Goal: Find specific page/section: Find specific page/section

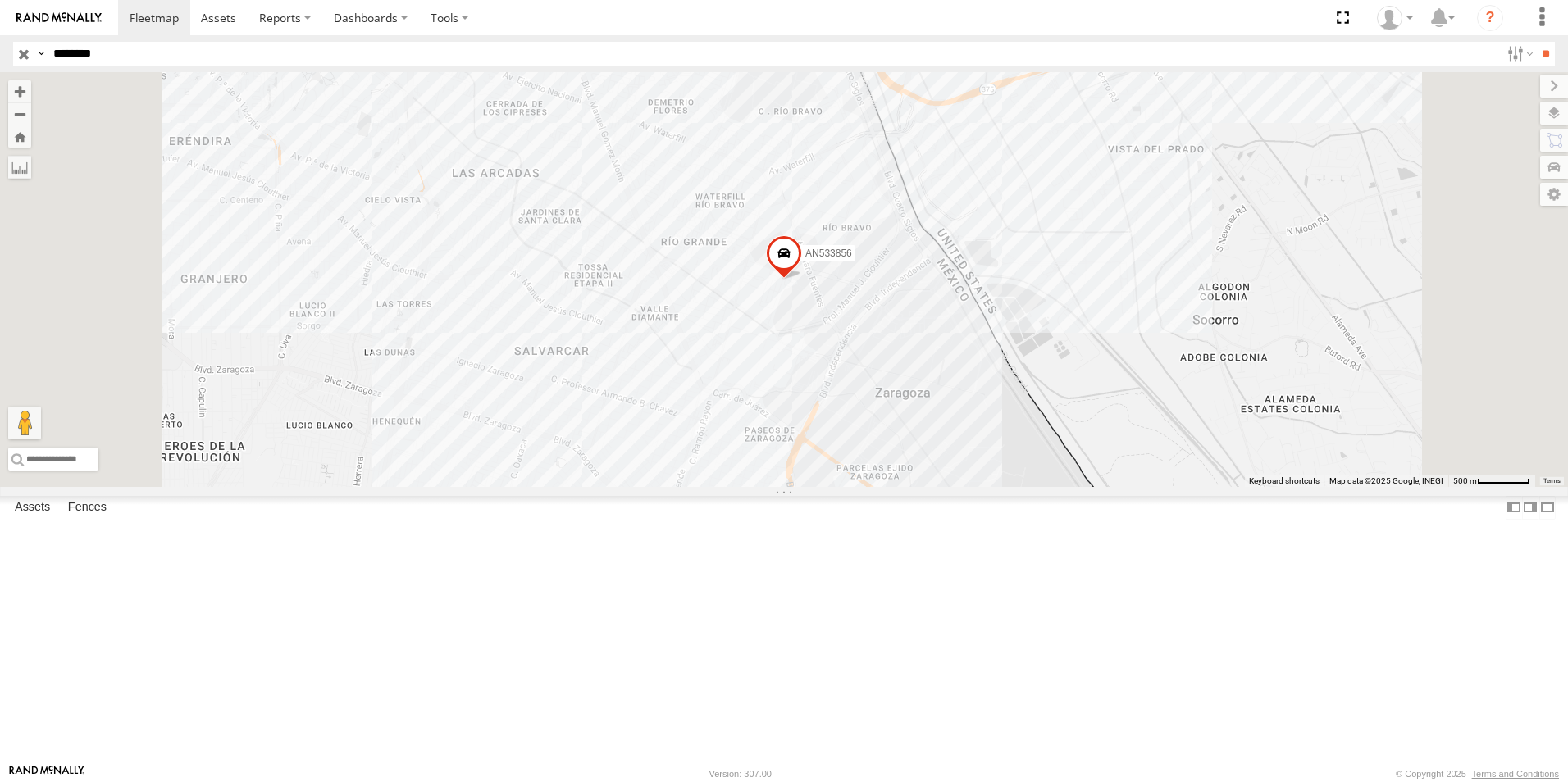
click at [22, 54] on input "button" at bounding box center [24, 54] width 21 height 24
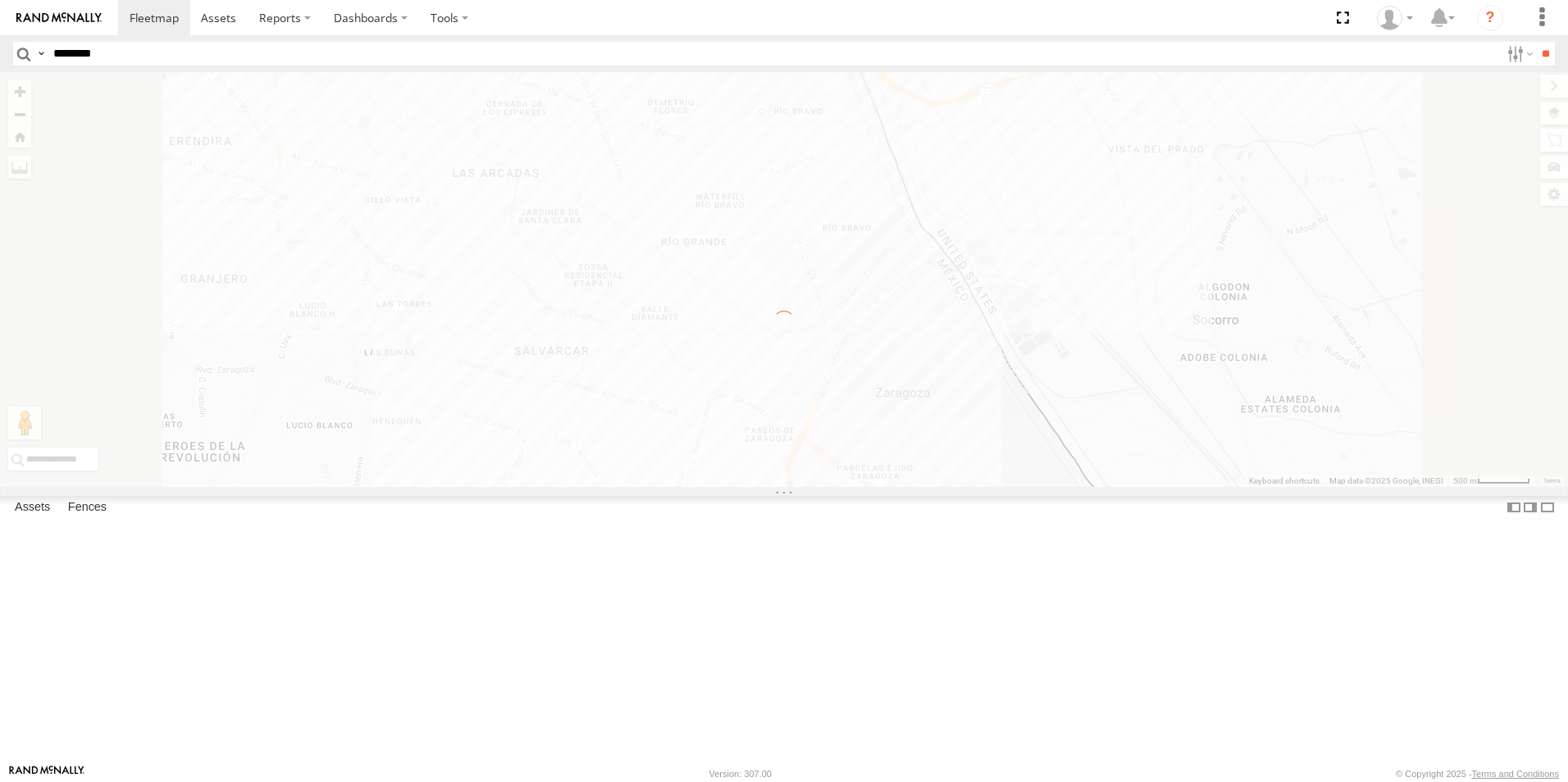
click at [135, 53] on input "********" at bounding box center [773, 54] width 1453 height 24
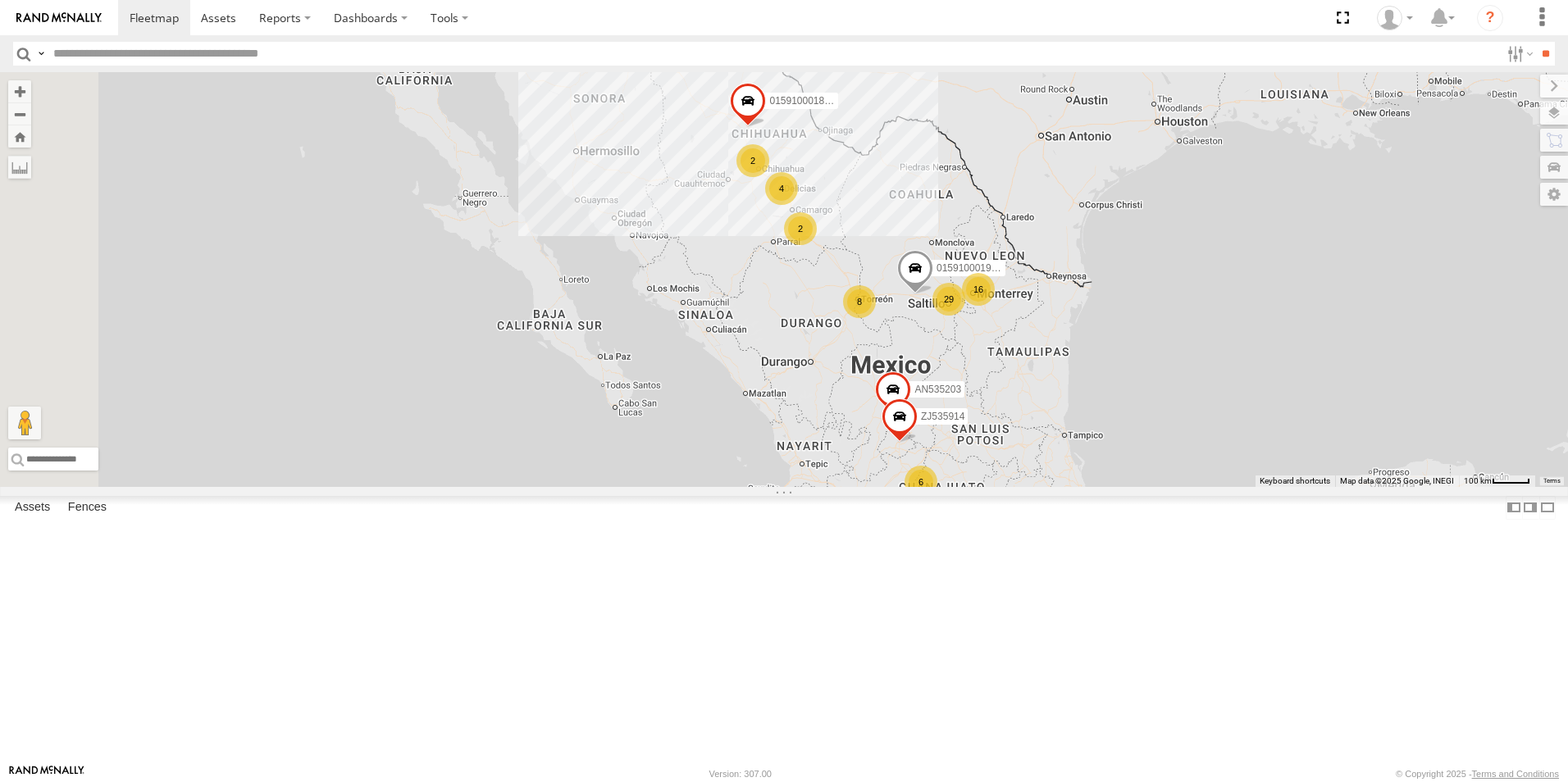
type input "*"
type input "***"
click at [1537, 42] on input "**" at bounding box center [1546, 54] width 19 height 24
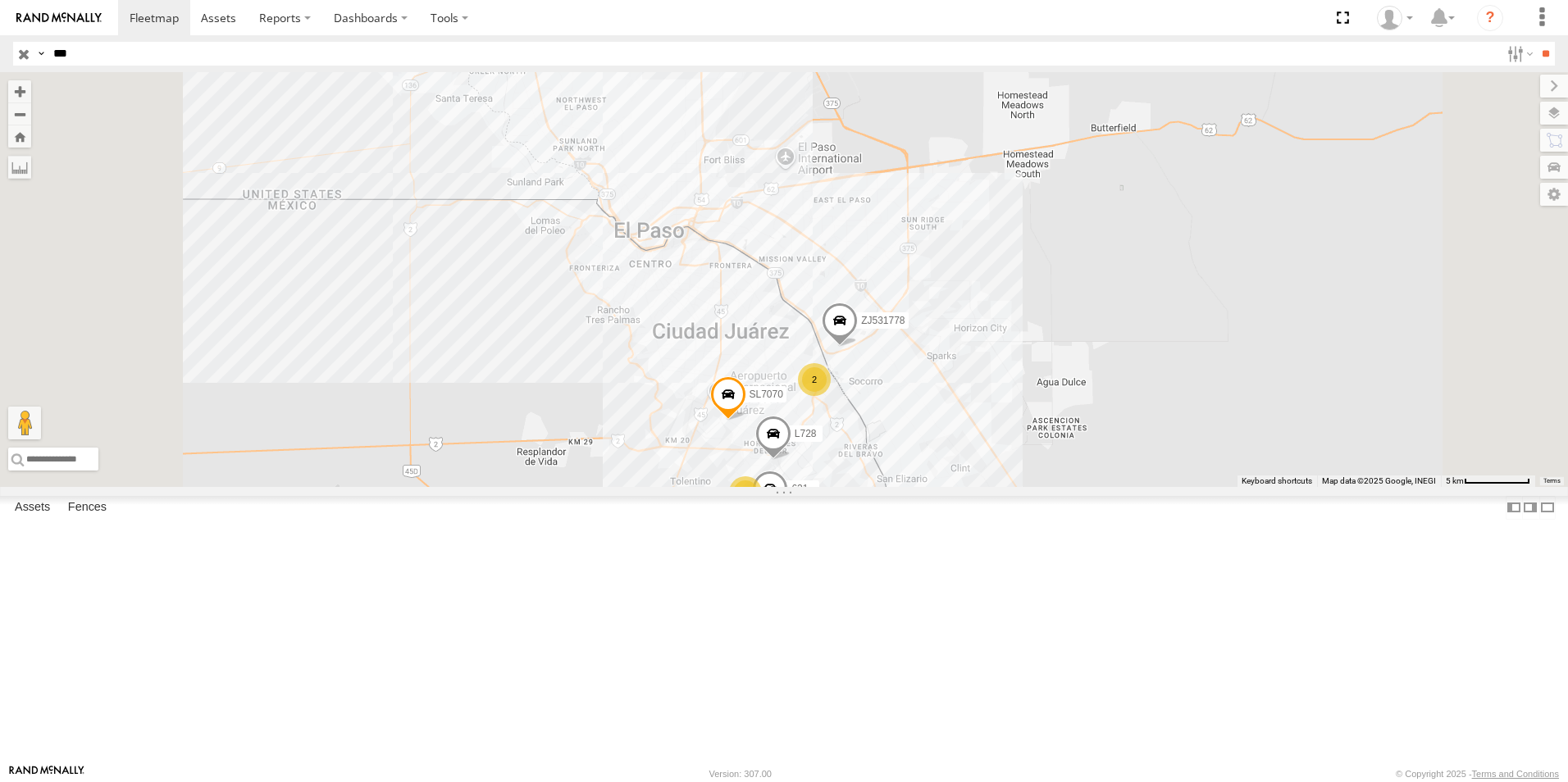
click at [0, 0] on div "L728" at bounding box center [0, 0] width 0 height 0
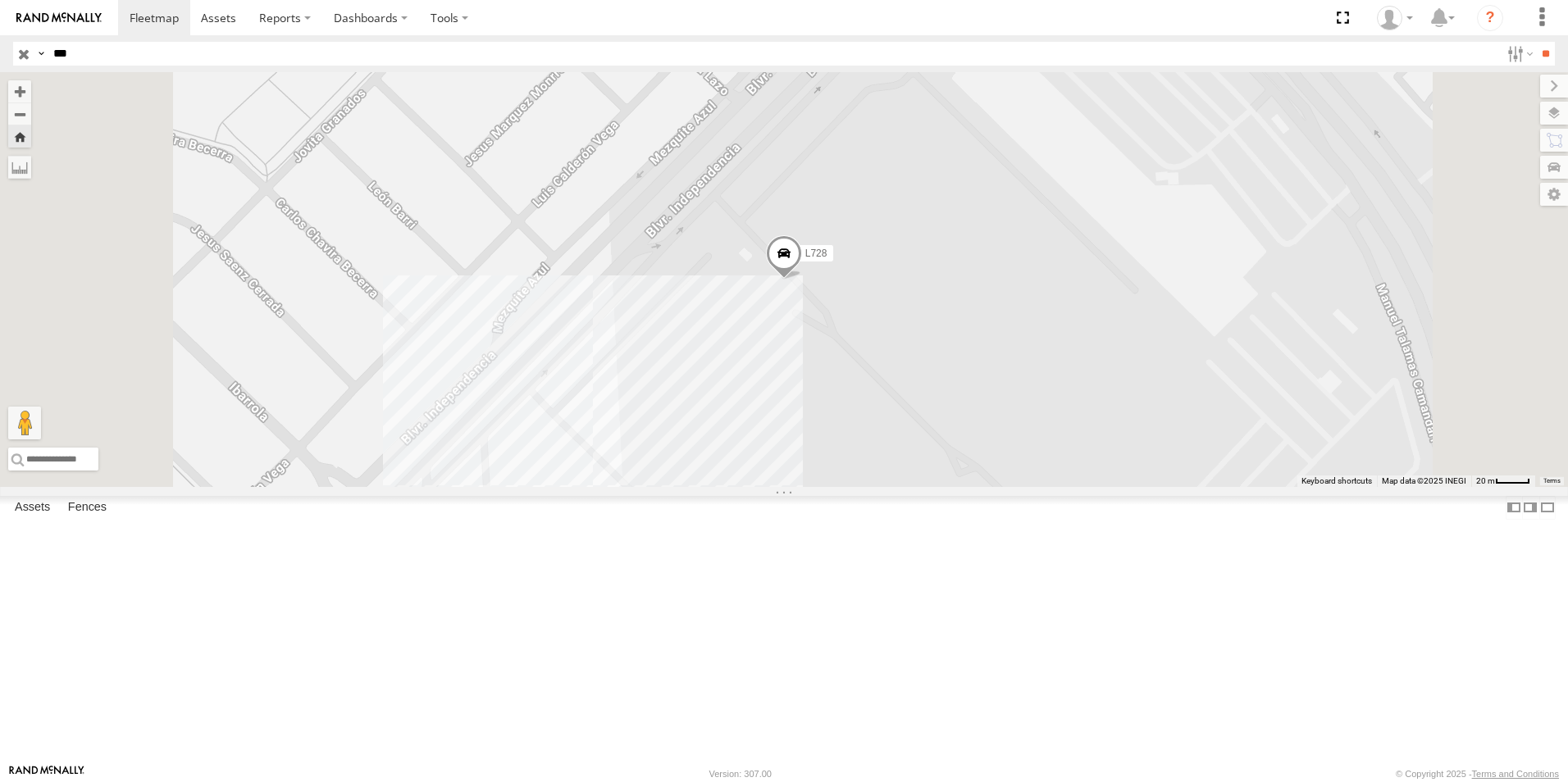
click at [802, 280] on span at bounding box center [784, 257] width 36 height 45
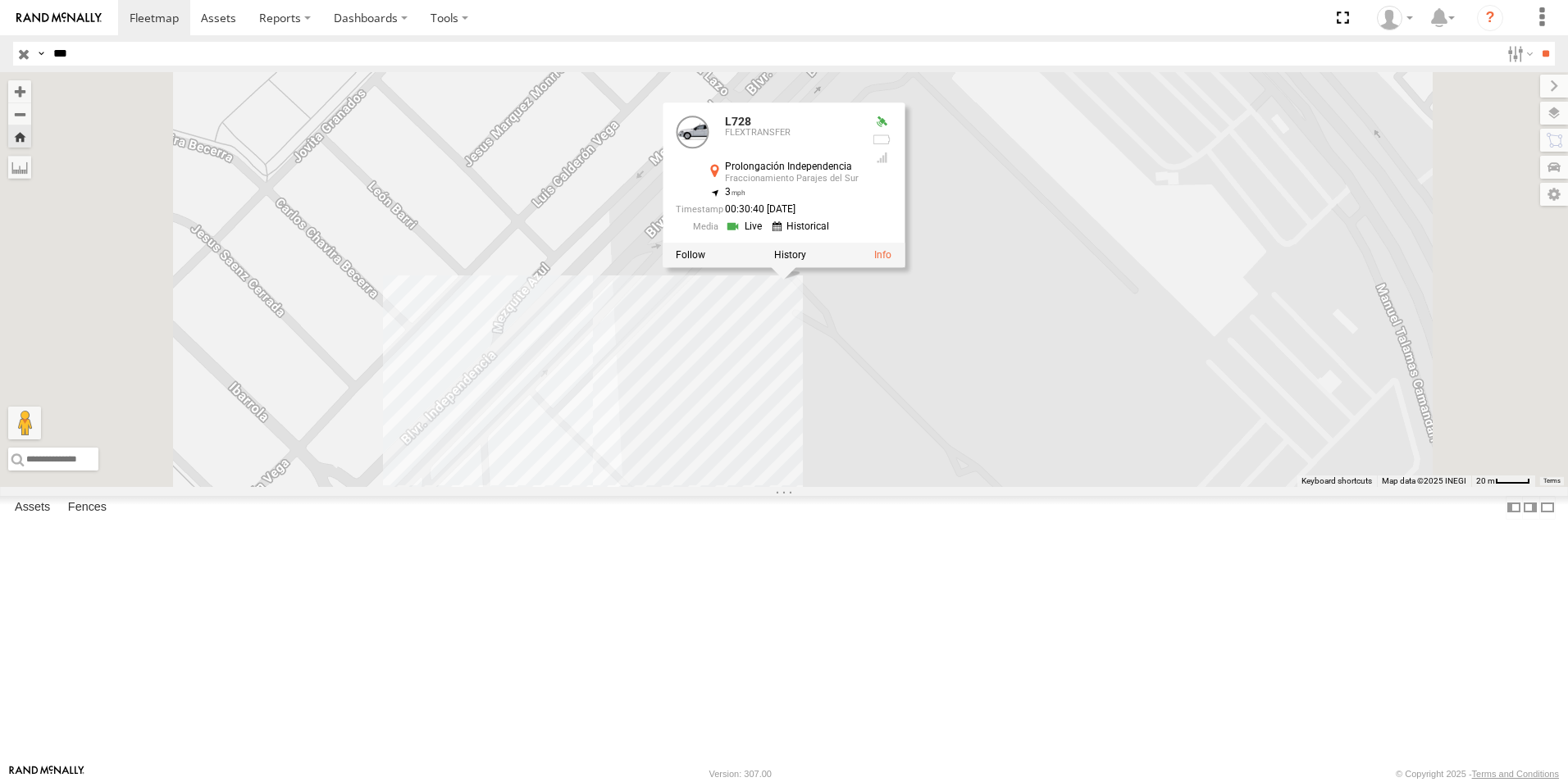
click at [904, 267] on div at bounding box center [783, 255] width 242 height 25
click at [806, 261] on label at bounding box center [790, 255] width 32 height 12
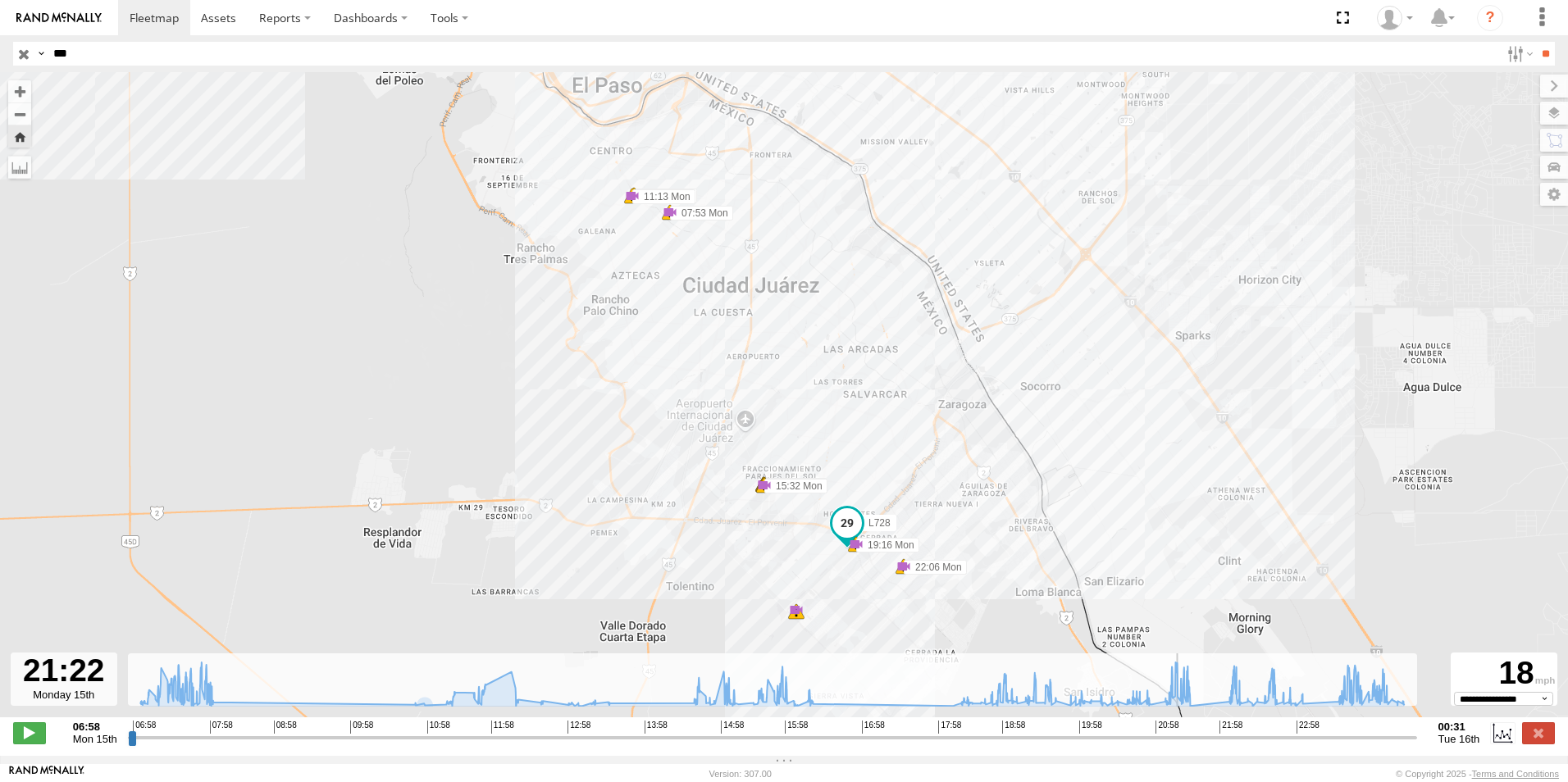
drag, startPoint x: 131, startPoint y: 749, endPoint x: 1182, endPoint y: 764, distance: 1051.1
click at [1182, 745] on input "range" at bounding box center [772, 737] width 1289 height 16
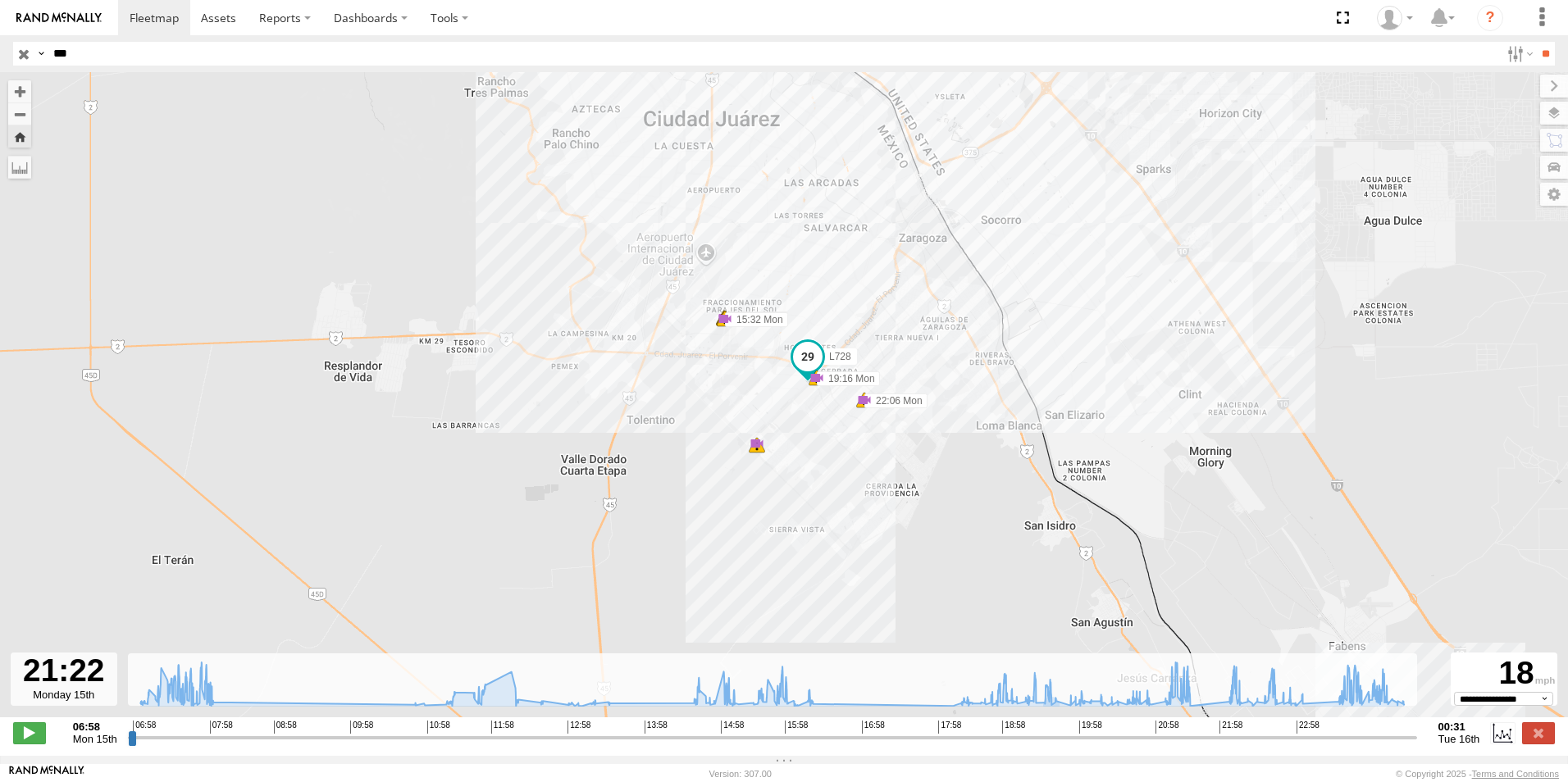
drag, startPoint x: 1000, startPoint y: 625, endPoint x: 956, endPoint y: 449, distance: 181.4
click at [956, 449] on div "L728 07:53 Mon 07:53 Mon 10:47 Mon 11:13 Mon 11:13 Mon 15:14 Mon 15:29 Mon 15:2…" at bounding box center [784, 403] width 1568 height 662
click at [26, 87] on button "Zoom in" at bounding box center [20, 91] width 23 height 22
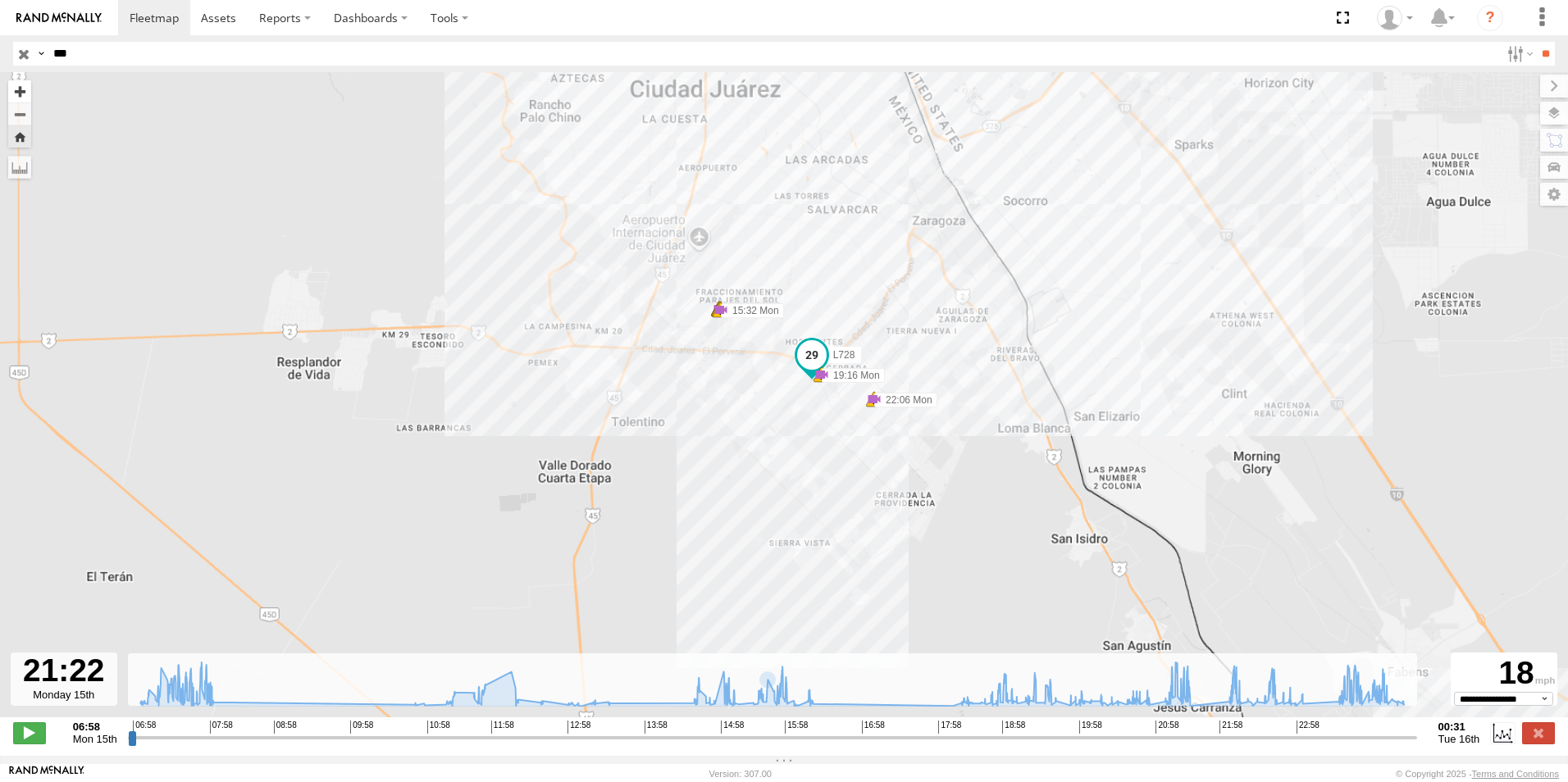
click at [26, 87] on button "Zoom in" at bounding box center [20, 91] width 23 height 22
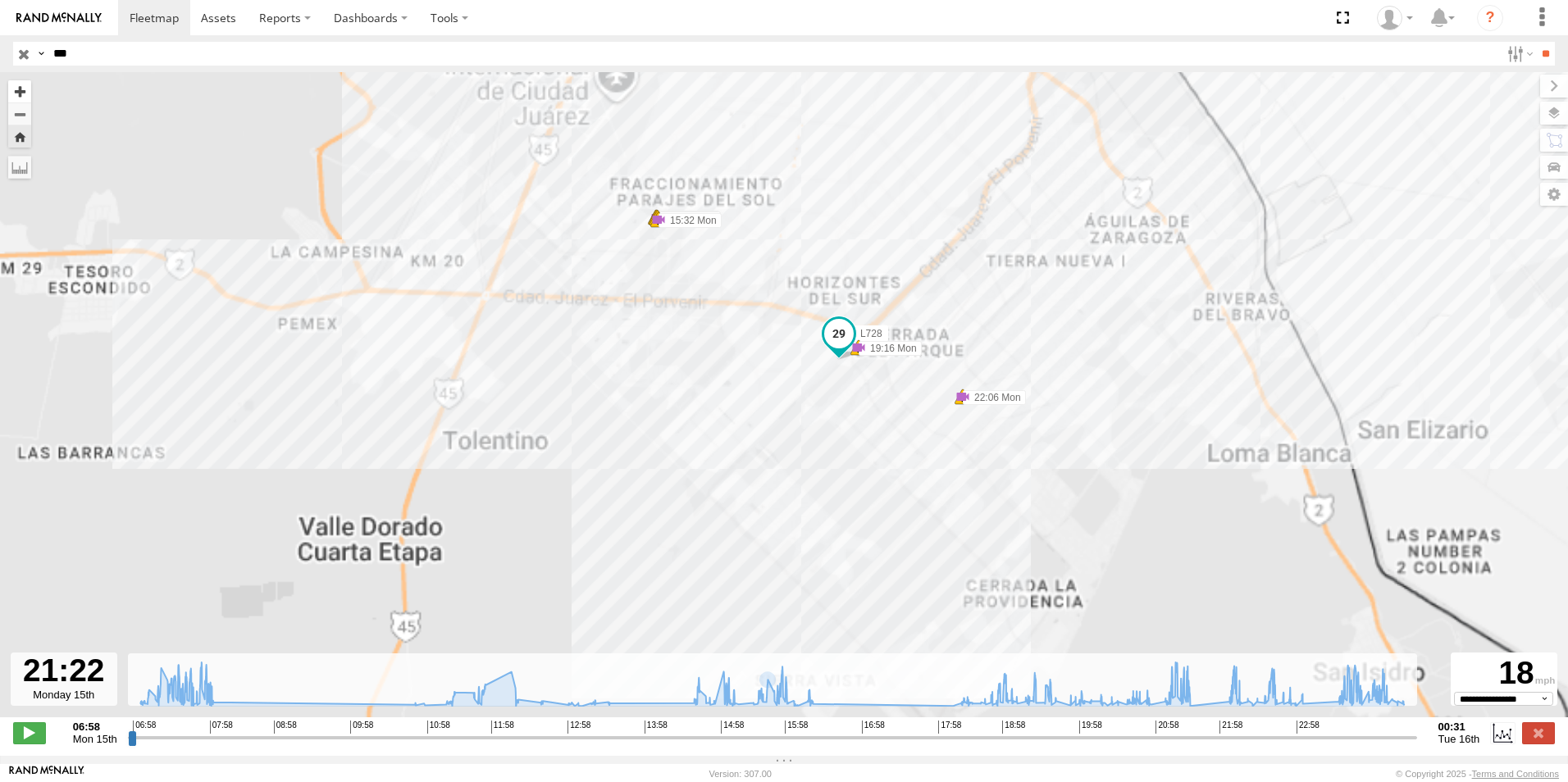
click at [26, 87] on button "Zoom in" at bounding box center [20, 91] width 23 height 22
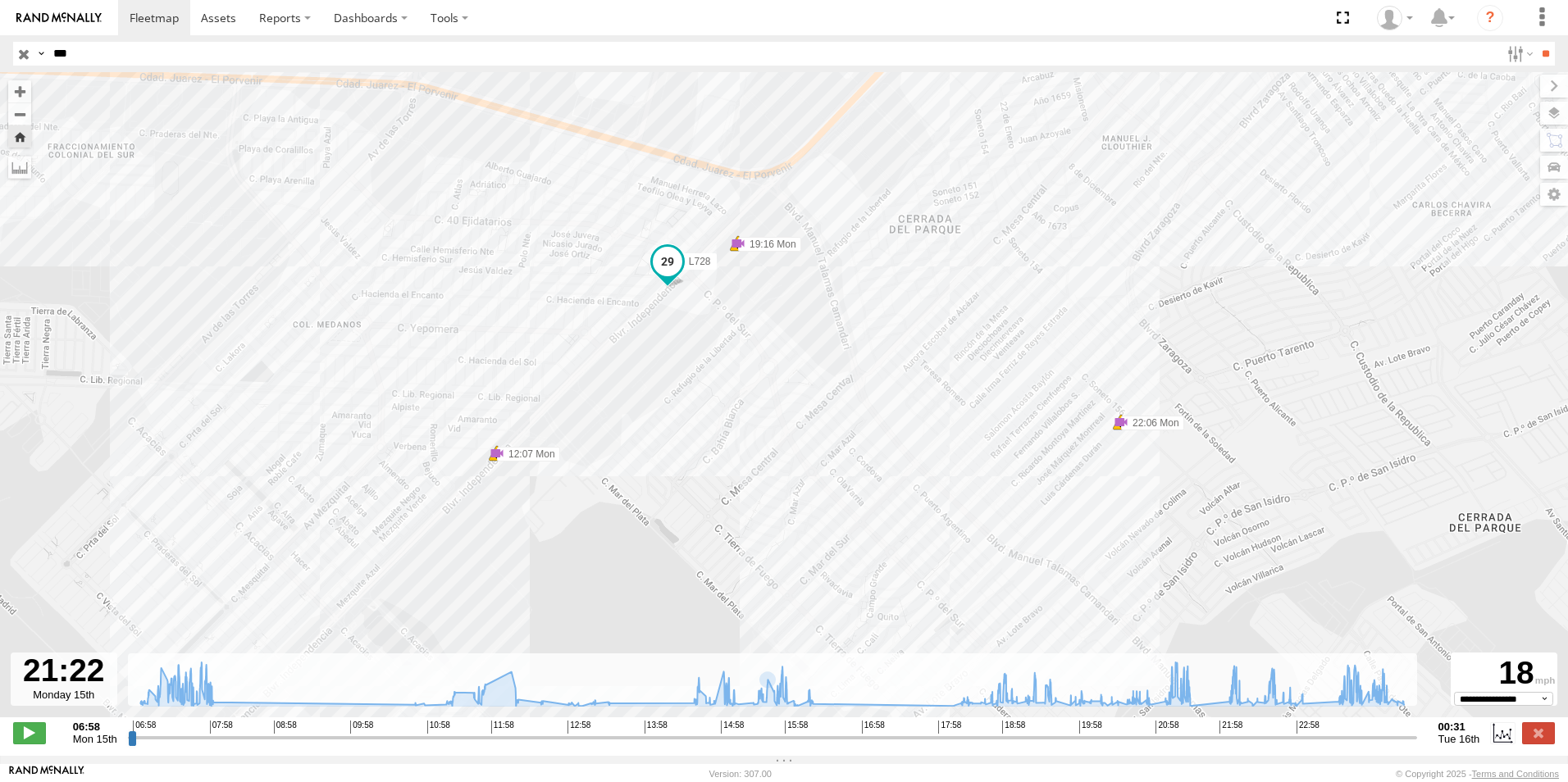
drag, startPoint x: 971, startPoint y: 489, endPoint x: 673, endPoint y: 534, distance: 301.4
click at [673, 534] on div "L728 07:53 Mon 07:53 Mon 10:47 Mon 11:13 Mon 11:13 Mon 15:14 Mon 15:29 Mon 15:2…" at bounding box center [784, 403] width 1568 height 662
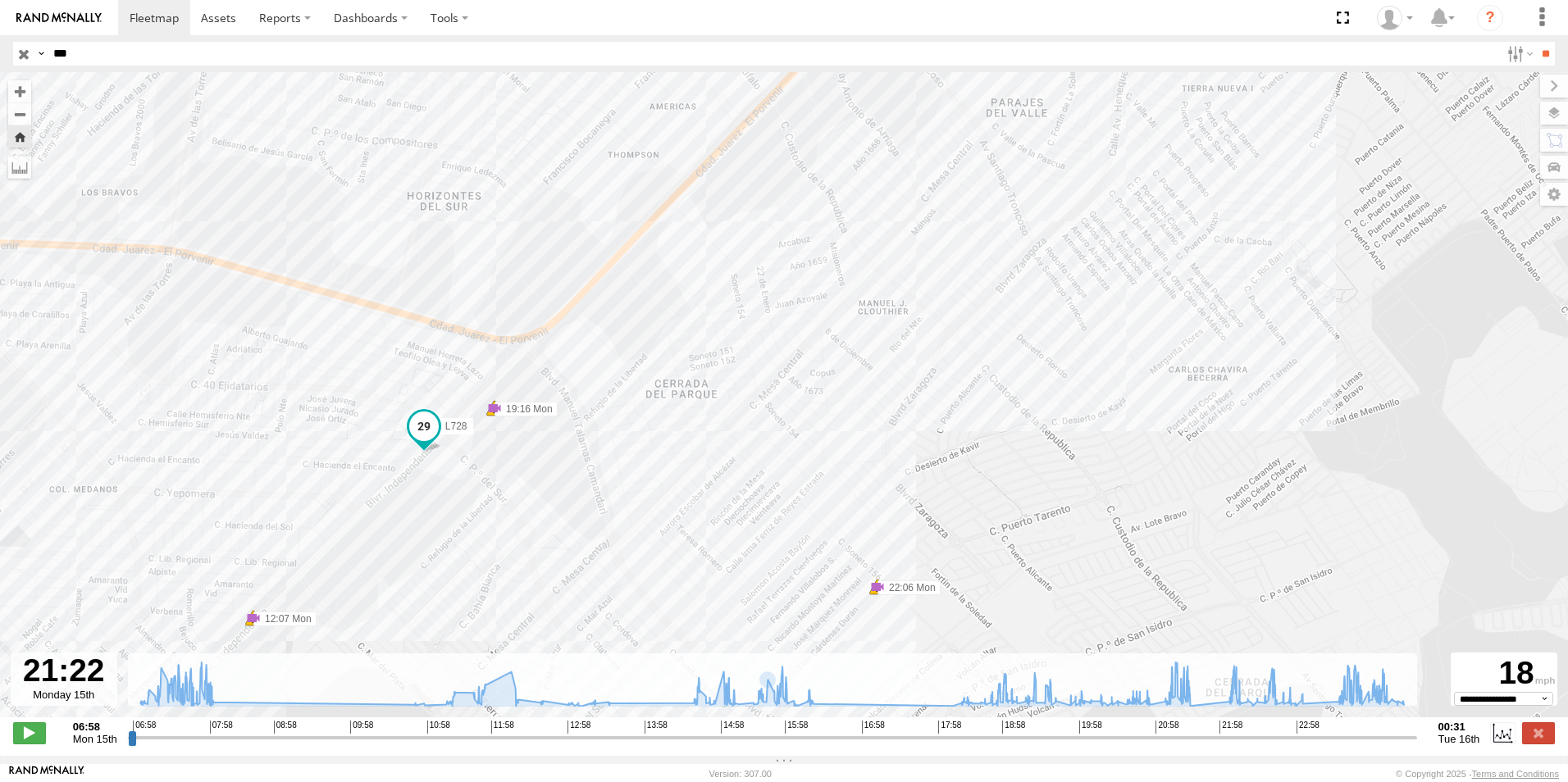
drag, startPoint x: 1244, startPoint y: 371, endPoint x: 1002, endPoint y: 536, distance: 292.9
click at [1002, 536] on div "L728 07:53 Mon 07:53 Mon 10:47 Mon 11:13 Mon 11:13 Mon 15:14 Mon 15:29 Mon 15:2…" at bounding box center [784, 403] width 1568 height 662
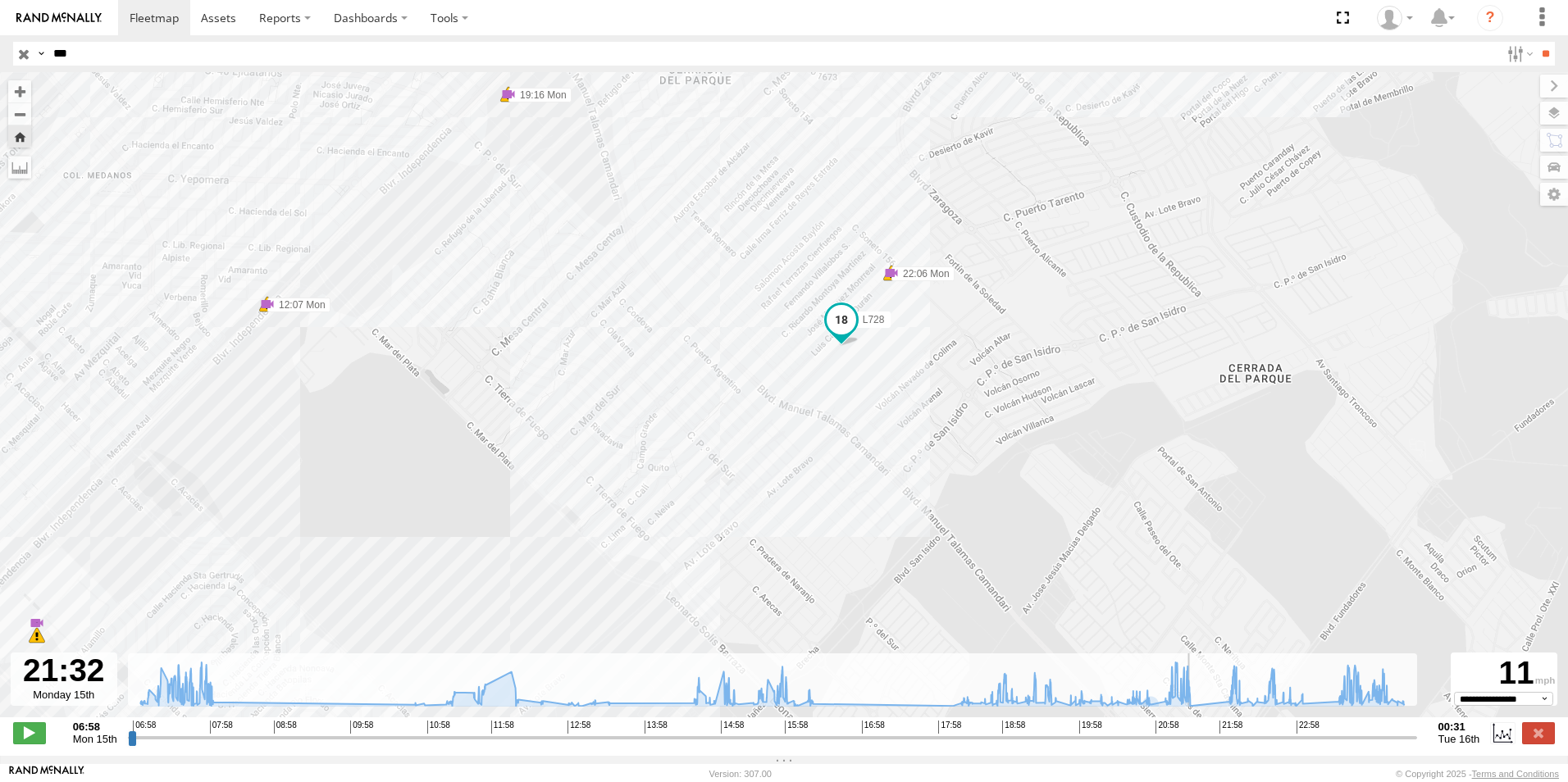
drag, startPoint x: 1178, startPoint y: 747, endPoint x: 1162, endPoint y: 723, distance: 28.8
click at [1193, 745] on input "range" at bounding box center [772, 737] width 1289 height 16
click at [886, 278] on span at bounding box center [891, 273] width 17 height 16
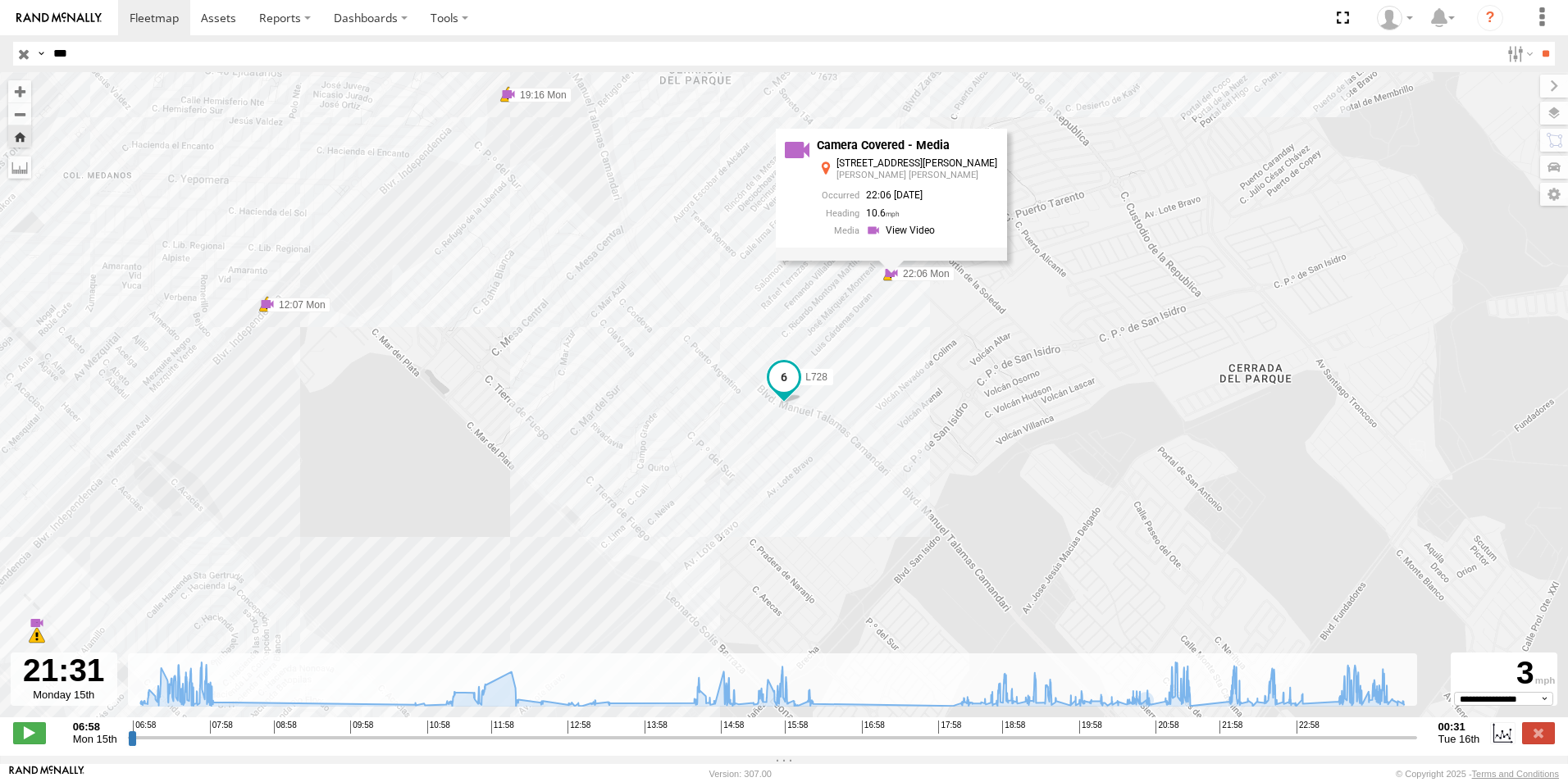
click at [902, 247] on div "Camera Covered - Media [STREET_ADDRESS][PERSON_NAME][PERSON_NAME][PERSON_NAME] …" at bounding box center [891, 188] width 231 height 119
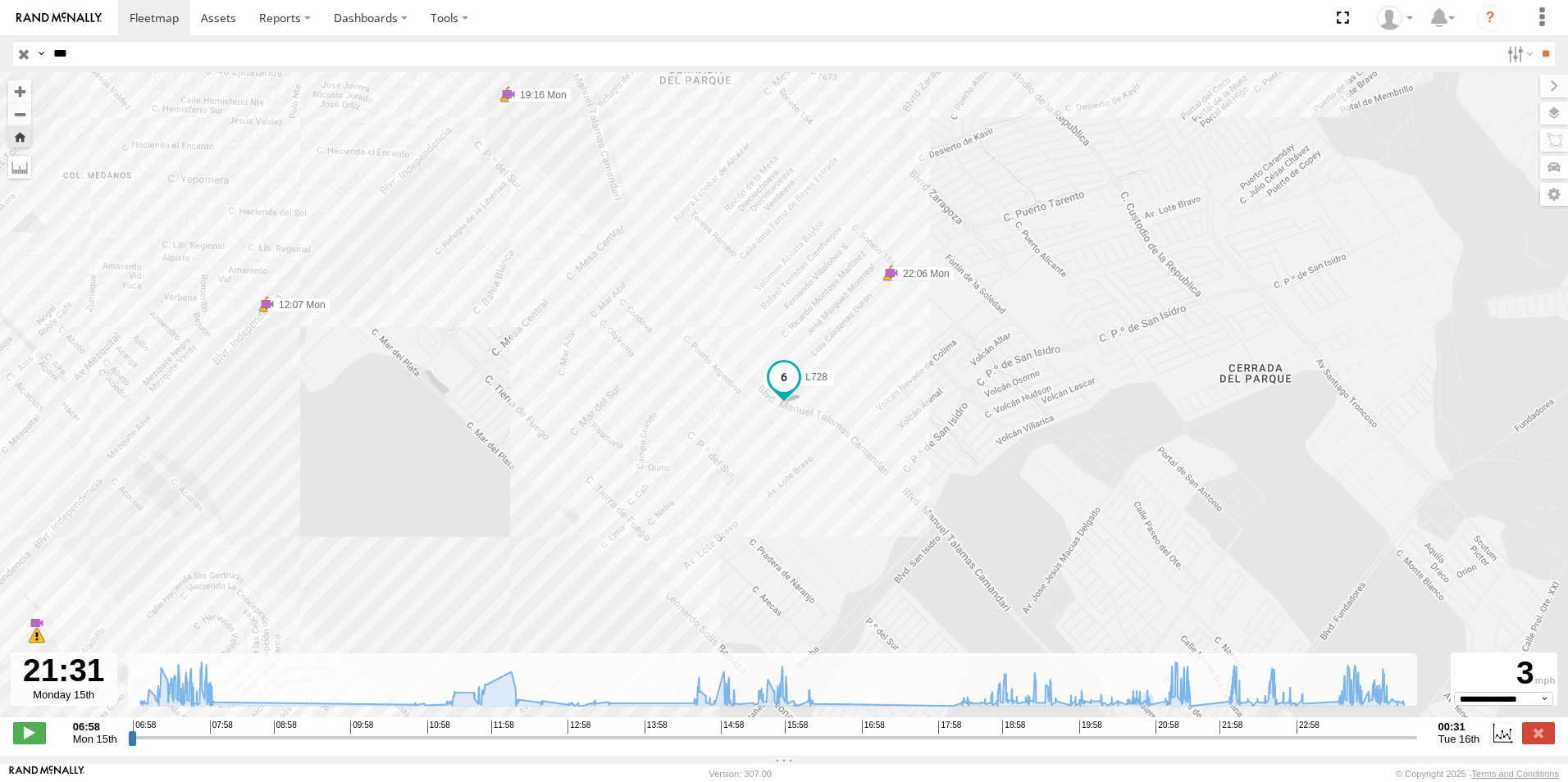
click at [892, 272] on span at bounding box center [891, 273] width 17 height 16
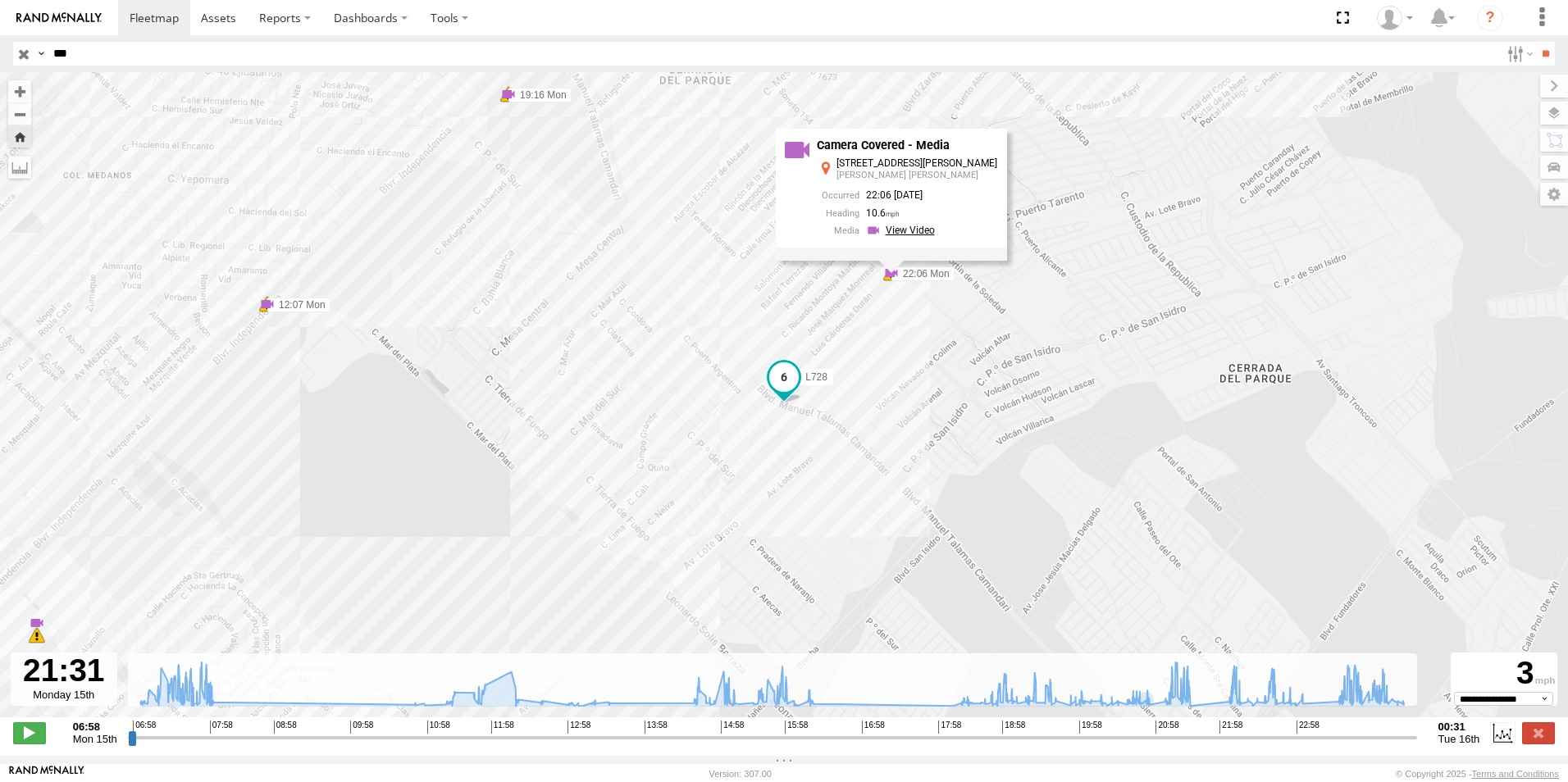
click at [912, 234] on link at bounding box center [903, 229] width 73 height 16
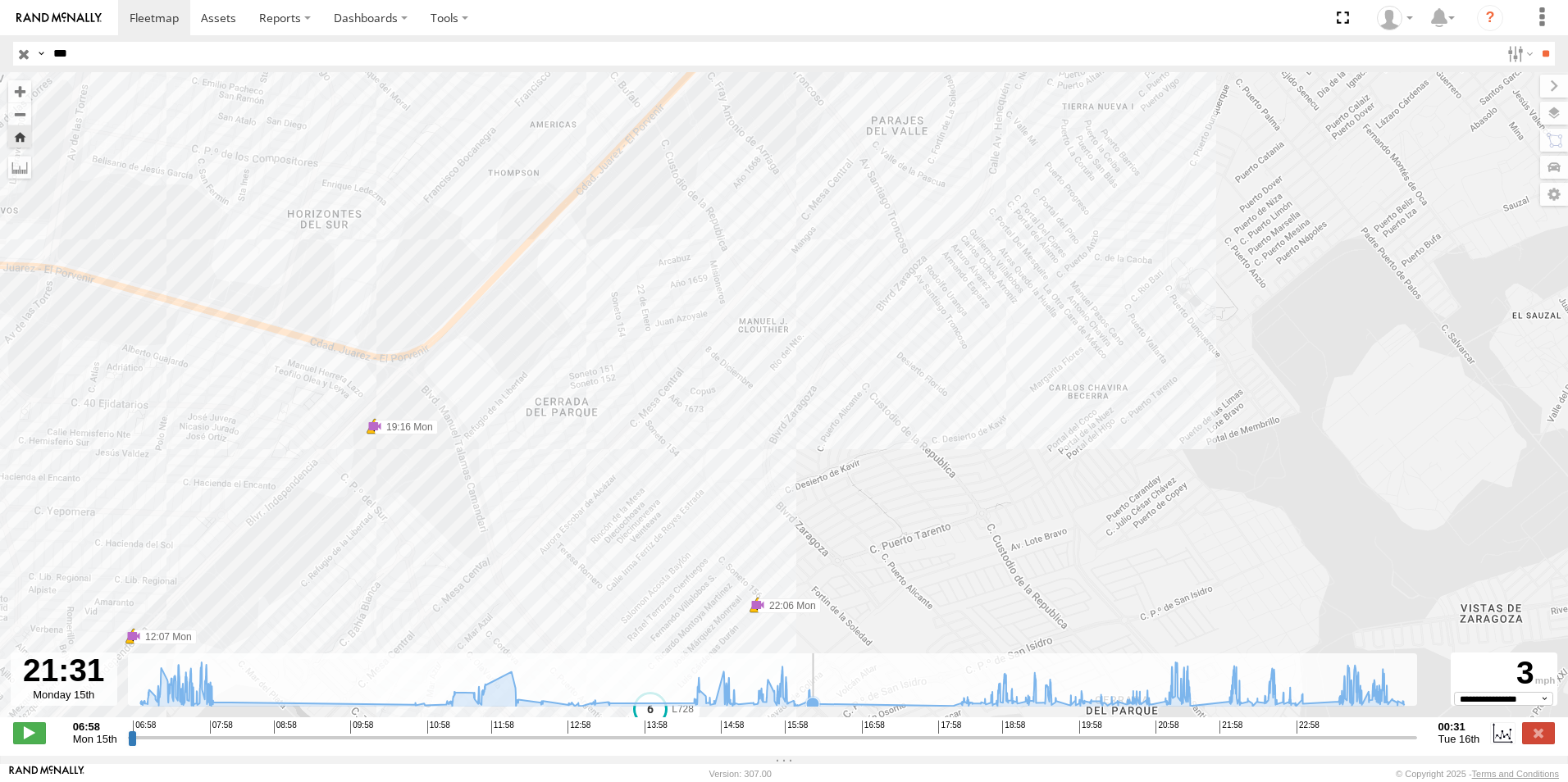
drag, startPoint x: 999, startPoint y: 362, endPoint x: 867, endPoint y: 698, distance: 361.0
click at [867, 698] on div "← Move left → Move right ↑ Move up ↓ Move down + Zoom in - Zoom out Home Jump l…" at bounding box center [784, 413] width 1568 height 684
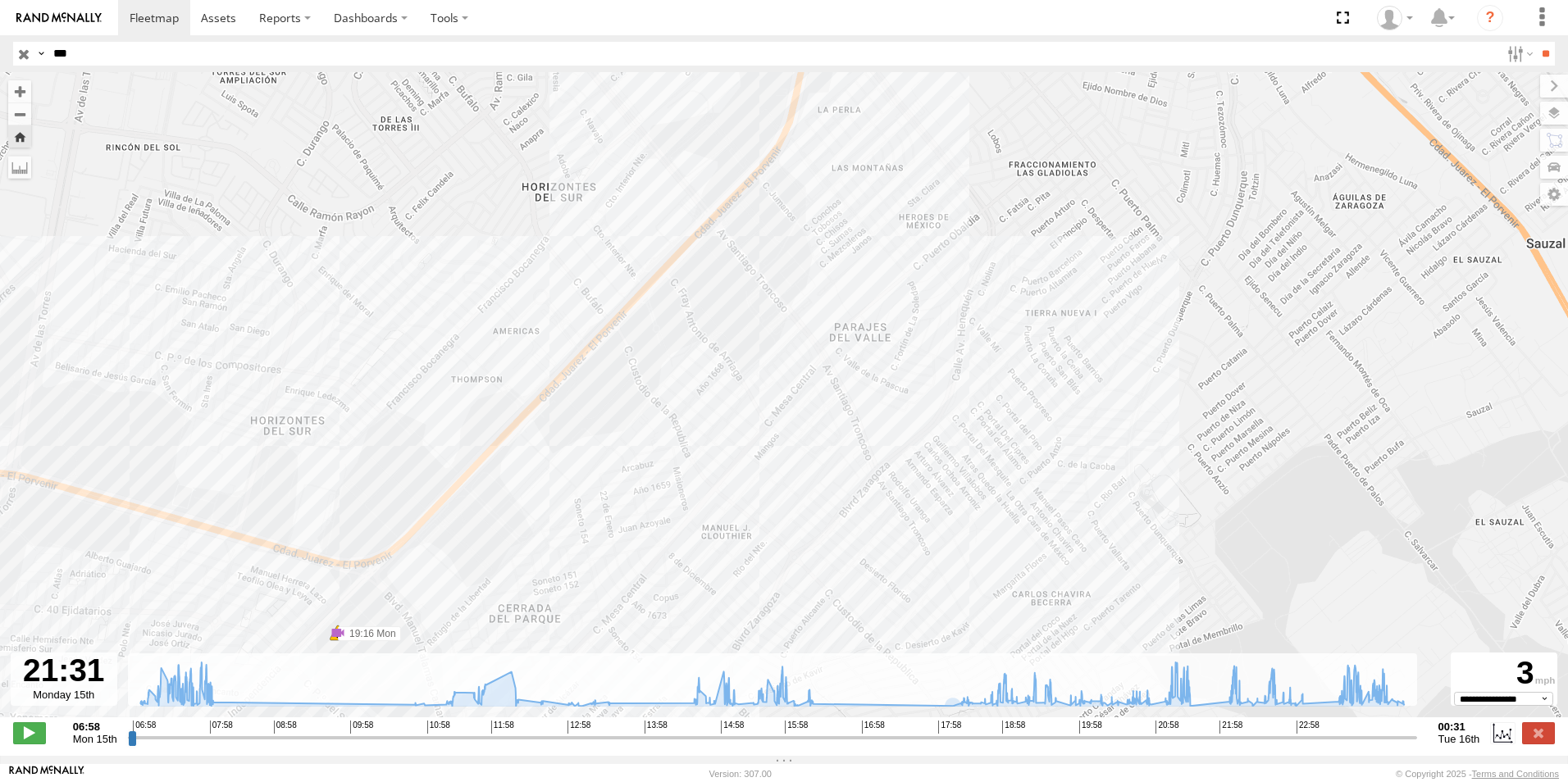
drag, startPoint x: 1094, startPoint y: 266, endPoint x: 1056, endPoint y: 471, distance: 208.5
click at [1056, 471] on div "L728 07:53 Mon 07:53 Mon 10:47 Mon 11:13 Mon 11:13 Mon 15:14 Mon 15:29 Mon 15:2…" at bounding box center [784, 403] width 1568 height 662
click at [17, 99] on button "Zoom in" at bounding box center [20, 91] width 23 height 22
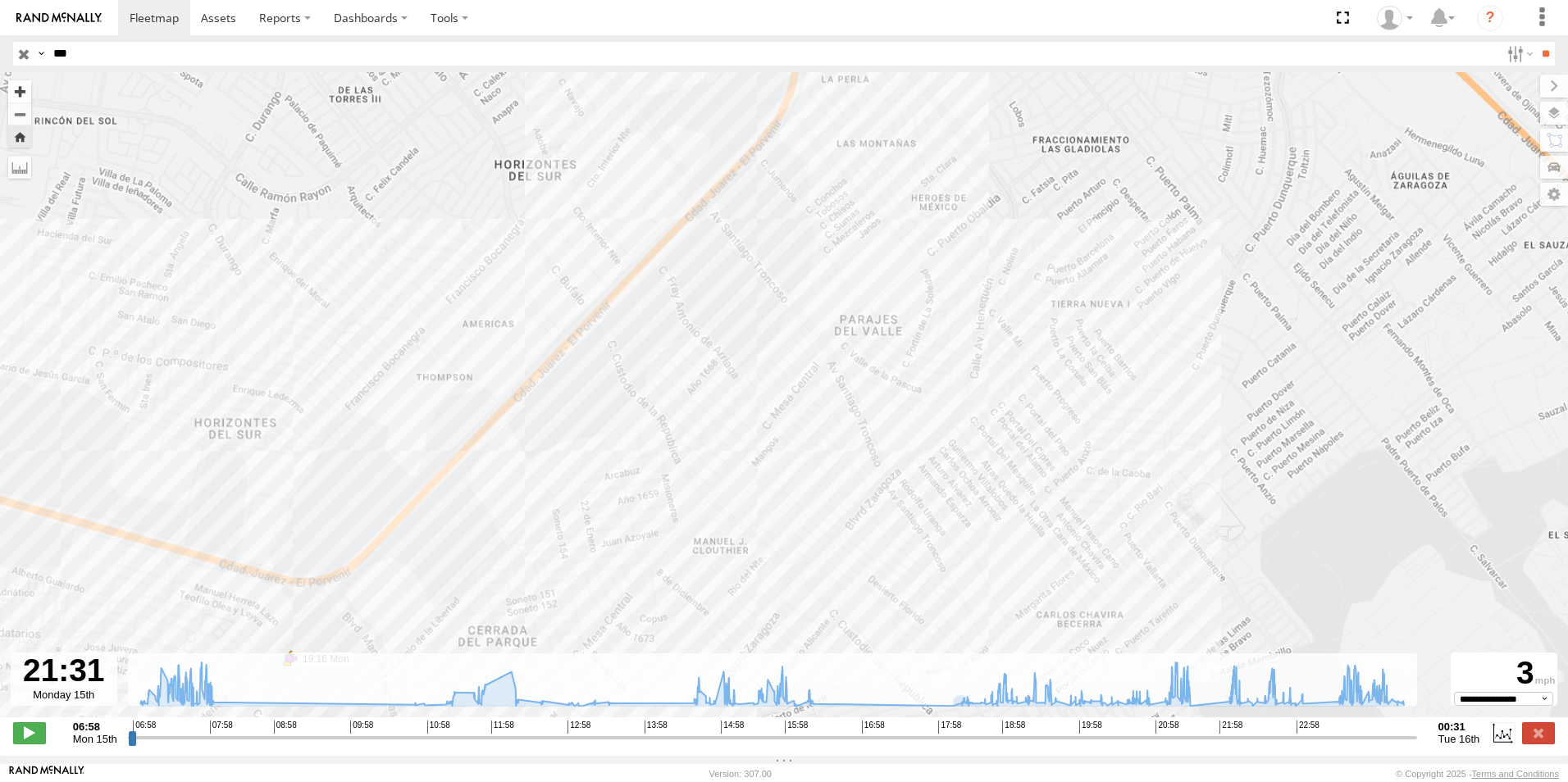
click at [17, 99] on button "Zoom in" at bounding box center [20, 91] width 23 height 22
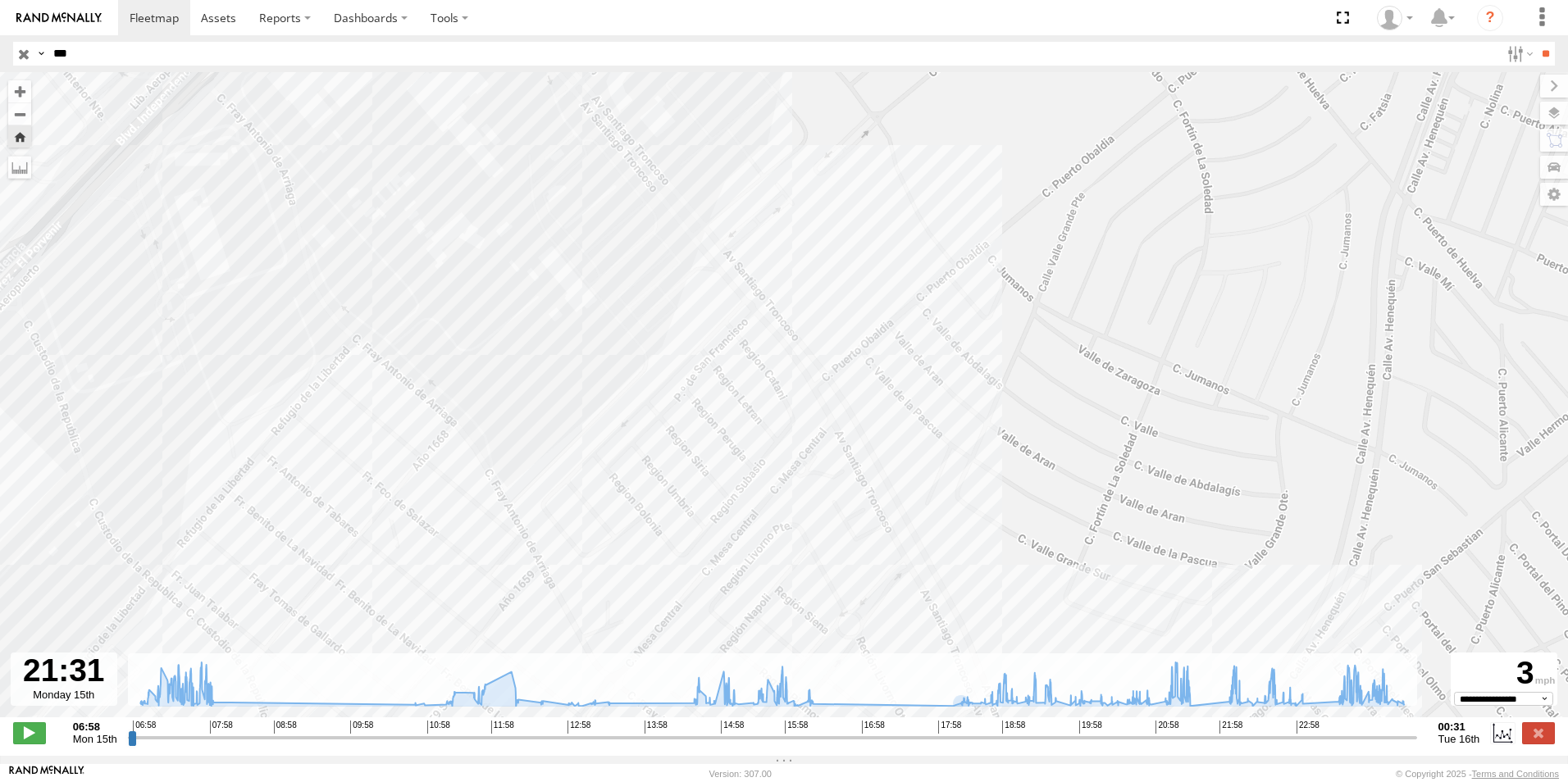
drag, startPoint x: 989, startPoint y: 201, endPoint x: 885, endPoint y: 400, distance: 224.5
click at [885, 400] on div "L728 07:53 Mon 07:53 Mon 10:47 Mon 11:13 Mon 11:13 Mon 15:14 Mon 15:29 Mon 15:2…" at bounding box center [784, 403] width 1568 height 662
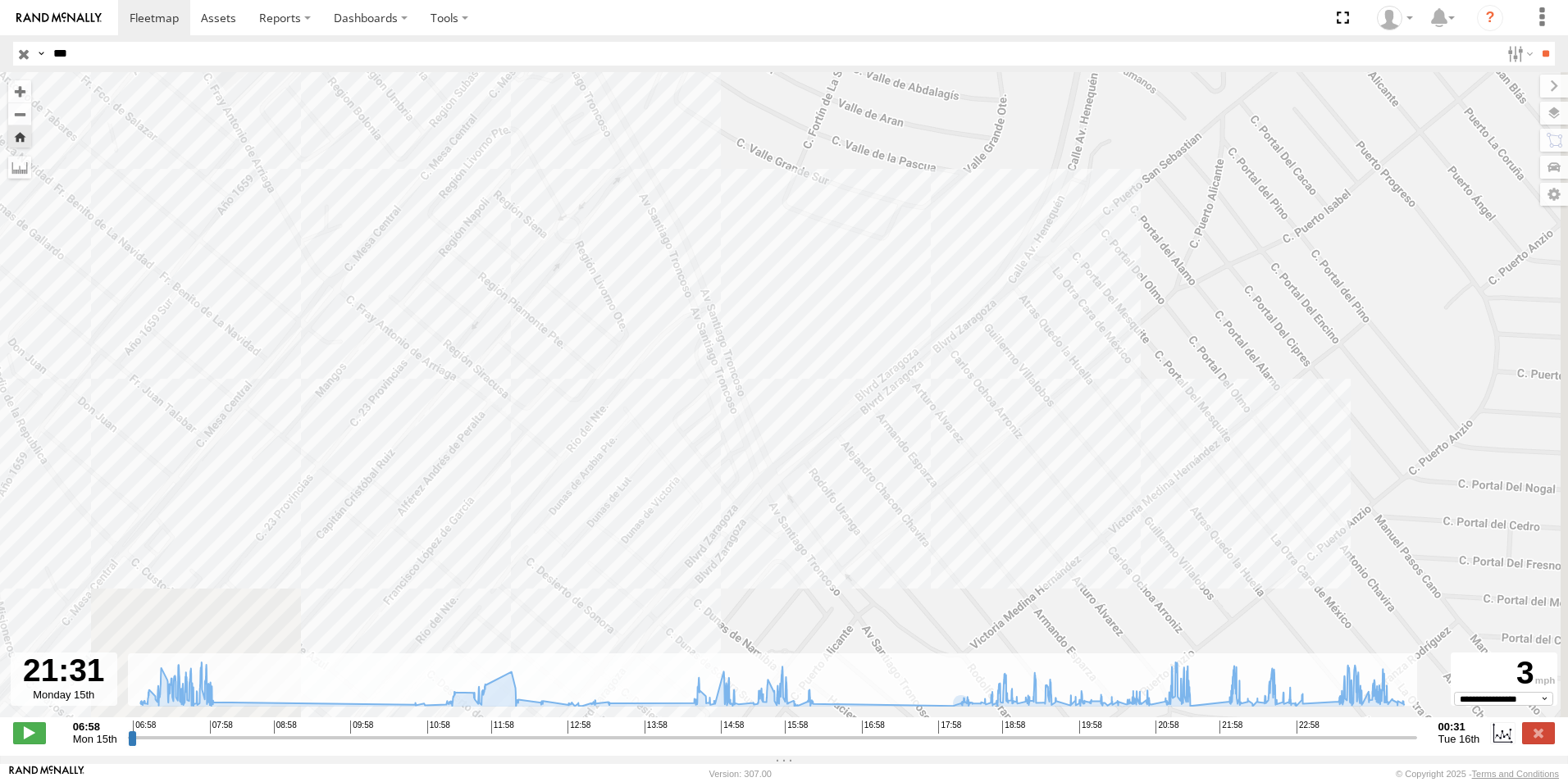
drag, startPoint x: 980, startPoint y: 416, endPoint x: 774, endPoint y: 78, distance: 395.8
click at [774, 78] on div "L728 07:53 Mon 07:53 Mon 10:47 Mon 11:13 Mon 11:13 Mon 15:14 Mon 15:29 Mon 15:2…" at bounding box center [784, 403] width 1568 height 662
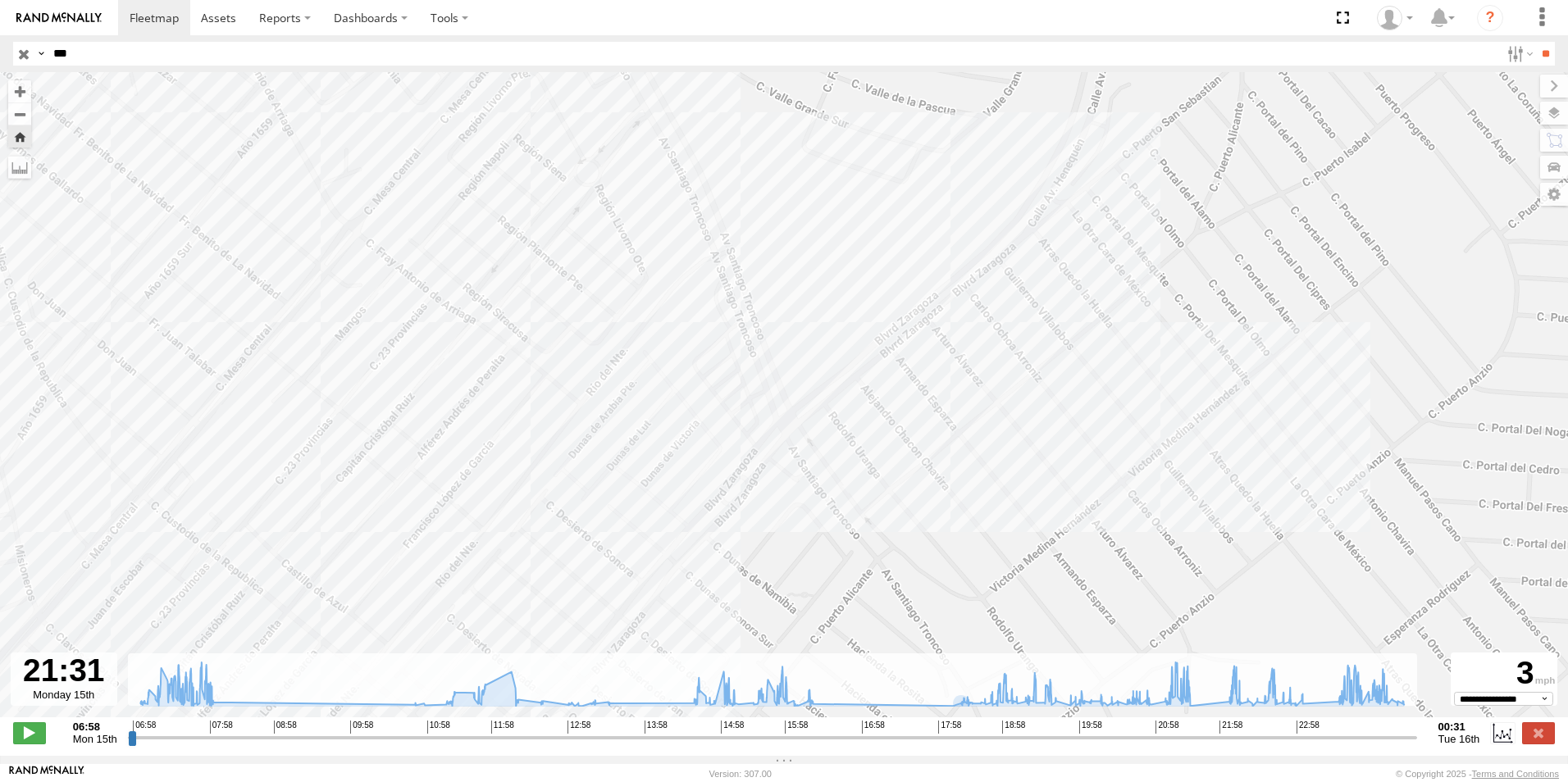
drag, startPoint x: 829, startPoint y: 332, endPoint x: 900, endPoint y: 191, distance: 157.9
click at [900, 191] on div "L728 07:53 Mon 07:53 Mon 10:47 Mon 11:13 Mon 11:13 Mon 15:14 Mon 15:29 Mon 15:2…" at bounding box center [784, 403] width 1568 height 662
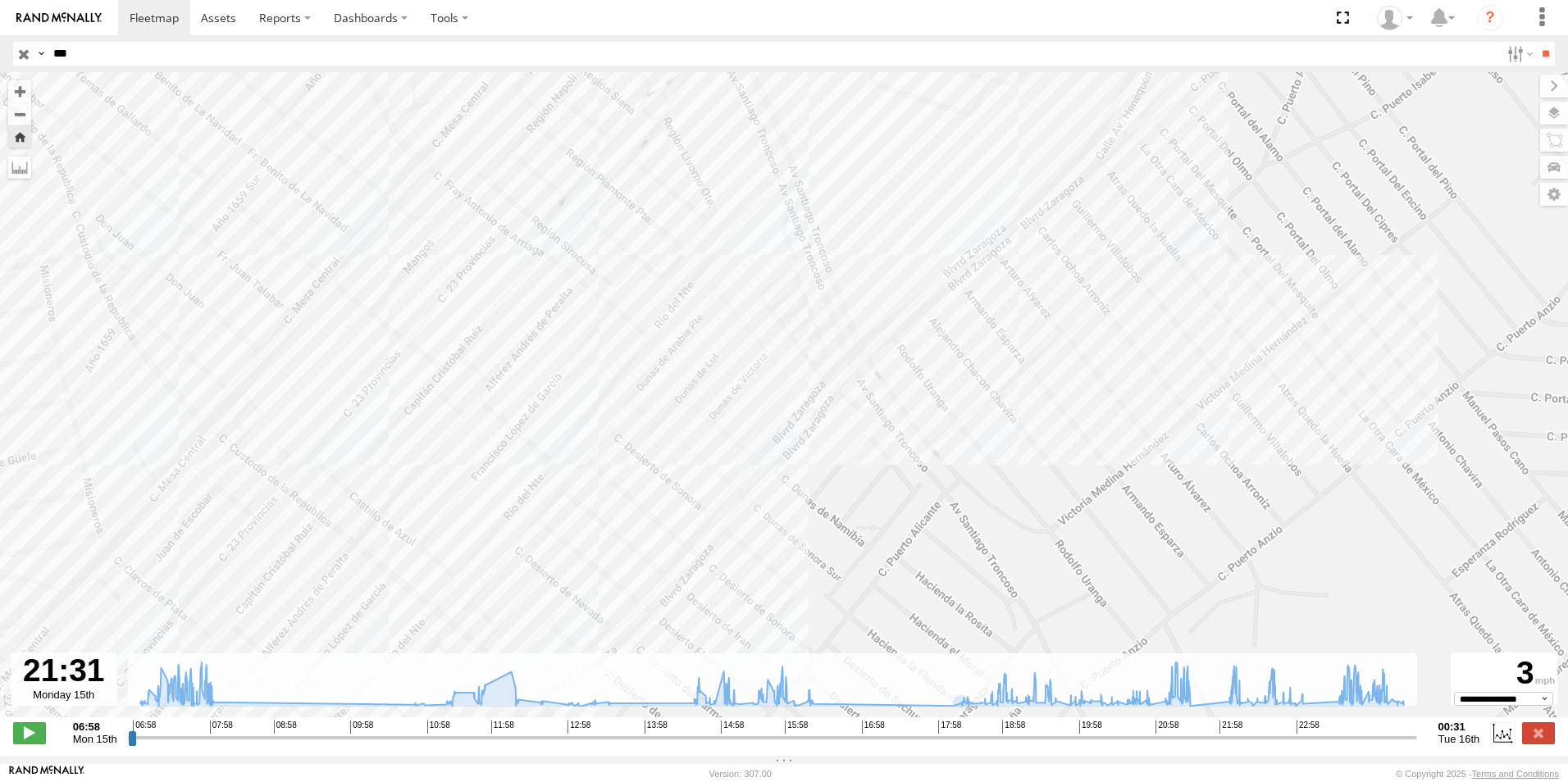
drag, startPoint x: 917, startPoint y: 212, endPoint x: 923, endPoint y: 378, distance: 166.1
click at [923, 378] on div "L728 07:53 Mon 07:53 Mon 10:47 Mon 11:13 Mon 11:13 Mon 15:14 Mon 15:29 Mon 15:2…" at bounding box center [784, 403] width 1568 height 662
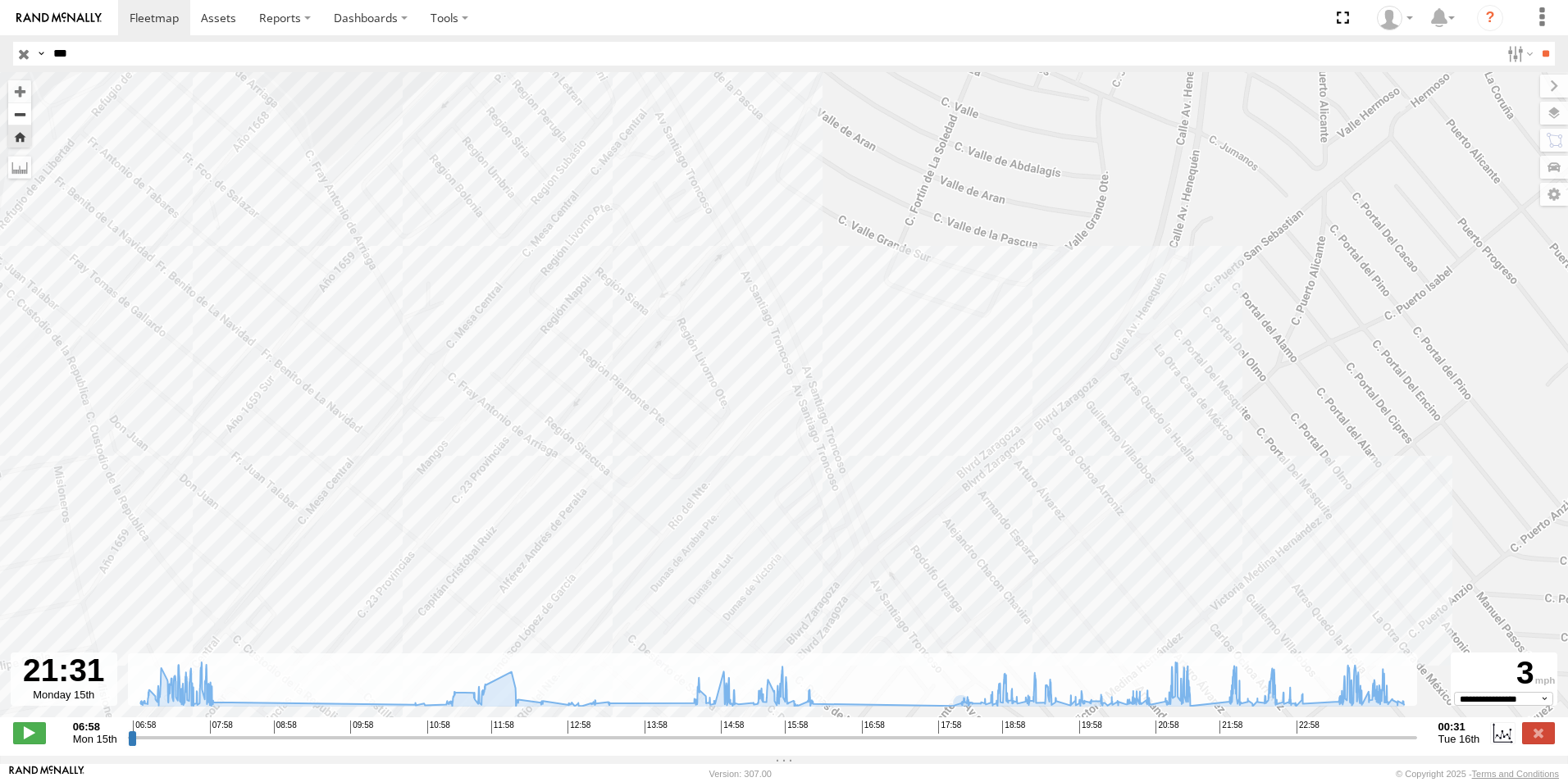
click at [29, 115] on button "Zoom out" at bounding box center [20, 114] width 23 height 23
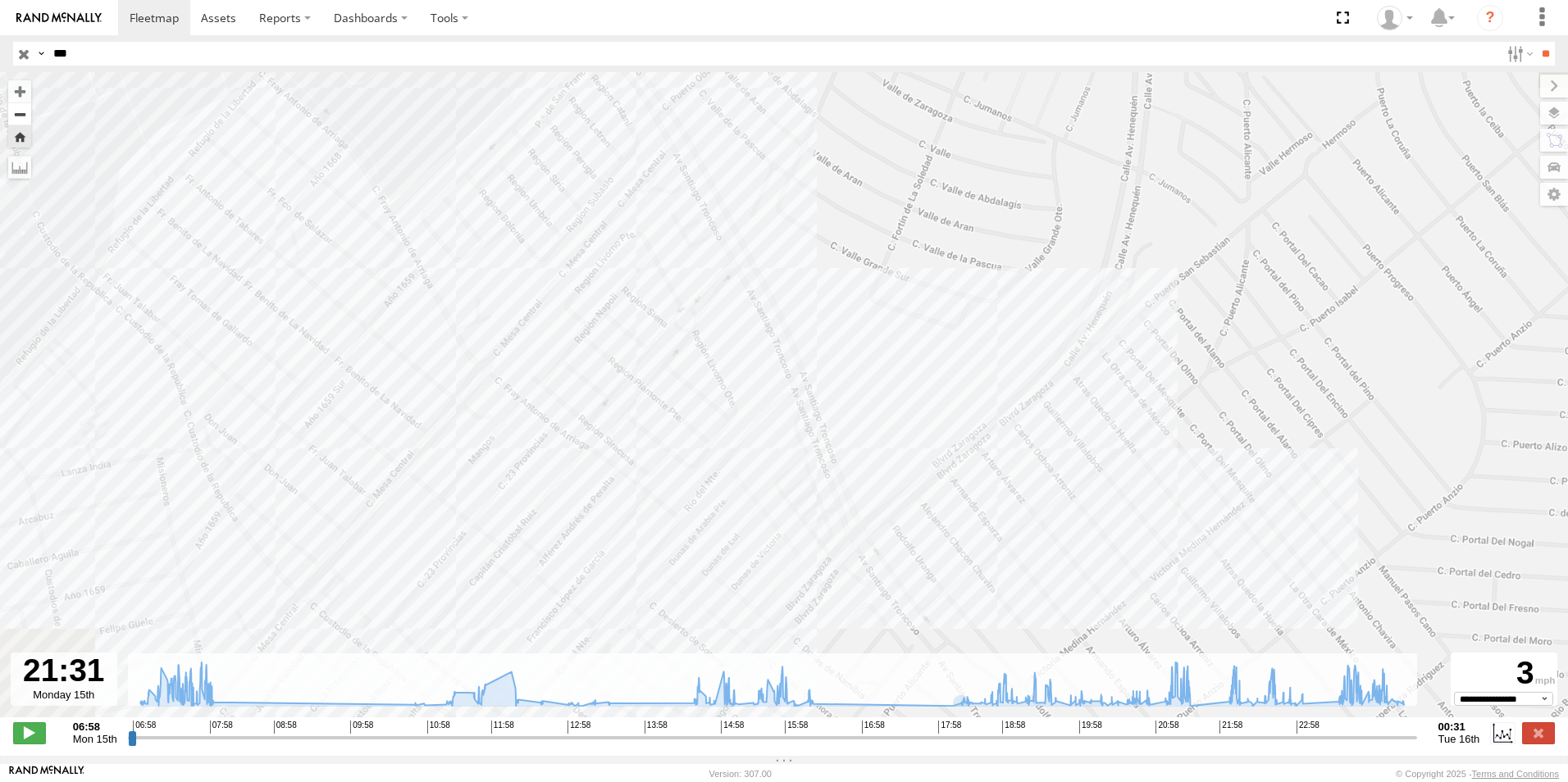
click at [29, 115] on button "Zoom out" at bounding box center [20, 114] width 23 height 23
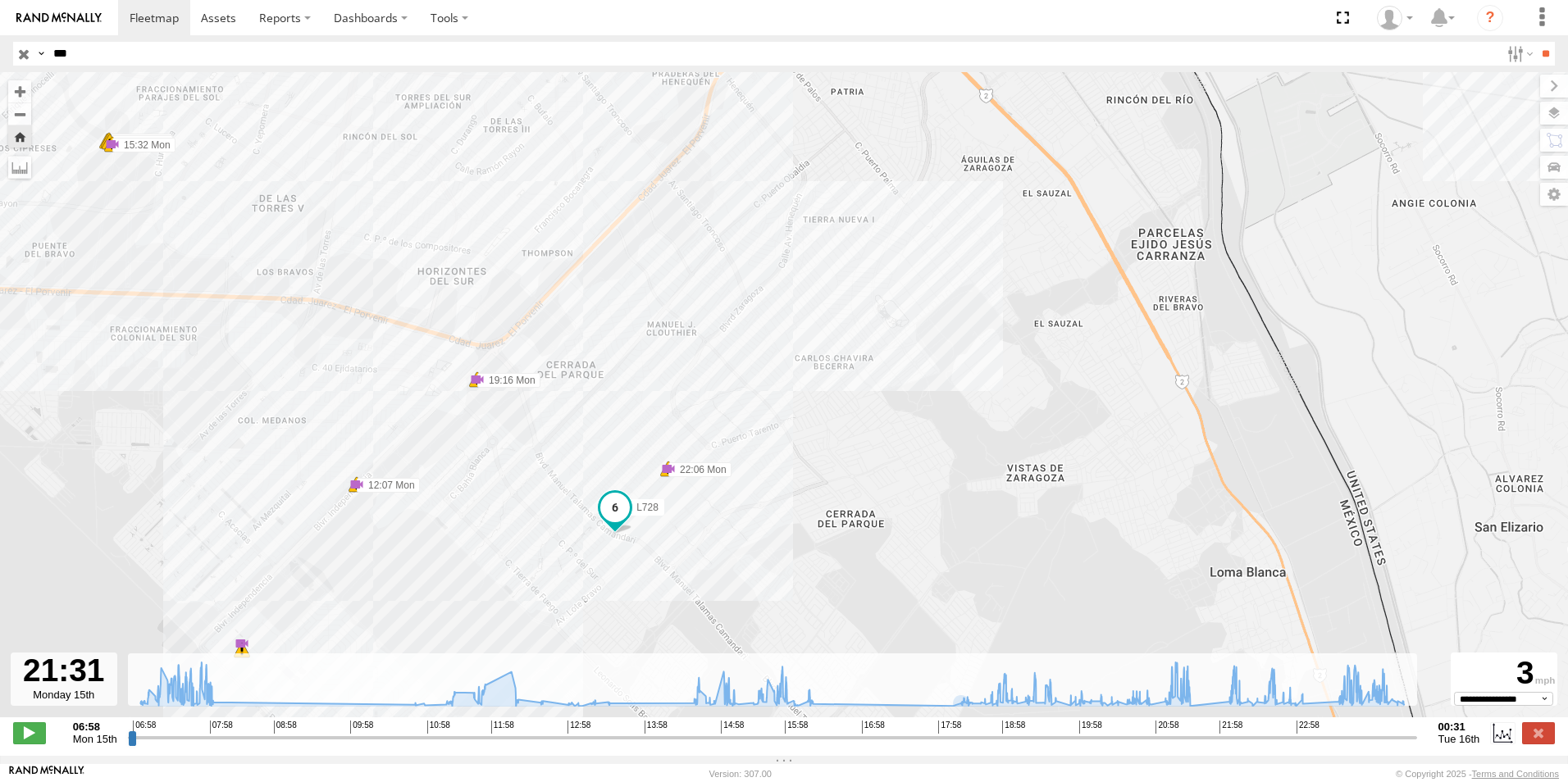
drag, startPoint x: 835, startPoint y: 296, endPoint x: 805, endPoint y: 191, distance: 109.2
click at [805, 191] on div "L728 07:53 Mon 07:53 Mon 10:47 Mon 11:13 Mon 11:13 Mon 15:14 Mon 15:29 Mon 15:2…" at bounding box center [784, 403] width 1568 height 662
click at [16, 95] on button "Zoom in" at bounding box center [20, 91] width 23 height 22
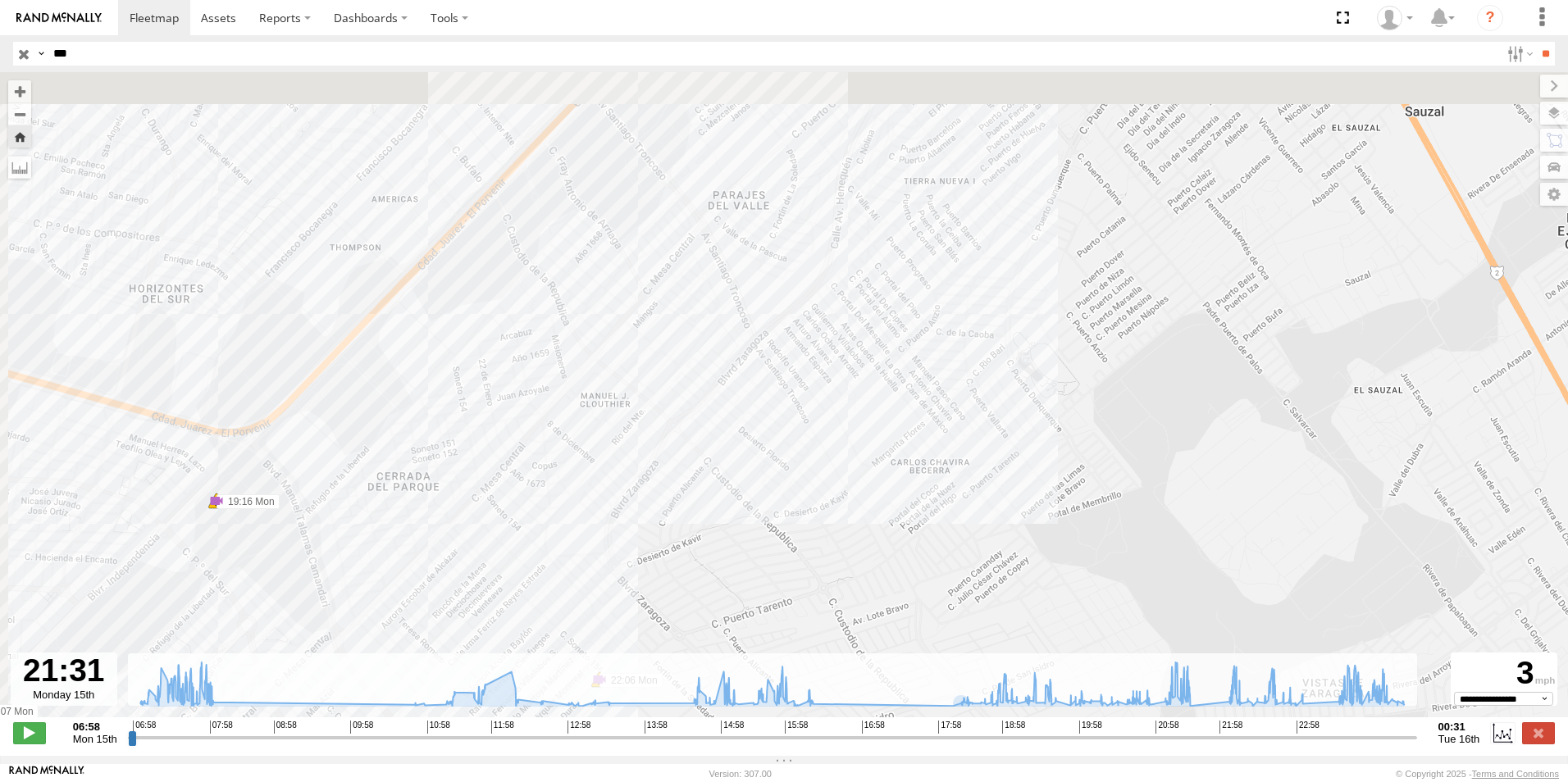
drag, startPoint x: 965, startPoint y: 261, endPoint x: 1083, endPoint y: 540, distance: 302.9
click at [1083, 540] on div "L728 07:53 Mon 07:53 Mon 10:47 Mon 11:13 Mon 11:13 Mon 15:14 Mon 15:29 Mon 15:2…" at bounding box center [784, 403] width 1568 height 662
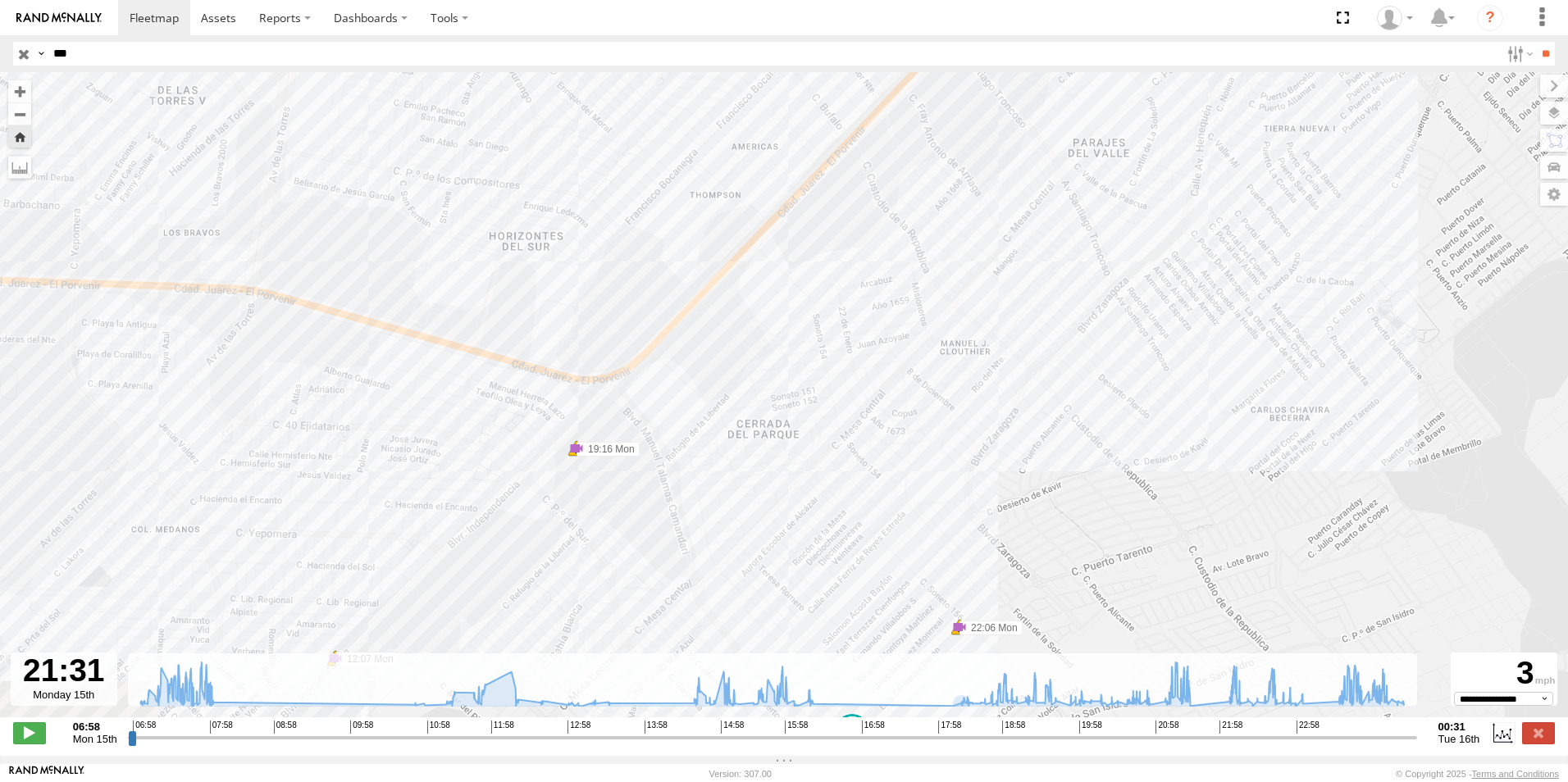
drag, startPoint x: 708, startPoint y: 383, endPoint x: 393, endPoint y: 112, distance: 415.5
click at [993, 166] on div "L728 07:53 Mon 07:53 Mon 10:47 Mon 11:13 Mon 11:13 Mon 15:14 Mon 15:29 Mon 15:2…" at bounding box center [784, 403] width 1568 height 662
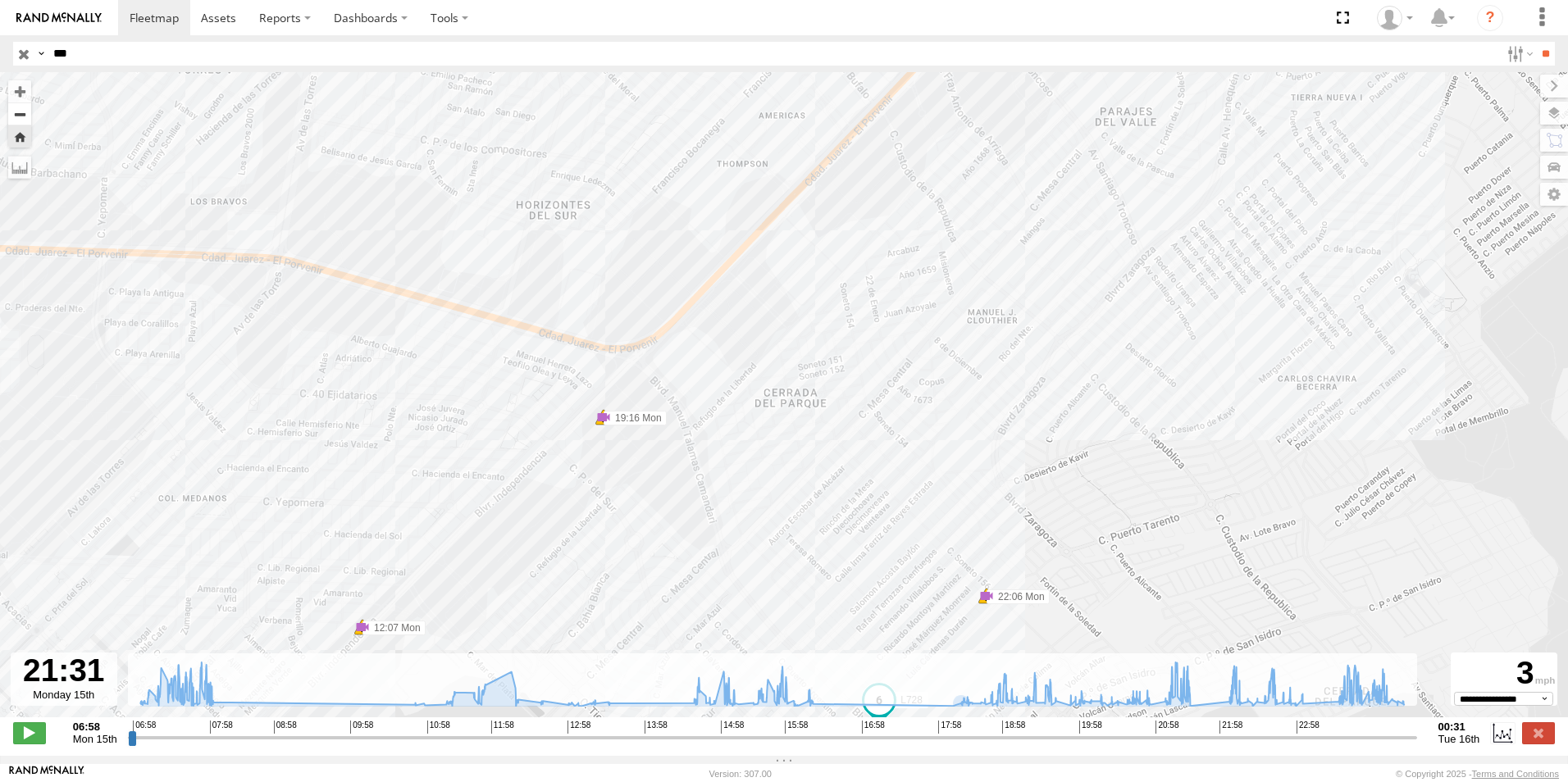
click at [23, 113] on button "Zoom out" at bounding box center [20, 114] width 23 height 23
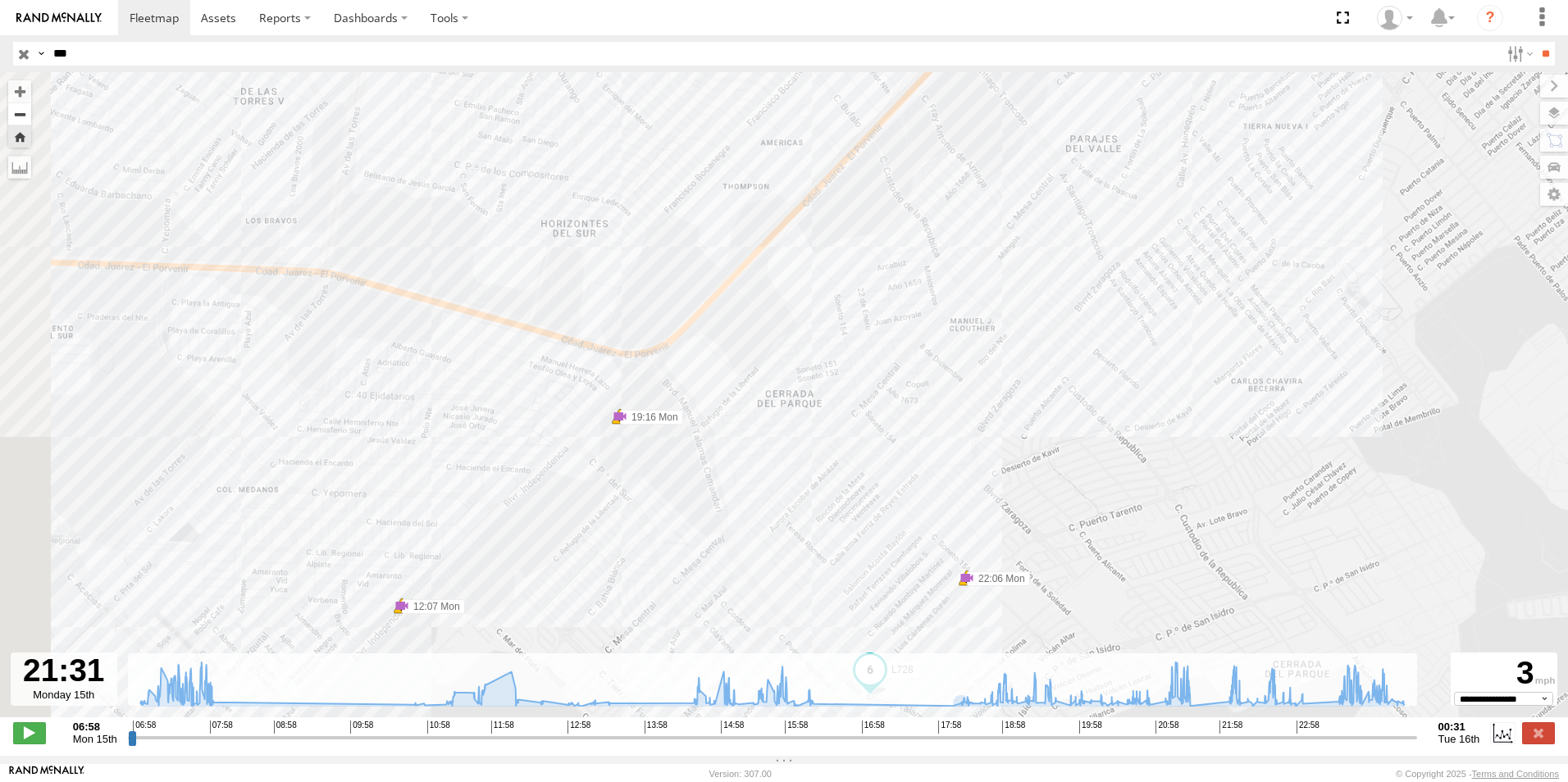
click at [23, 113] on button "Zoom out" at bounding box center [20, 114] width 23 height 23
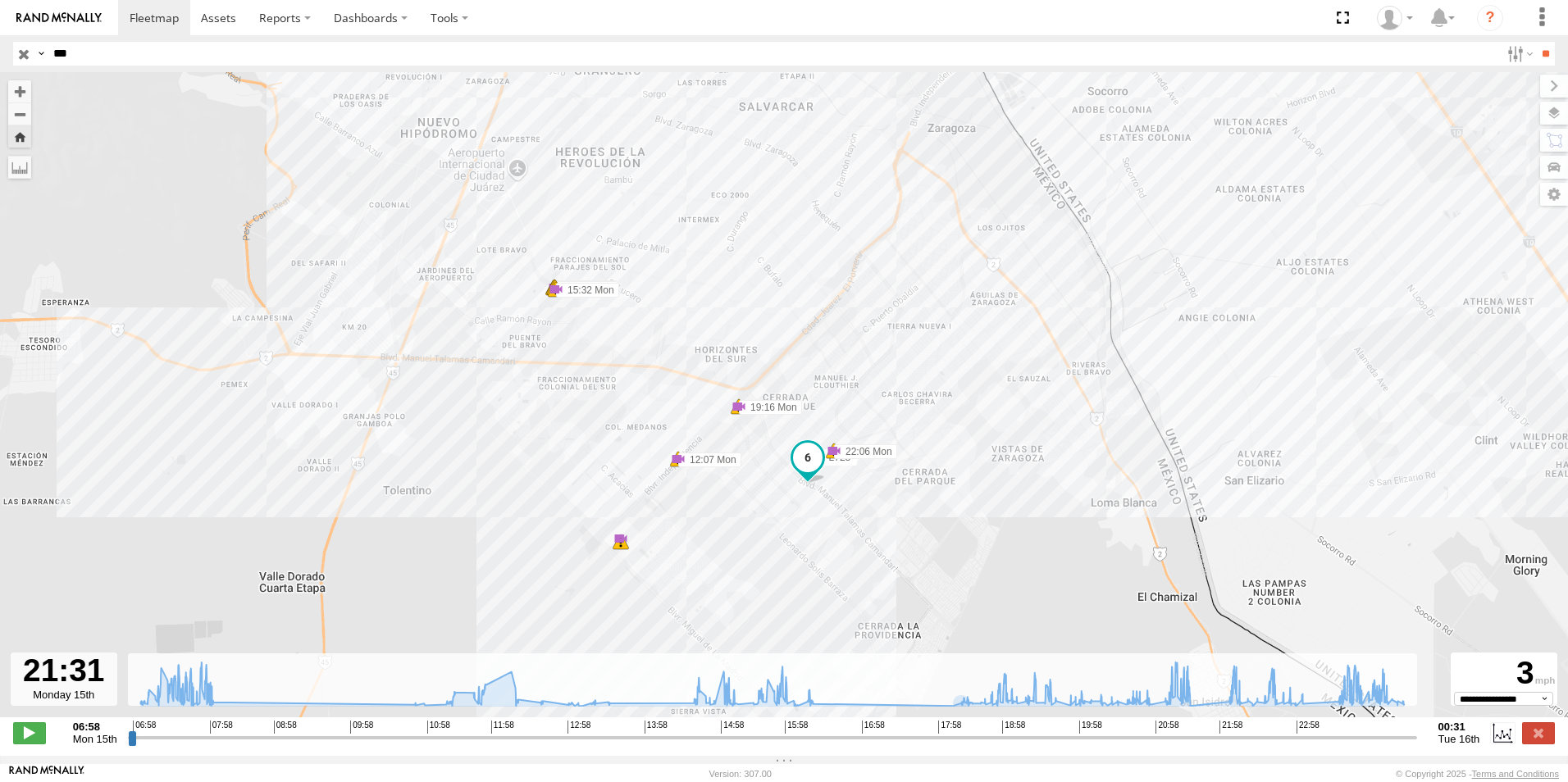
click at [180, 59] on input "***" at bounding box center [773, 54] width 1453 height 24
click at [23, 54] on input "button" at bounding box center [24, 54] width 21 height 24
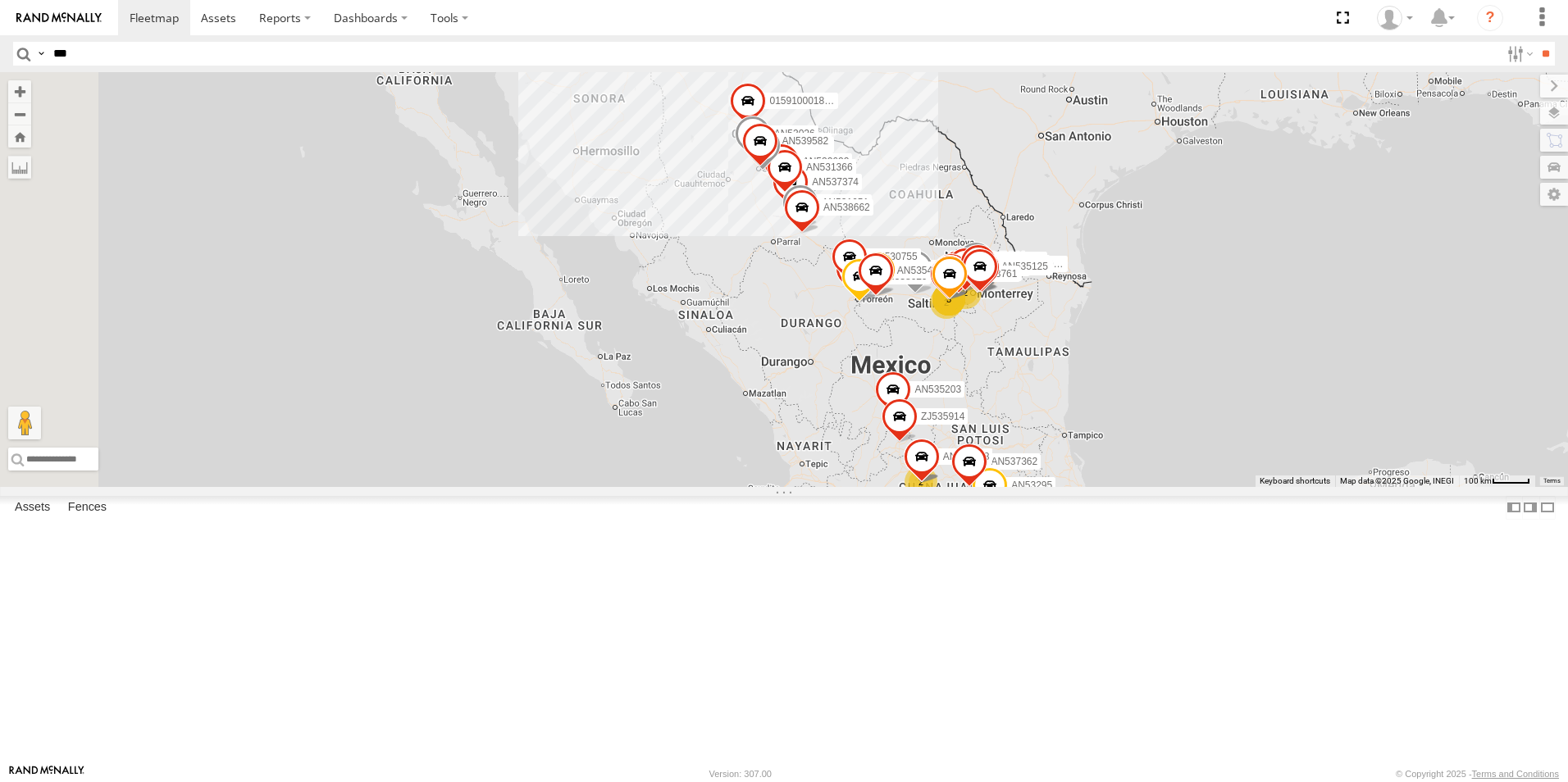
click at [133, 55] on input "***" at bounding box center [773, 54] width 1453 height 24
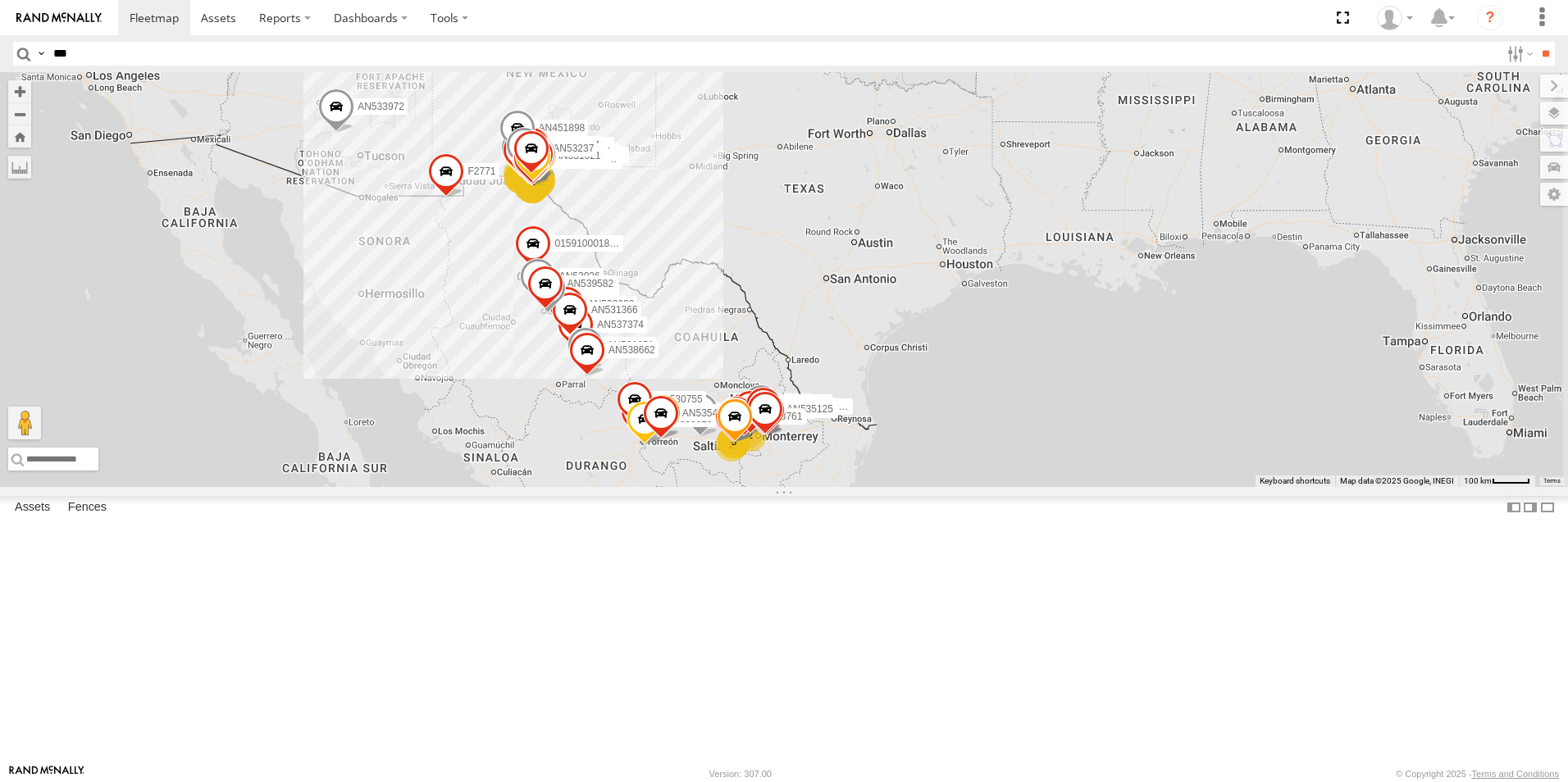
drag, startPoint x: 849, startPoint y: 284, endPoint x: 630, endPoint y: 426, distance: 261.0
click at [630, 426] on div "40 2 3 24 AN539301 19 372 3 11 29 4 2 AN538966 AN53264 2 2 015910001987117 AN53…" at bounding box center [784, 279] width 1568 height 415
click at [31, 81] on button "Zoom in" at bounding box center [20, 91] width 23 height 22
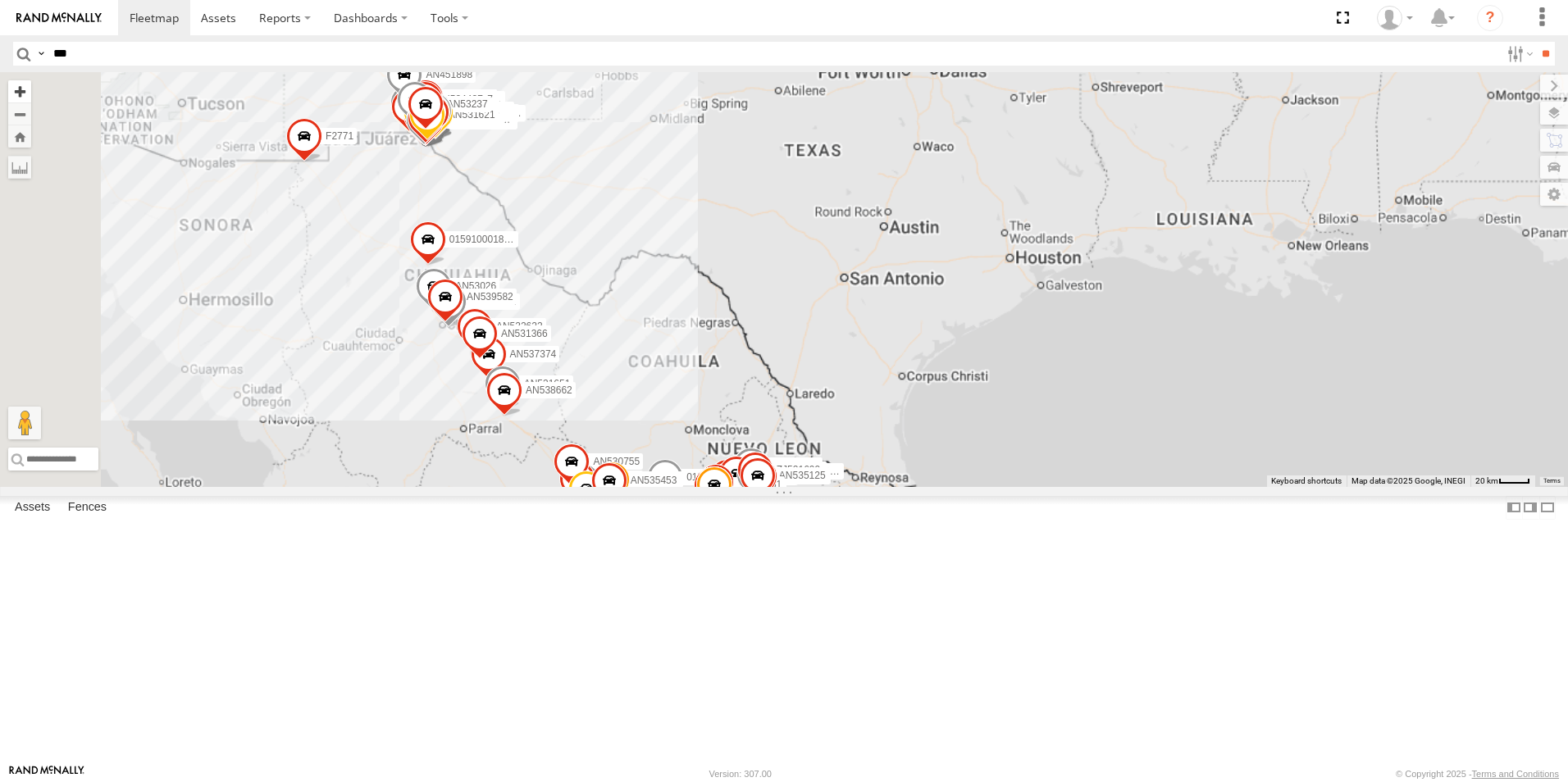
click at [31, 81] on button "Zoom in" at bounding box center [20, 91] width 23 height 22
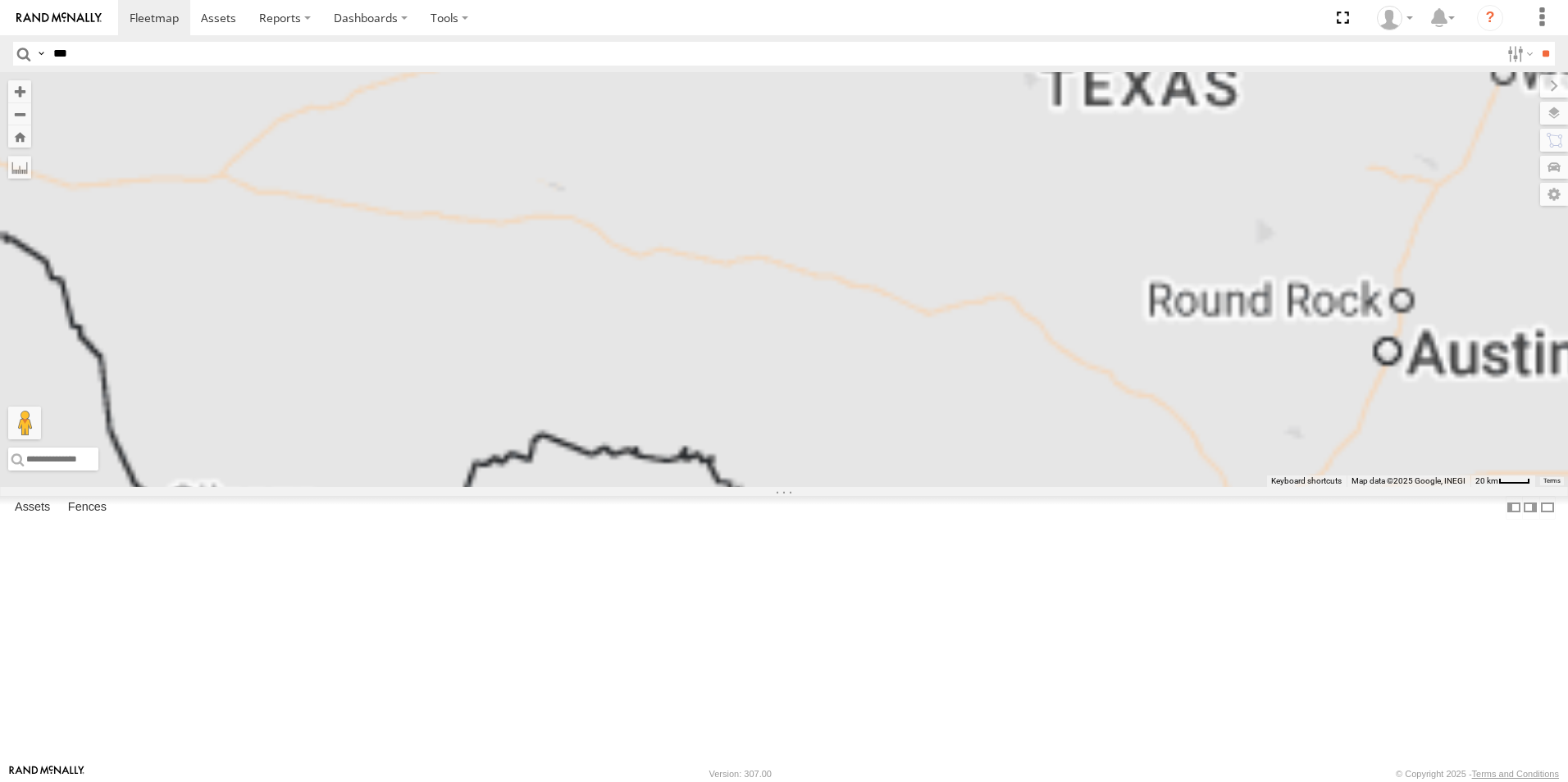
drag, startPoint x: 667, startPoint y: 156, endPoint x: 921, endPoint y: 413, distance: 361.3
click at [921, 413] on div "AN539301 372 AN538966 AN53264 015910001987117 AN531630 AN531673 015910001975823…" at bounding box center [784, 279] width 1568 height 415
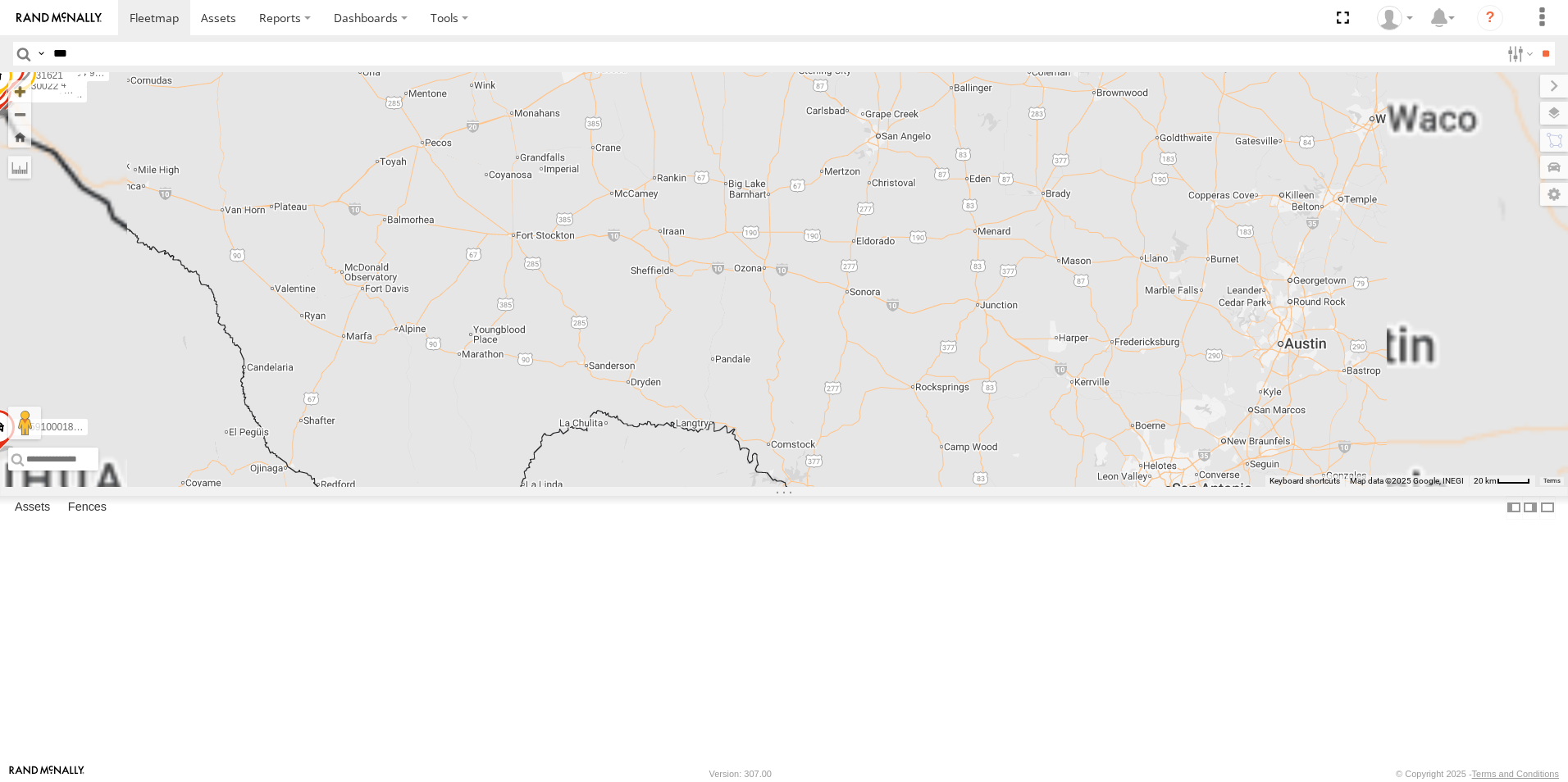
drag, startPoint x: 545, startPoint y: 255, endPoint x: 1068, endPoint y: 271, distance: 523.2
click at [1068, 271] on div "AN539301 372 AN538966 AN53264 015910001987117 AN531630 AN531673 015910001975823…" at bounding box center [784, 279] width 1568 height 415
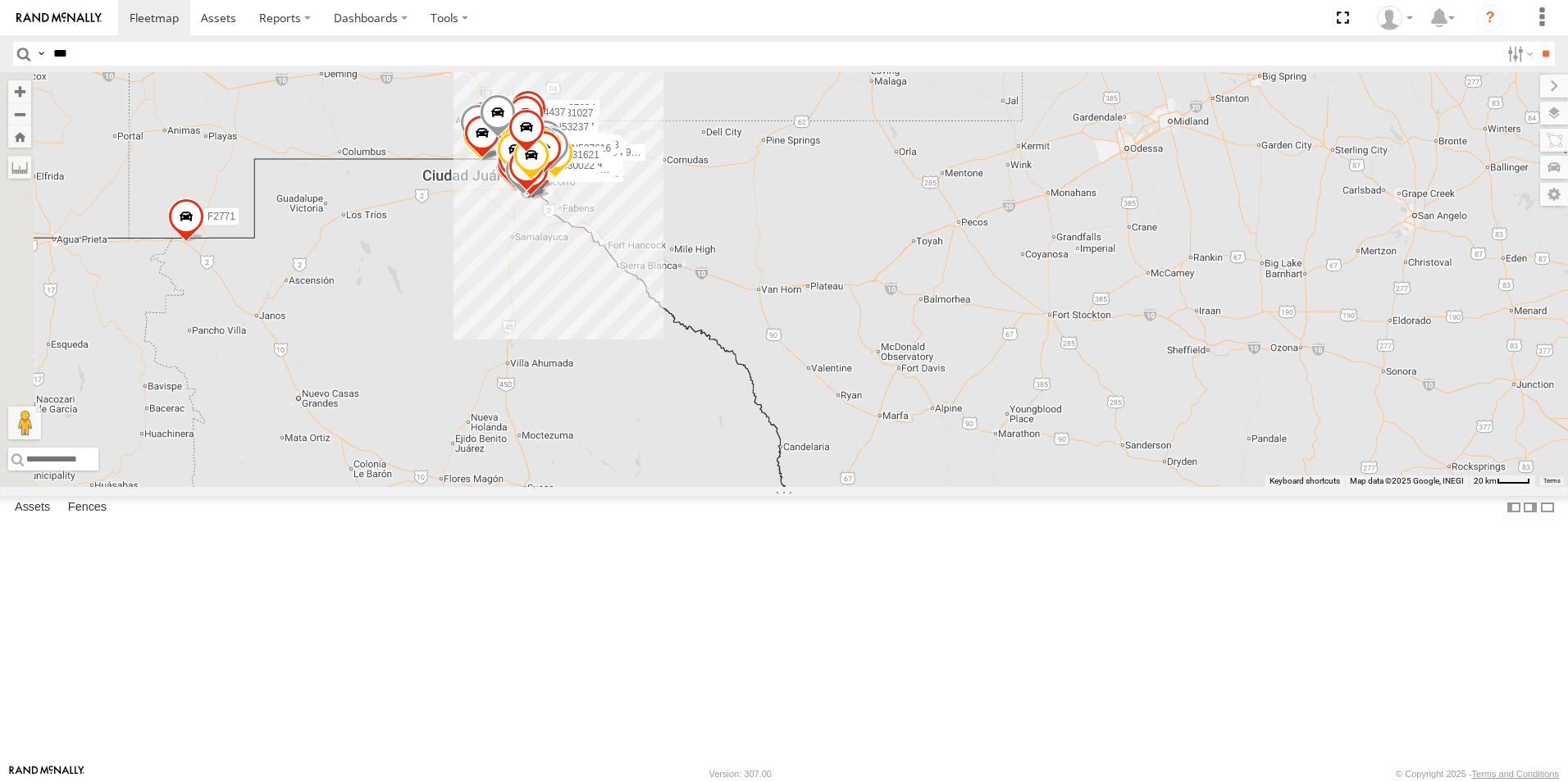
drag, startPoint x: 700, startPoint y: 275, endPoint x: 873, endPoint y: 243, distance: 175.9
click at [1124, 345] on div "AN539301 372 AN538966 AN53264 015910001987117 AN531630 AN531673 015910001975823…" at bounding box center [784, 279] width 1568 height 415
click at [31, 92] on button "Zoom in" at bounding box center [20, 91] width 23 height 22
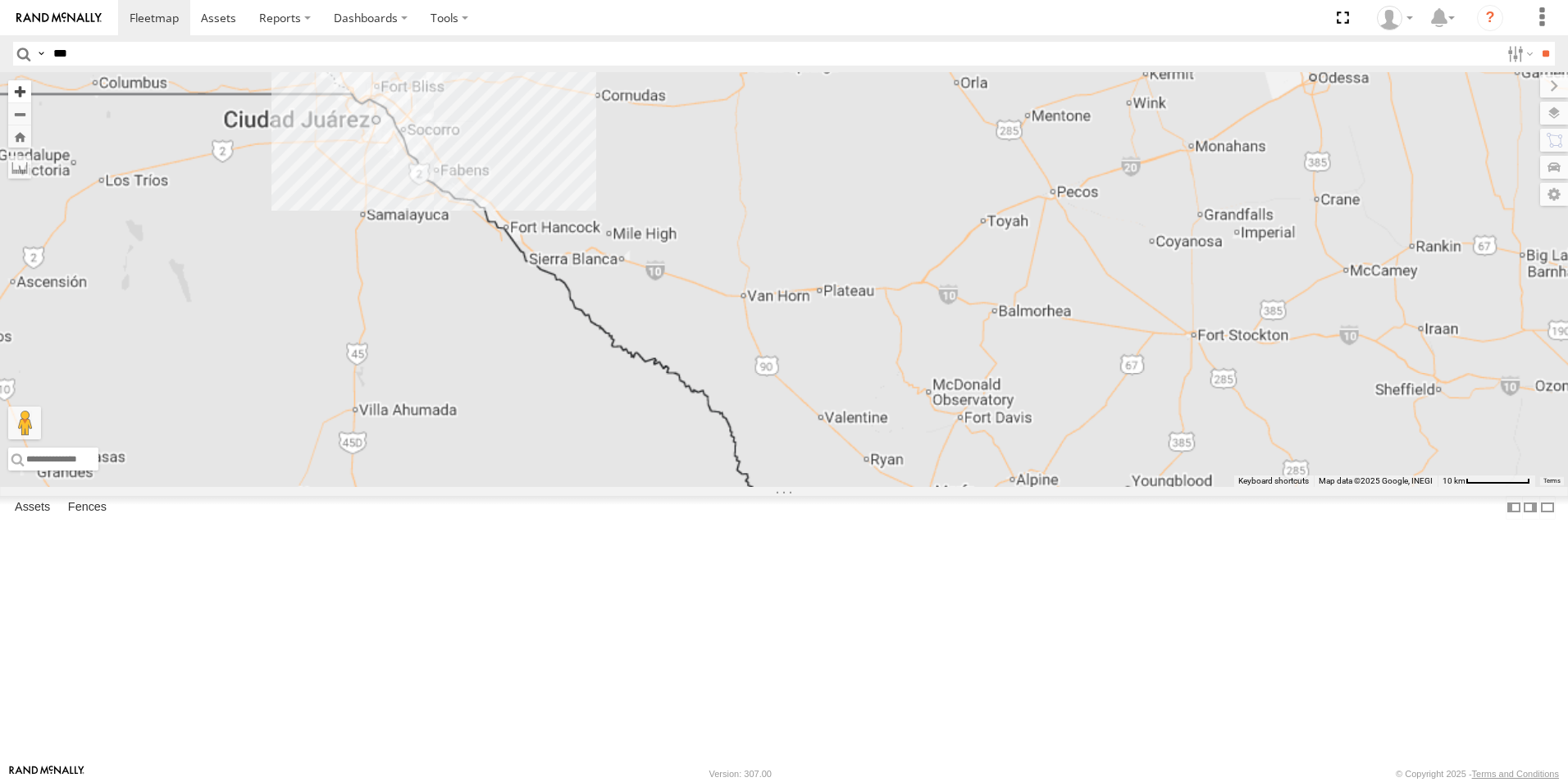
click at [31, 92] on button "Zoom in" at bounding box center [20, 91] width 23 height 22
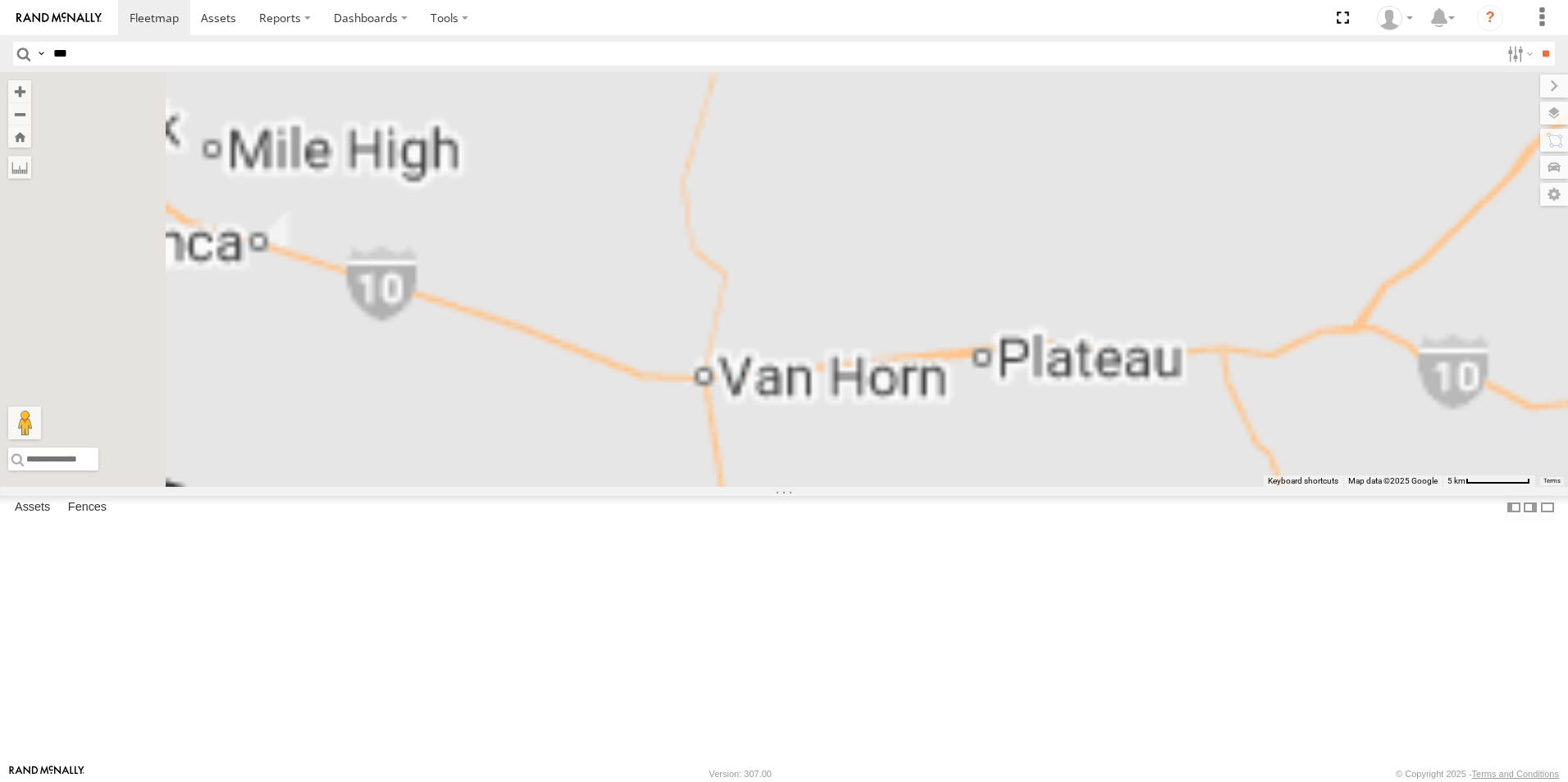
drag, startPoint x: 744, startPoint y: 294, endPoint x: 1352, endPoint y: 551, distance: 660.1
click at [1351, 487] on div "AN530042 AN530174 AN531952 AN53487 AN531631 AN532622 AN535006 AN532015 AN53295 …" at bounding box center [784, 279] width 1568 height 415
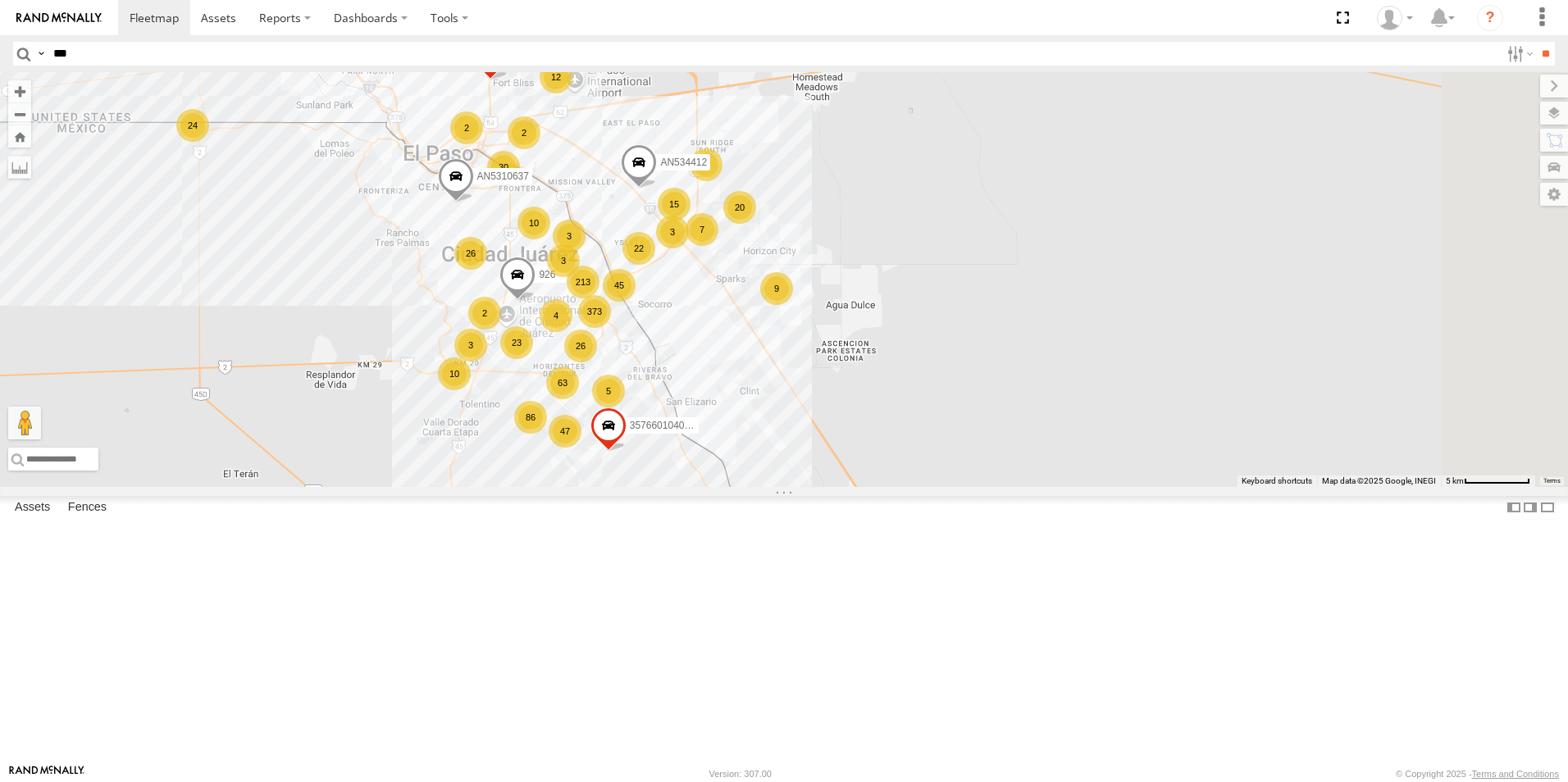
drag, startPoint x: 1284, startPoint y: 294, endPoint x: 879, endPoint y: 153, distance: 428.8
click at [879, 153] on div "AN530042 AN530174 AN531952 AN53487 AN531631 AN532622 AN535006 AN532015 AN53295 …" at bounding box center [784, 279] width 1568 height 415
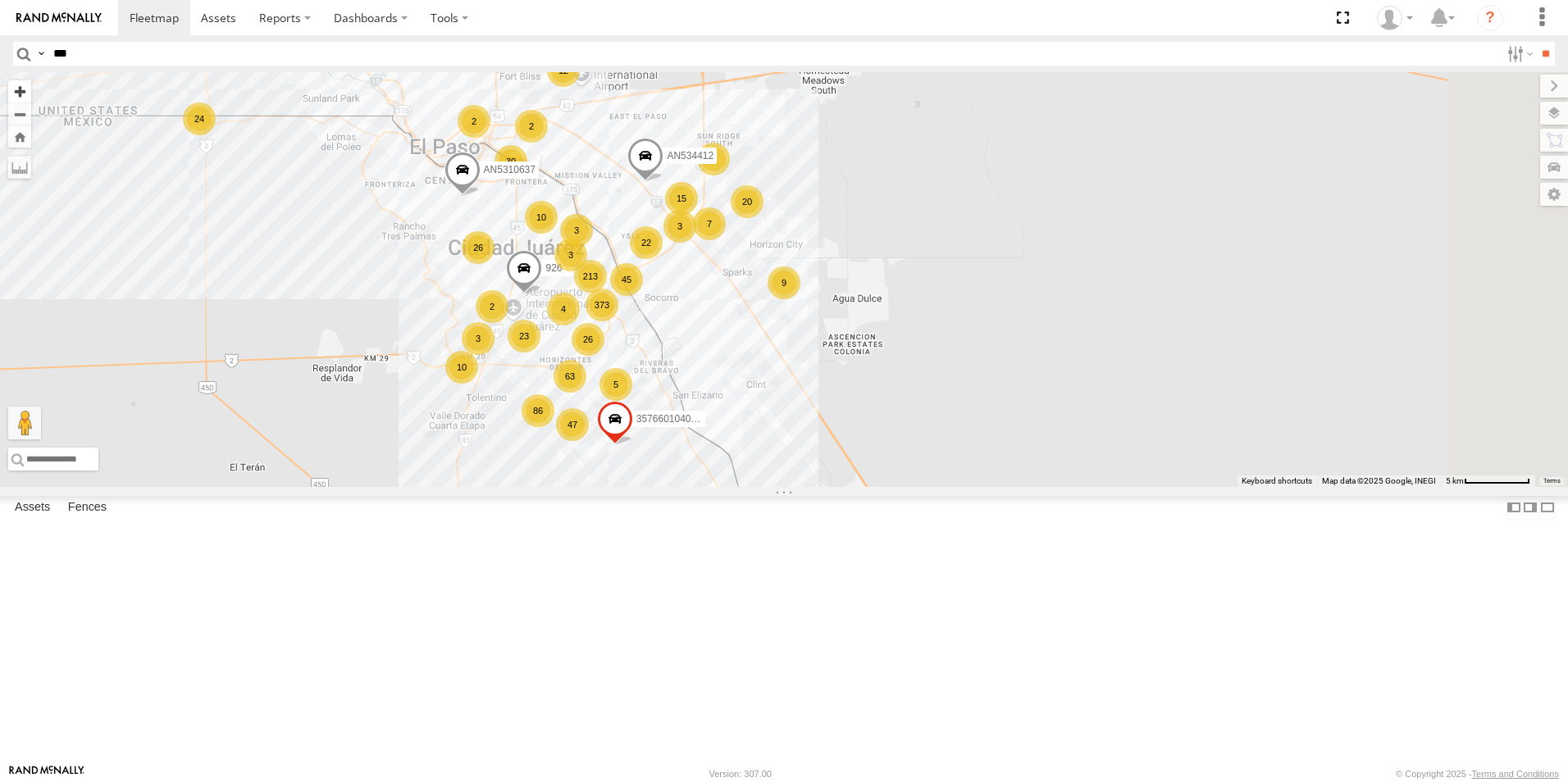
click at [31, 100] on button "Zoom in" at bounding box center [20, 91] width 23 height 22
click at [31, 99] on button "Zoom in" at bounding box center [20, 91] width 23 height 22
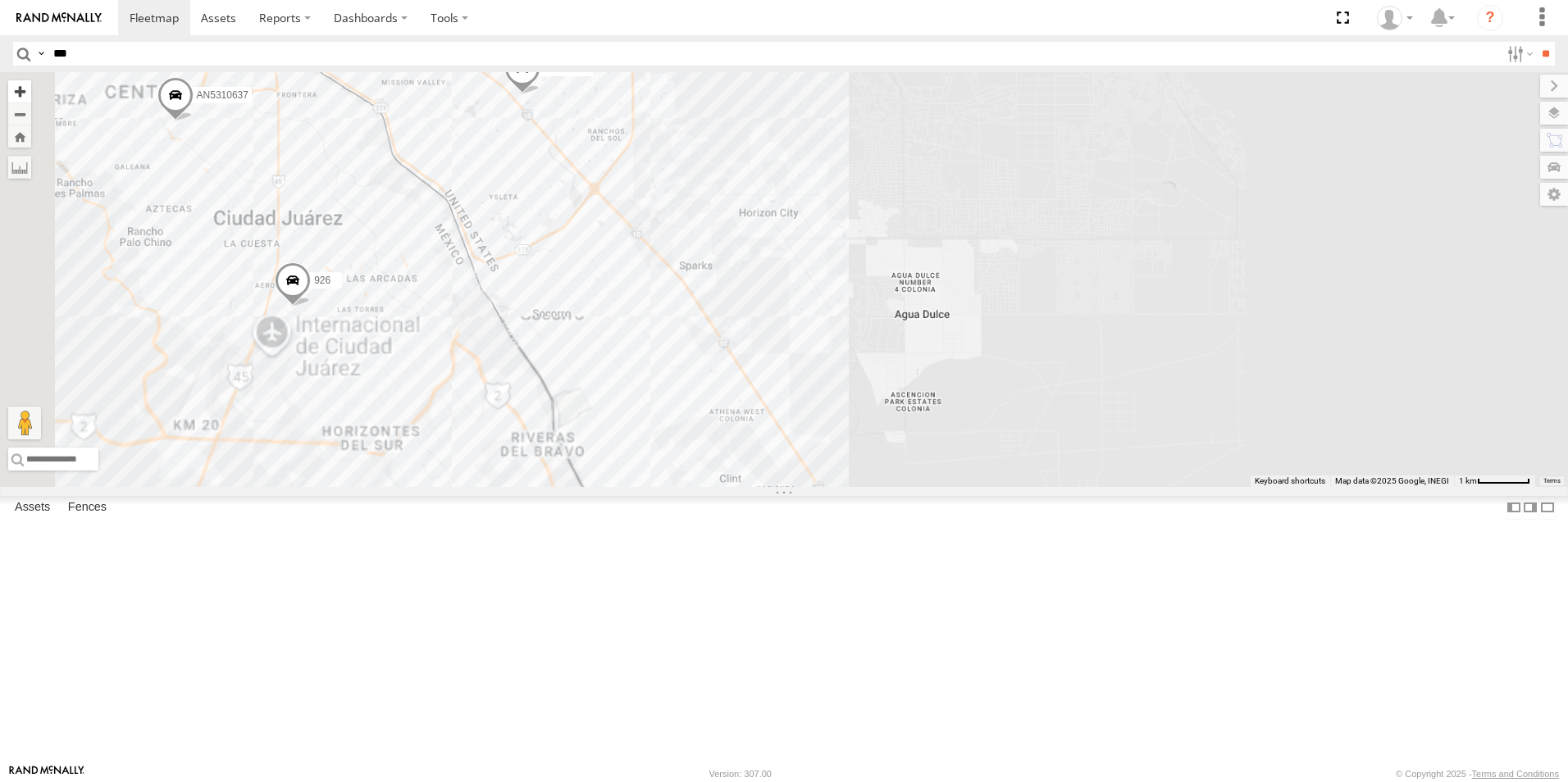
click at [31, 99] on button "Zoom in" at bounding box center [20, 91] width 23 height 22
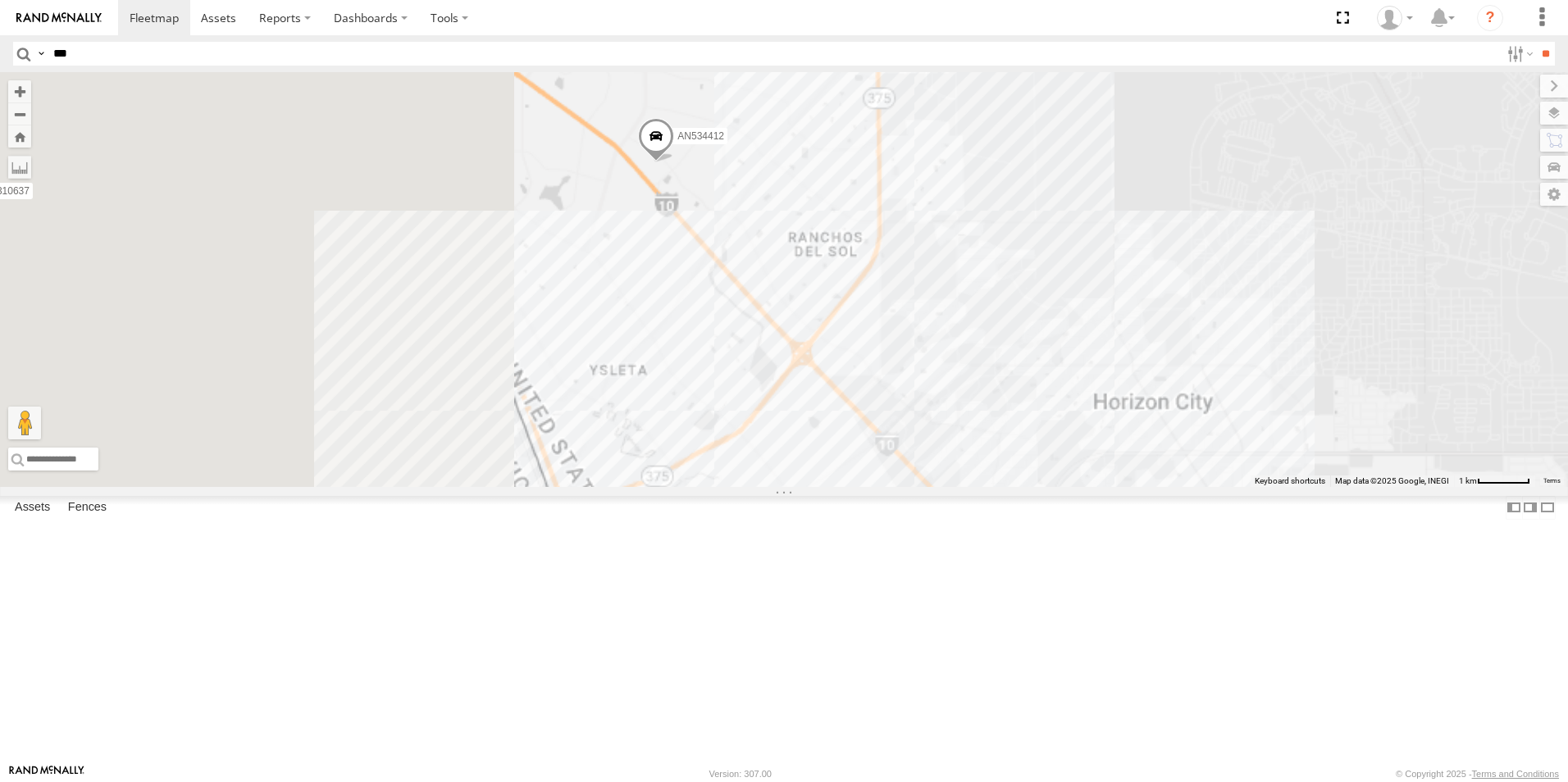
drag, startPoint x: 585, startPoint y: 207, endPoint x: 1117, endPoint y: 498, distance: 606.4
click at [1117, 487] on div "AN530042 AN530174 AN531952 AN53487 AN531631 AN532622 AN535006 AN532015 AN53295 …" at bounding box center [784, 279] width 1568 height 415
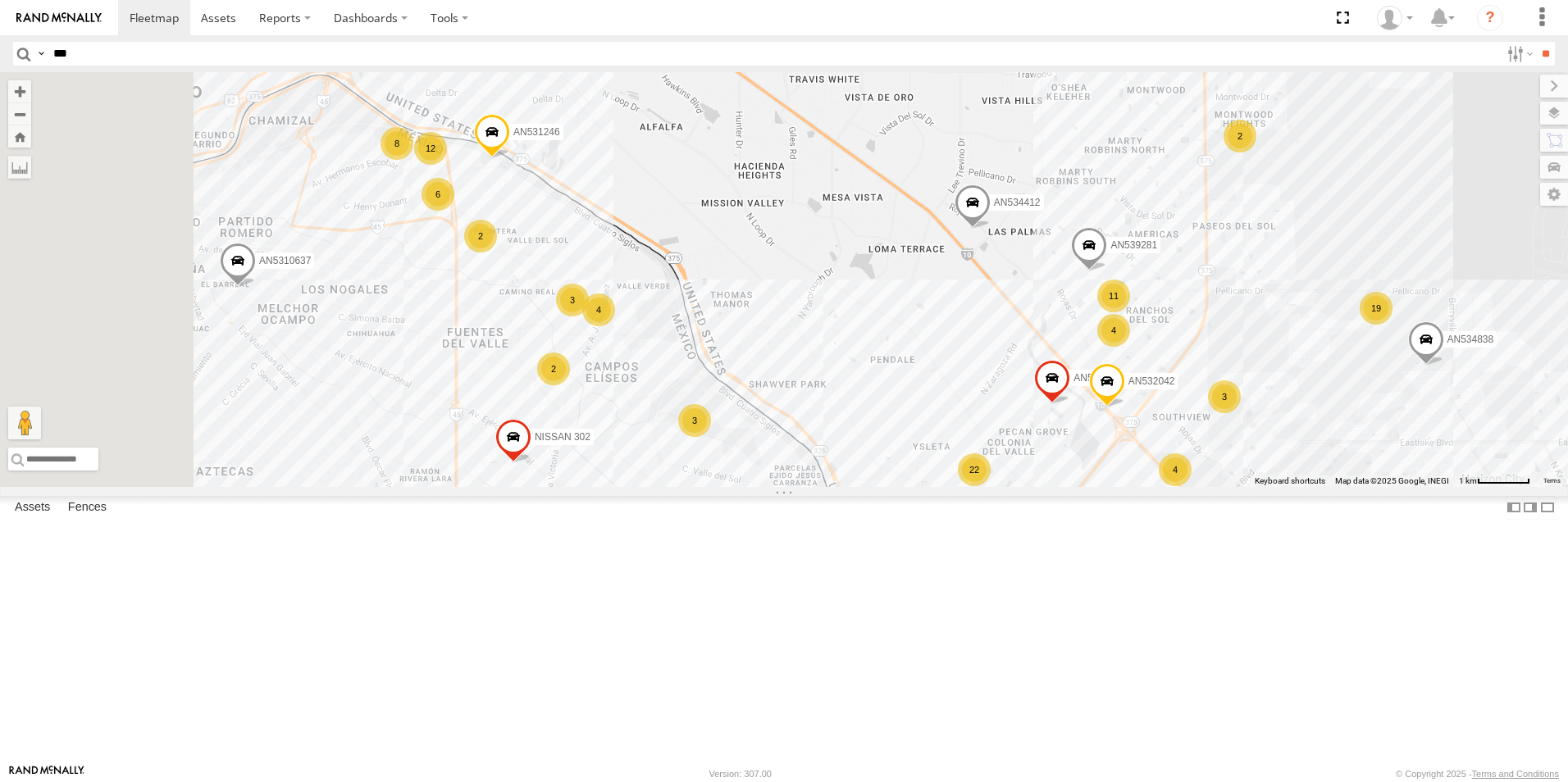
drag, startPoint x: 937, startPoint y: 293, endPoint x: 1032, endPoint y: 313, distance: 97.1
click at [1032, 313] on div "AN530042 AN530174 AN531952 AN53487 AN531631 AN532622 AN535006 AN532015 AN53295 …" at bounding box center [784, 279] width 1568 height 415
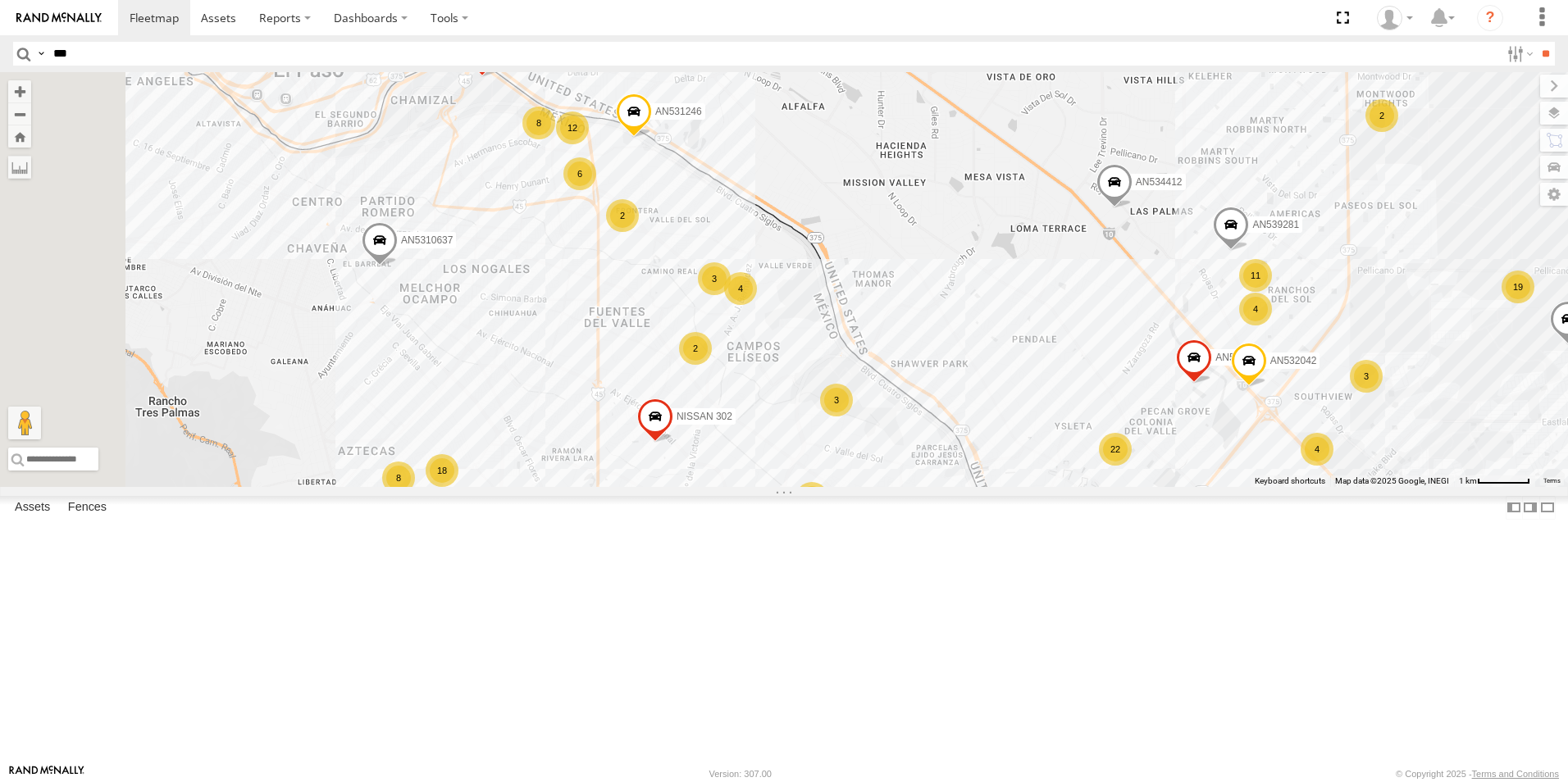
drag, startPoint x: 924, startPoint y: 300, endPoint x: 1065, endPoint y: 280, distance: 142.4
click at [1065, 280] on div "AN530042 AN530174 AN531952 AN53487 AN531631 AN532622 AN535006 AN532015 AN53295 …" at bounding box center [784, 279] width 1568 height 415
click at [31, 97] on button "Zoom in" at bounding box center [20, 91] width 23 height 22
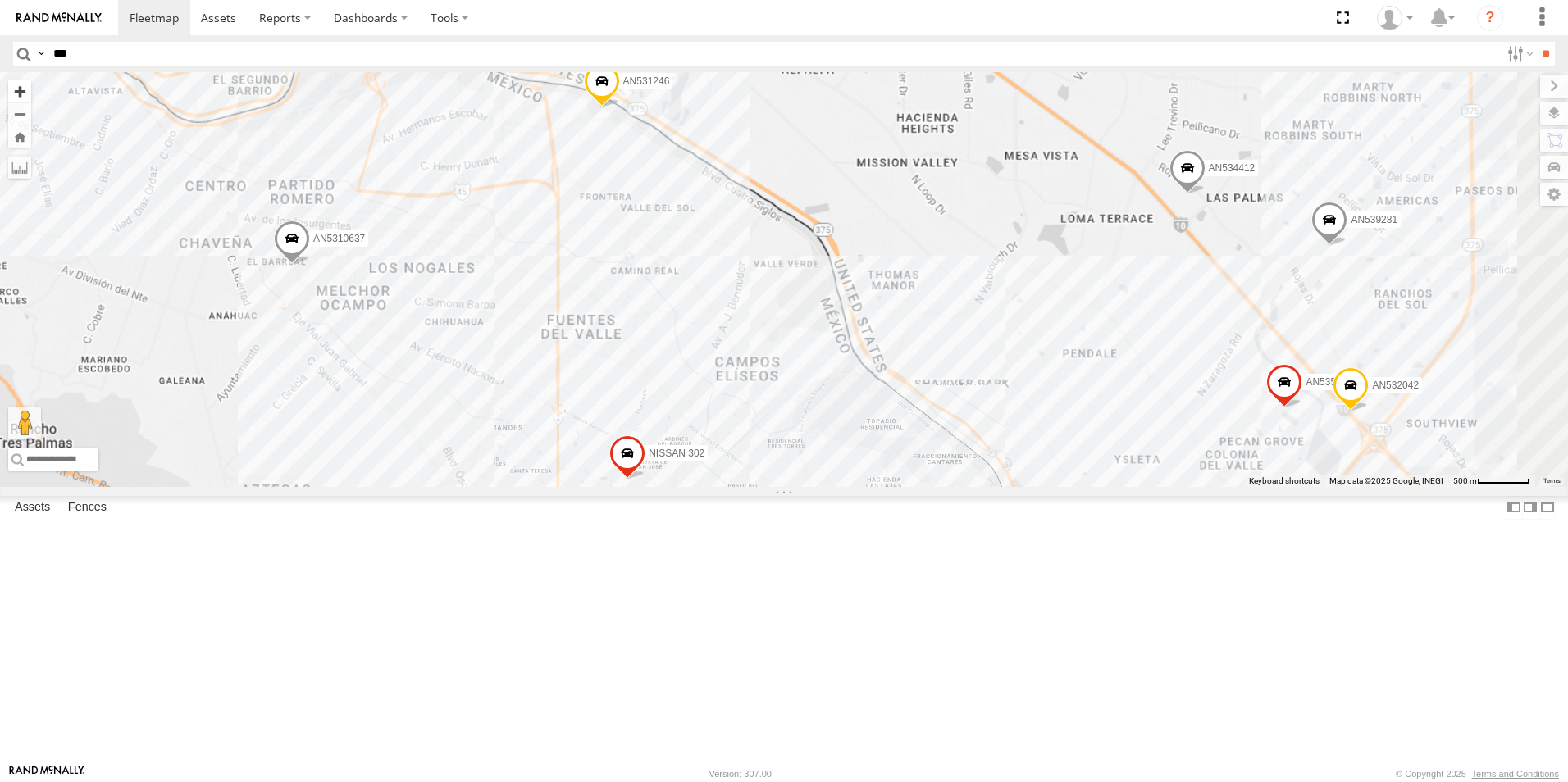
click at [31, 97] on button "Zoom in" at bounding box center [20, 91] width 23 height 22
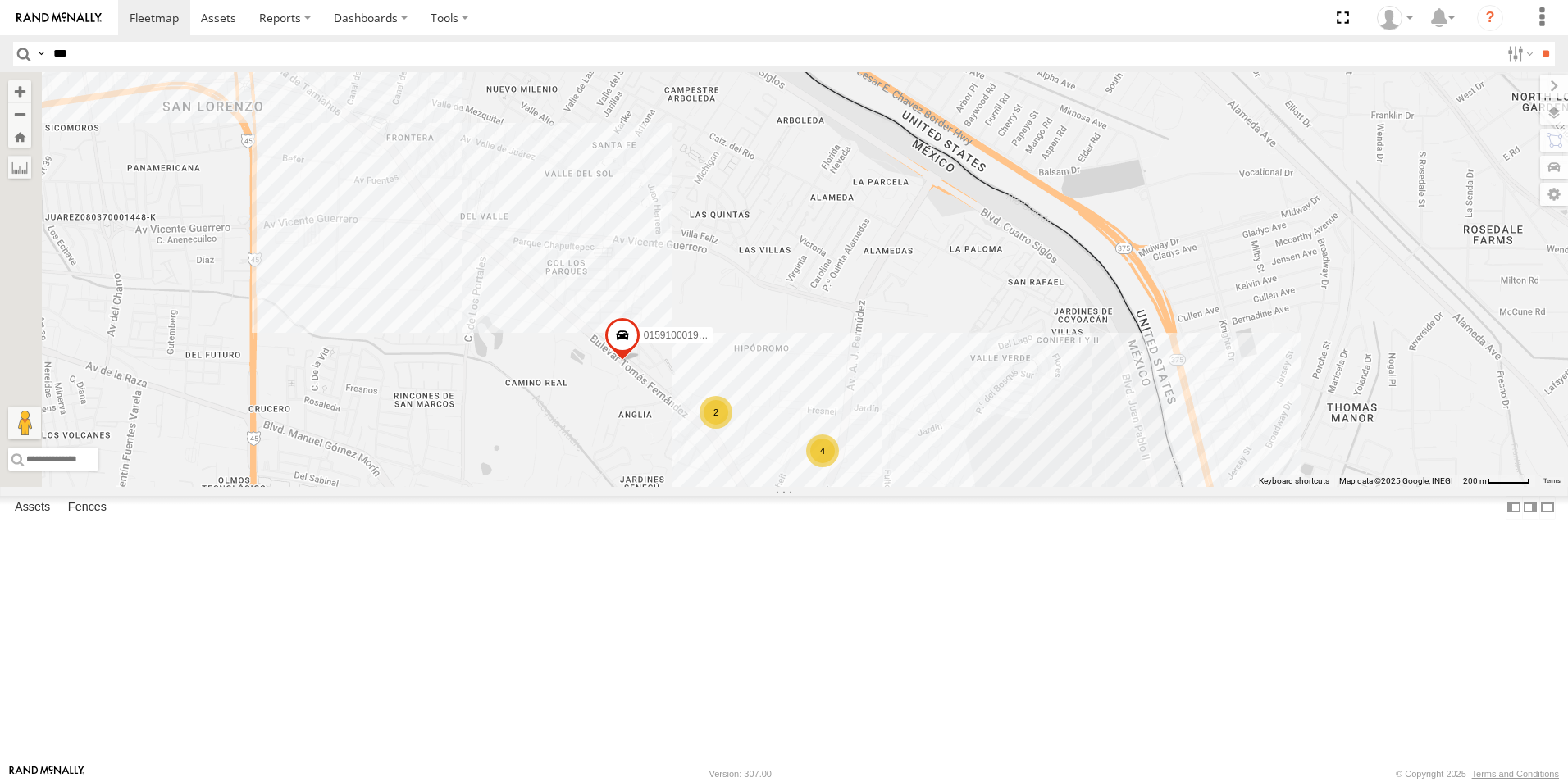
drag, startPoint x: 939, startPoint y: 268, endPoint x: 1142, endPoint y: 393, distance: 238.4
click at [1142, 393] on div "AN530042 AN530174 AN531952 AN53487 AN531631 AN532622 AN535006 AN532015 AN53295 …" at bounding box center [784, 279] width 1568 height 415
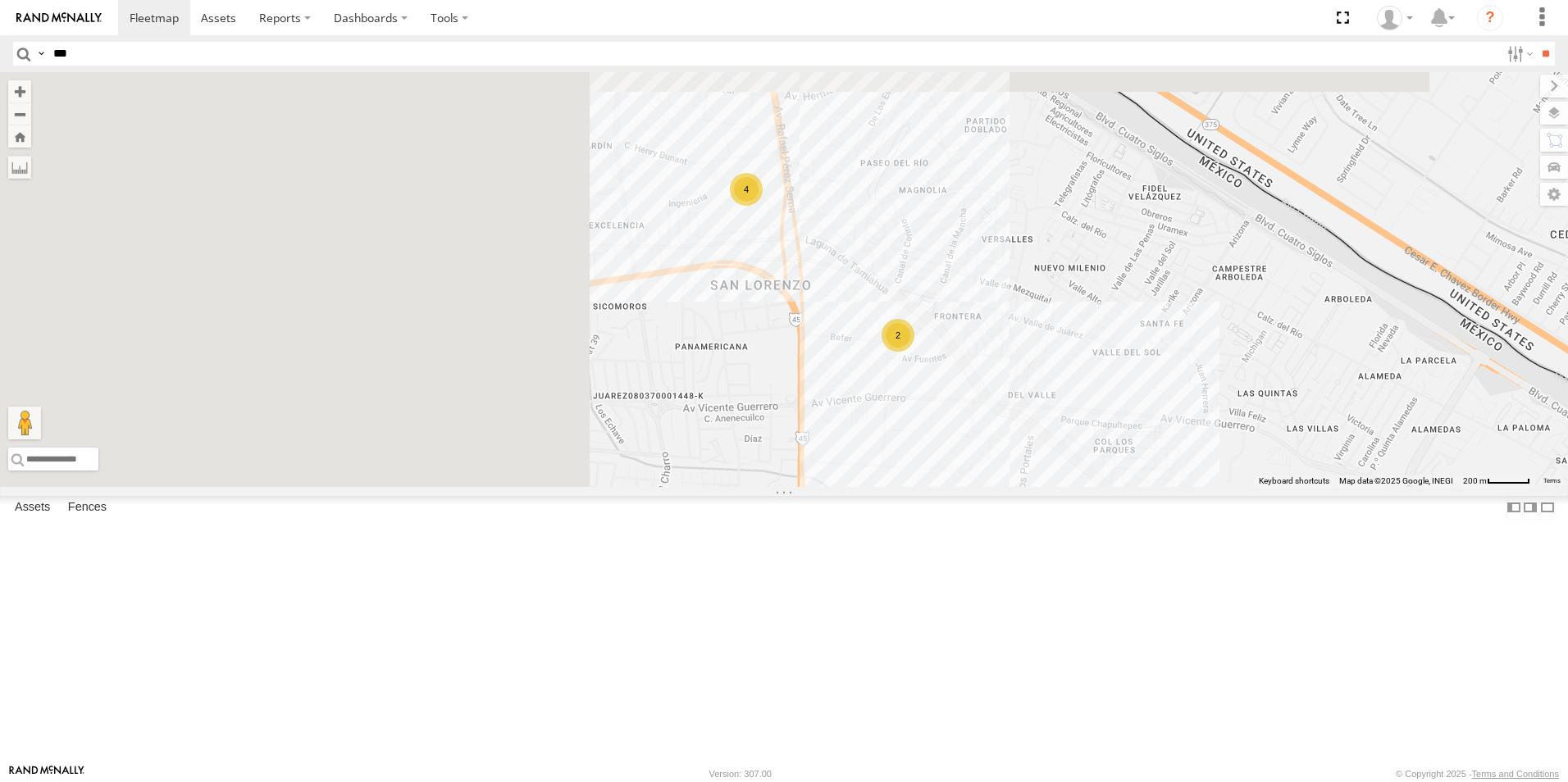
drag, startPoint x: 716, startPoint y: 211, endPoint x: 1255, endPoint y: 387, distance: 567.0
click at [1255, 387] on div "AN530042 AN530174 AN531952 AN53487 AN531631 AN532622 AN535006 AN532015 AN53295 …" at bounding box center [784, 279] width 1568 height 415
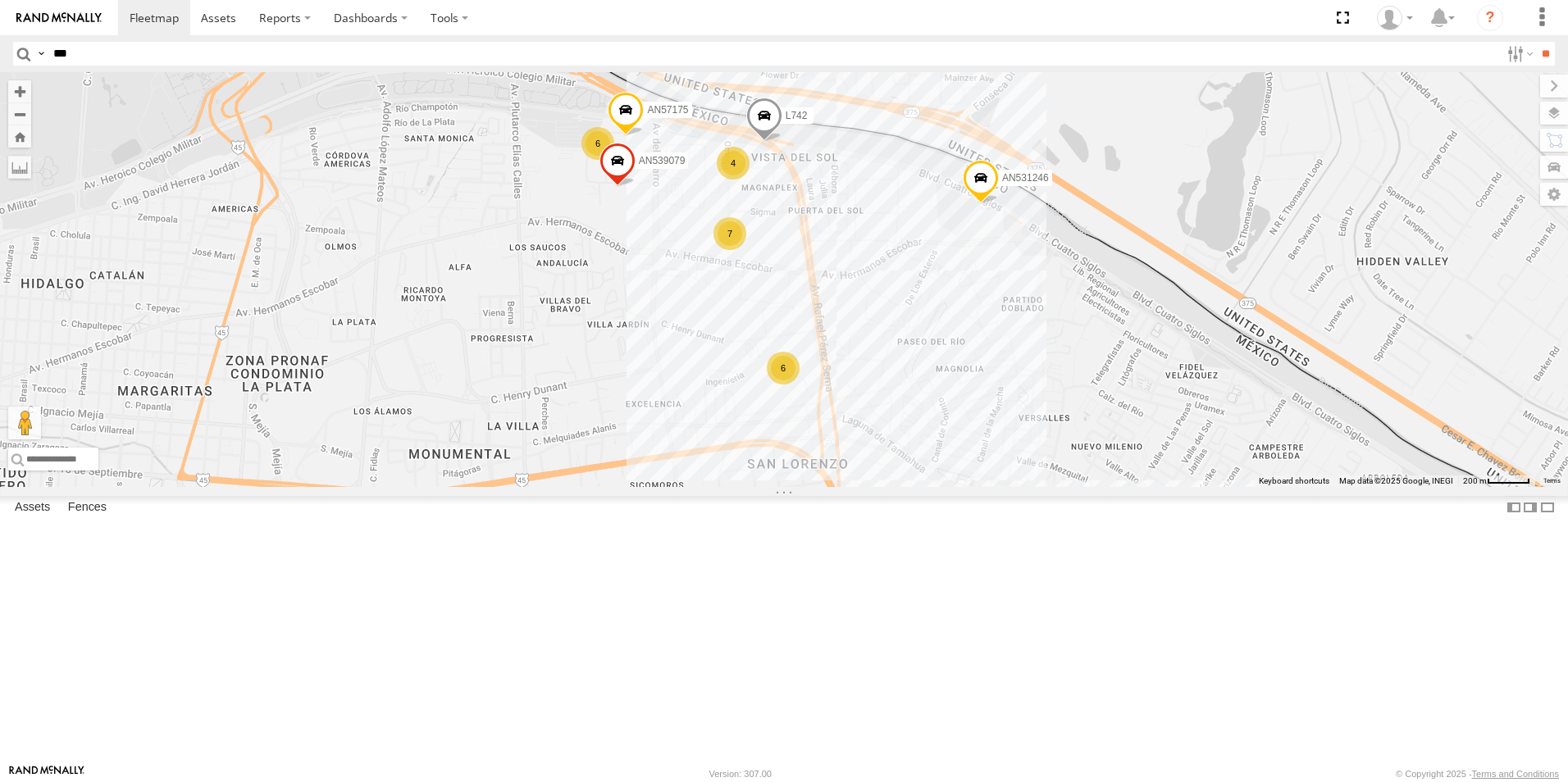
drag, startPoint x: 1174, startPoint y: 231, endPoint x: 1214, endPoint y: 417, distance: 190.3
click at [1214, 417] on div "AN530042 AN530174 AN531952 AN53487 AN531631 AN532622 AN535006 AN532015 AN53295 …" at bounding box center [784, 279] width 1568 height 415
click at [782, 142] on span at bounding box center [764, 120] width 36 height 45
click at [31, 91] on button "Zoom in" at bounding box center [20, 91] width 23 height 22
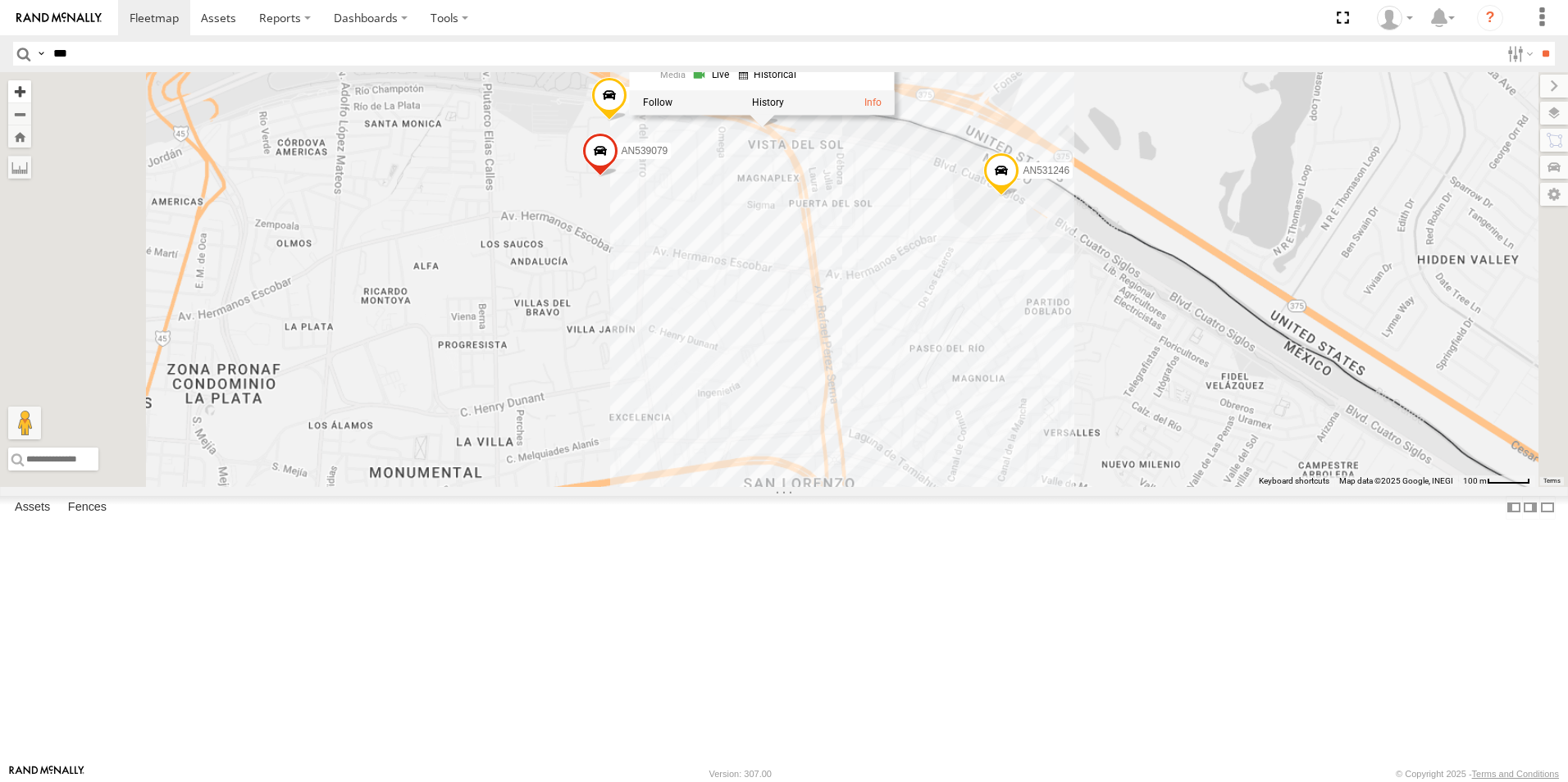
click at [31, 91] on button "Zoom in" at bounding box center [20, 91] width 23 height 22
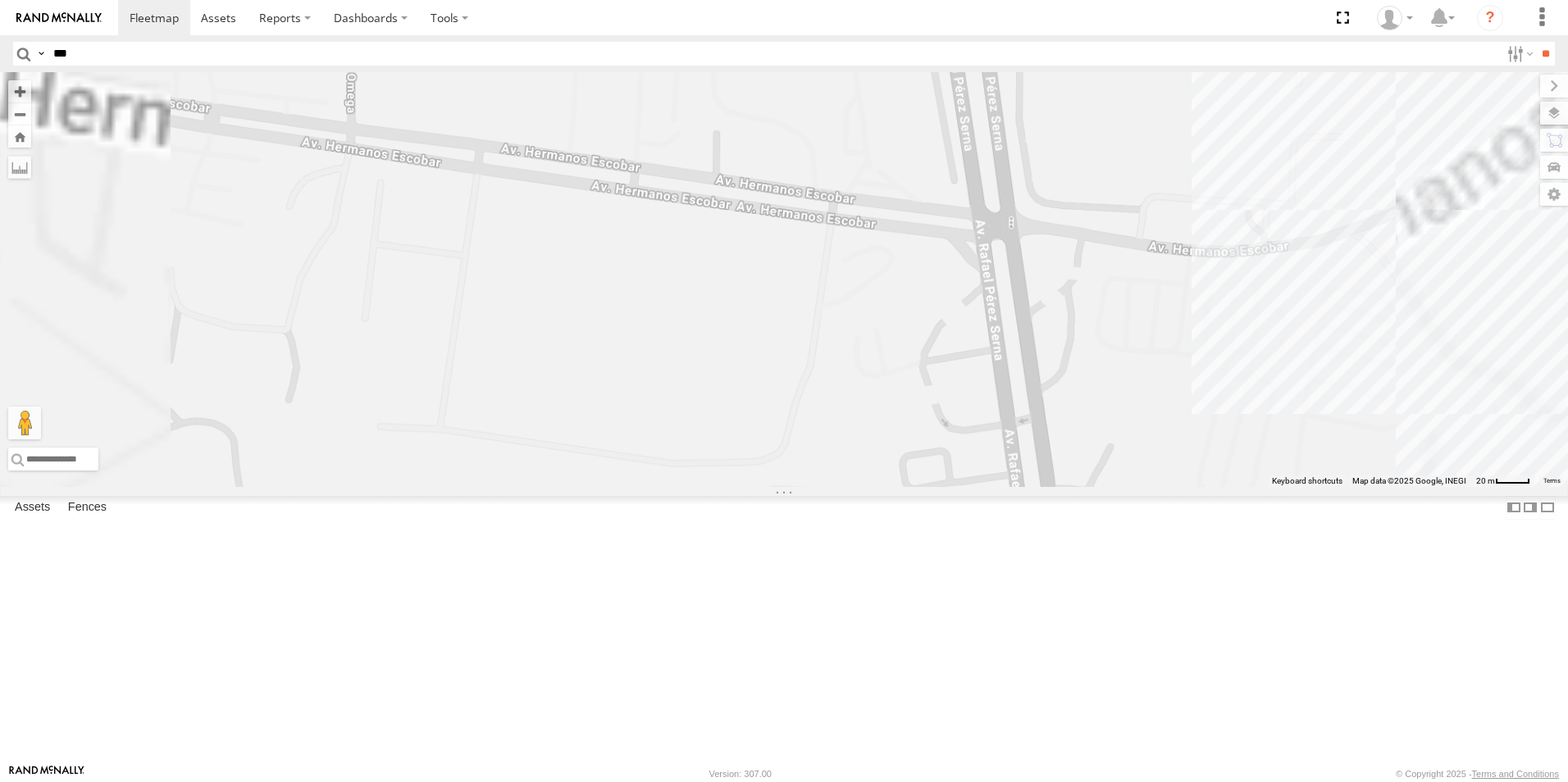
drag, startPoint x: 881, startPoint y: 186, endPoint x: 789, endPoint y: 555, distance: 380.3
click at [789, 487] on div "AN530042 AN530174 AN531952 AN53487 AN531631 AN532622 AN535006 AN532015 AN53295 …" at bounding box center [784, 279] width 1568 height 415
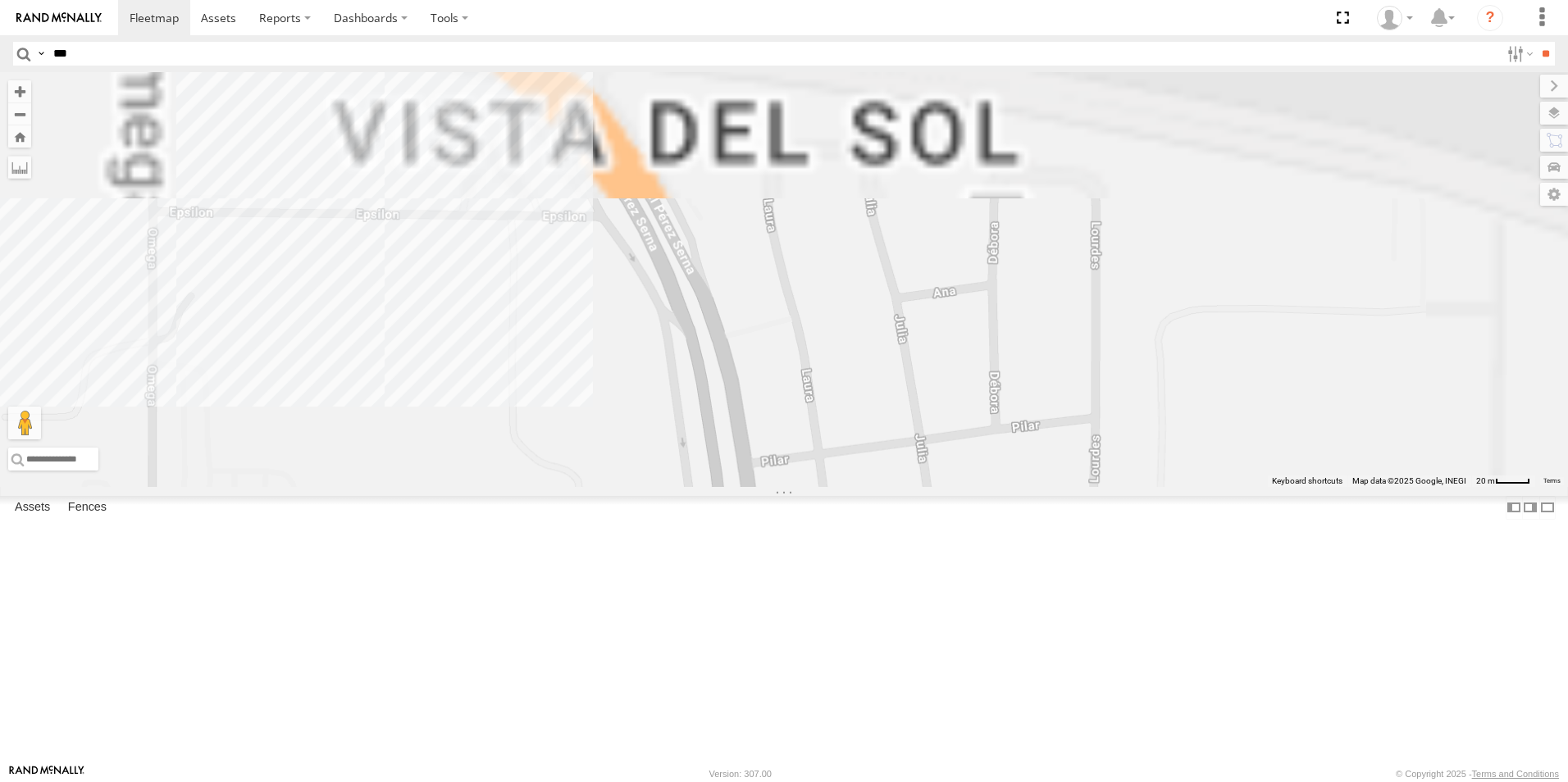
drag, startPoint x: 1052, startPoint y: 203, endPoint x: 1051, endPoint y: 403, distance: 200.0
click at [1037, 487] on div "AN530042 AN530174 AN531952 AN53487 AN531631 AN532622 AN535006 AN532015 AN53295 …" at bounding box center [784, 279] width 1568 height 415
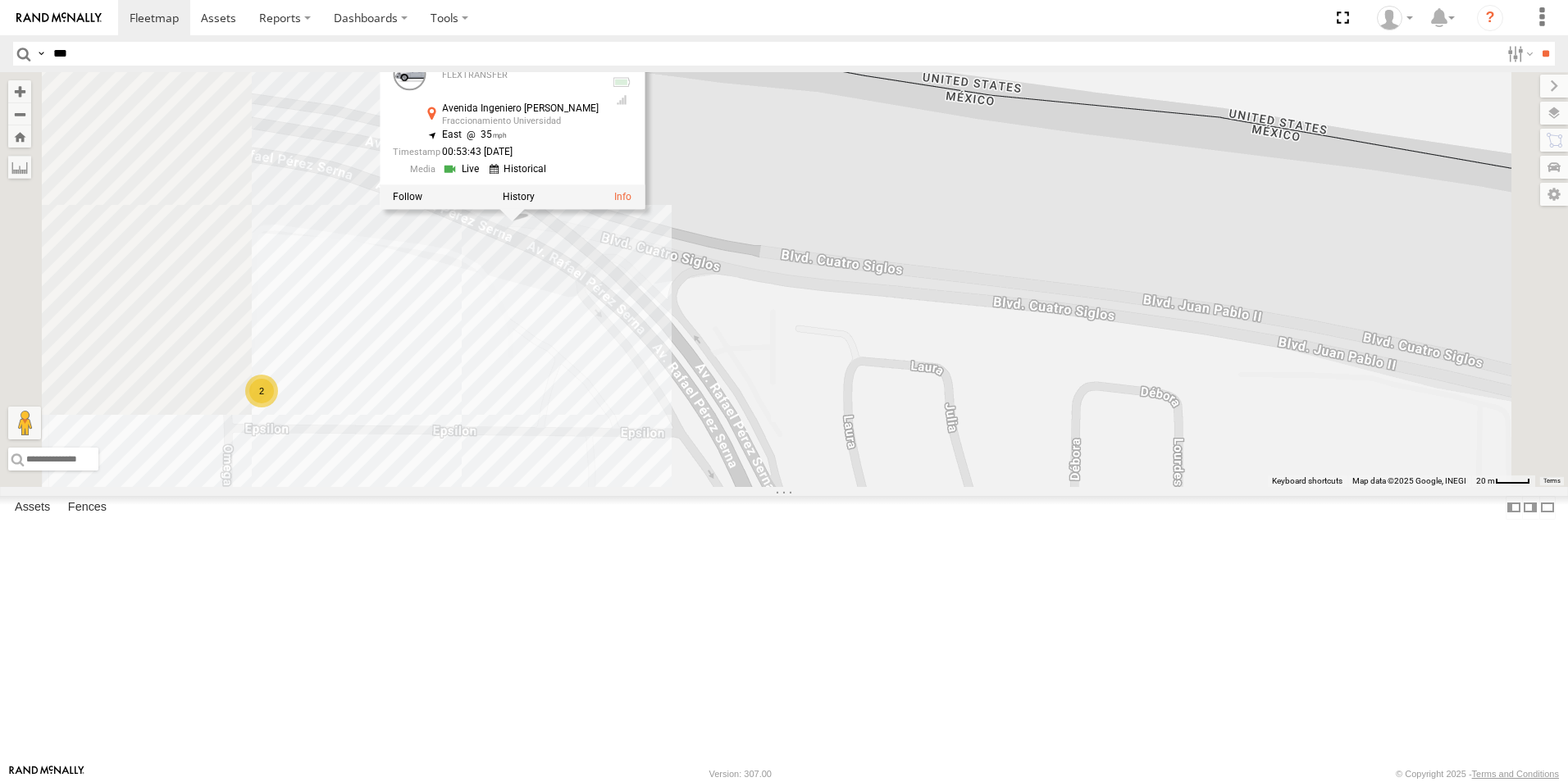
drag, startPoint x: 1031, startPoint y: 237, endPoint x: 1110, endPoint y: 459, distance: 235.6
click at [1110, 459] on div "AN530042 AN530174 AN531952 AN53487 AN531631 AN532622 AN535006 AN532015 AN53295 …" at bounding box center [784, 279] width 1568 height 415
click at [535, 203] on label at bounding box center [518, 198] width 32 height 12
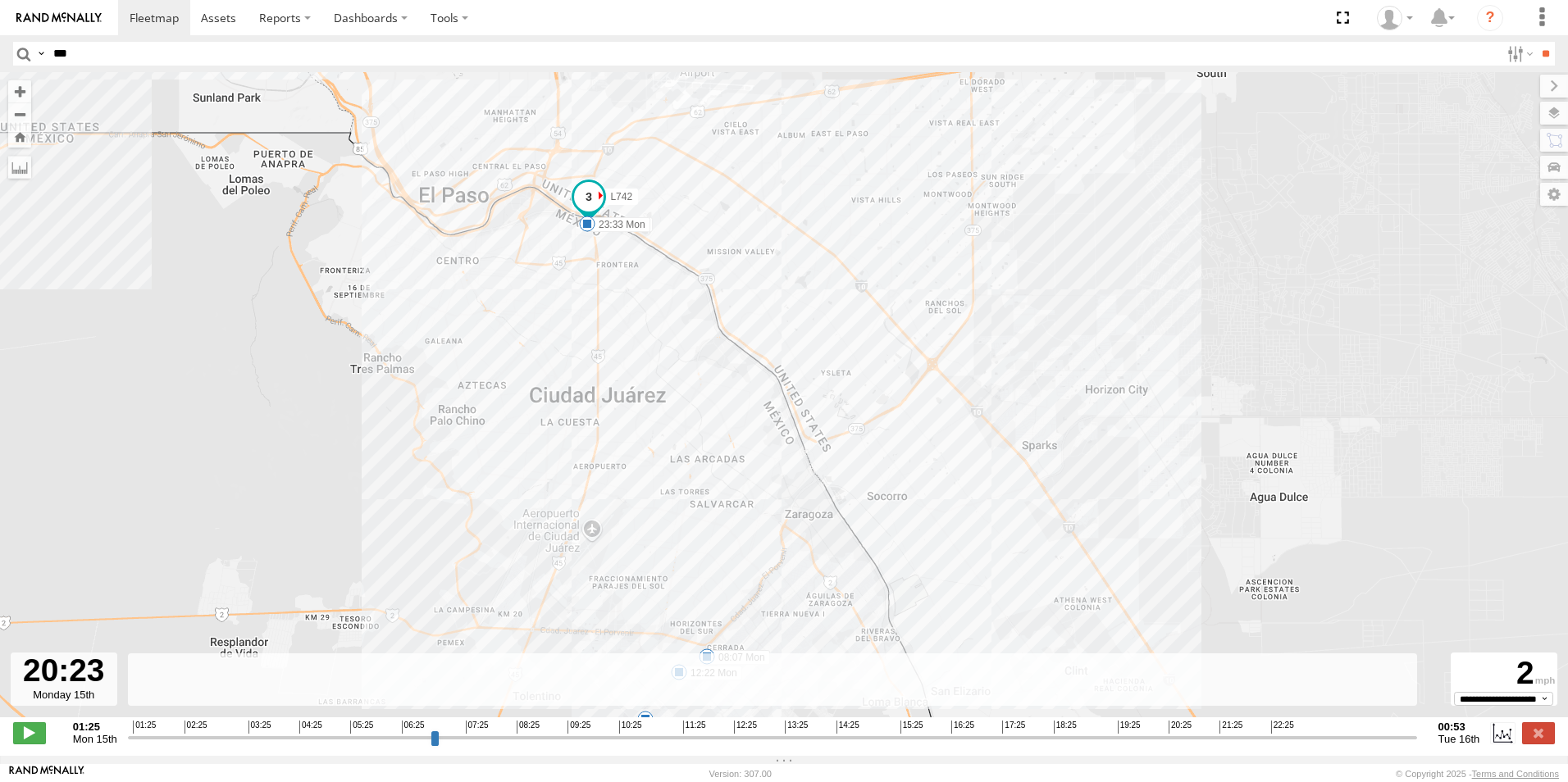
drag, startPoint x: 146, startPoint y: 746, endPoint x: 1166, endPoint y: 725, distance: 1020.2
type input "**********"
click at [1166, 730] on input "range" at bounding box center [772, 737] width 1289 height 16
click at [12, 82] on button "Zoom in" at bounding box center [20, 91] width 23 height 22
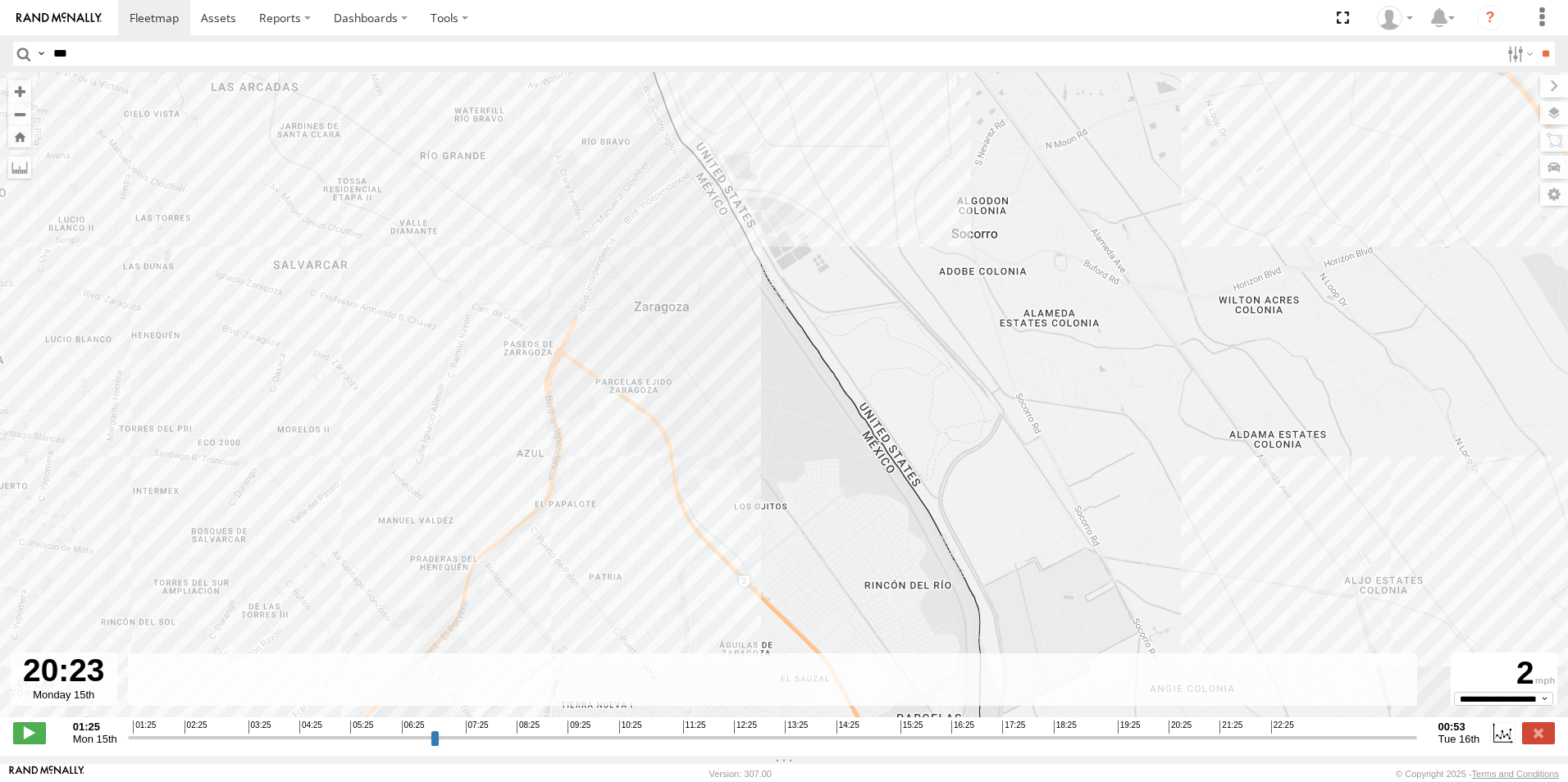
drag, startPoint x: 883, startPoint y: 479, endPoint x: 667, endPoint y: -45, distance: 566.8
click at [667, 0] on html at bounding box center [784, 391] width 1568 height 782
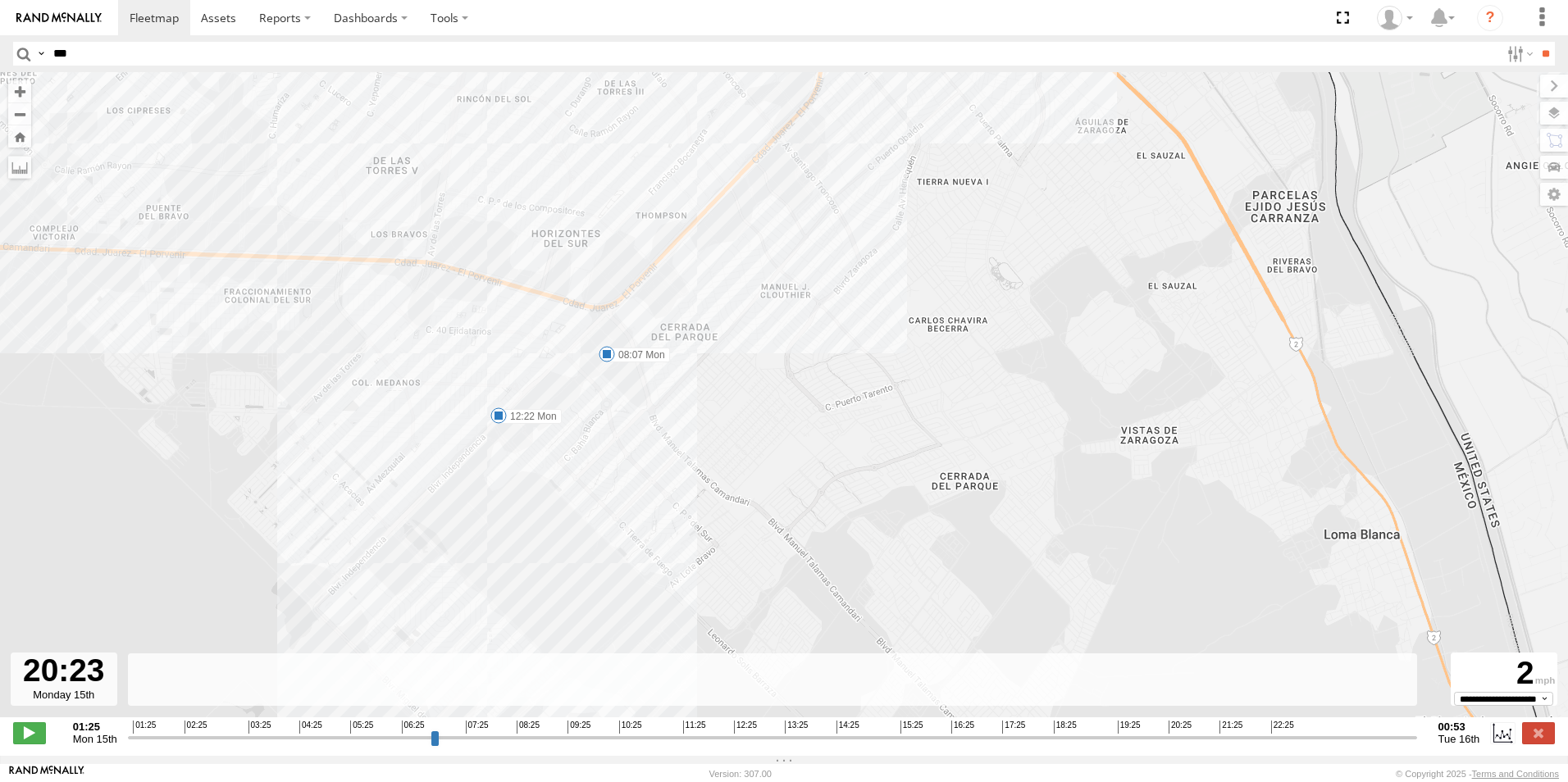
drag, startPoint x: 739, startPoint y: 382, endPoint x: 962, endPoint y: 100, distance: 359.5
click at [962, 100] on div "L742 08:07 Mon 12:22 Mon 22:50 Mon 23:33 Mon" at bounding box center [784, 403] width 1568 height 662
click at [21, 83] on button "Zoom in" at bounding box center [20, 91] width 23 height 22
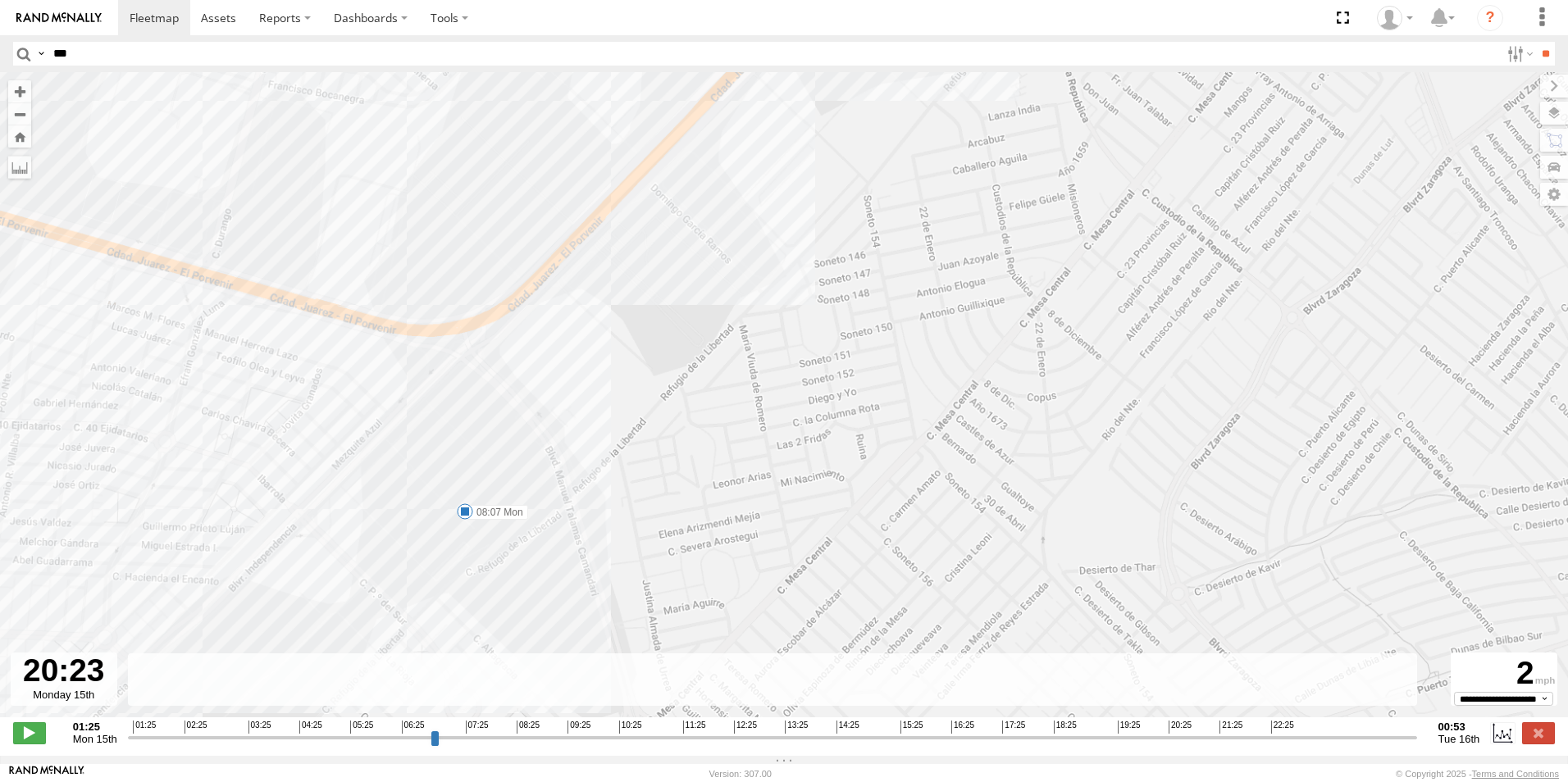
drag, startPoint x: 375, startPoint y: 238, endPoint x: 745, endPoint y: 537, distance: 475.7
click at [745, 537] on div "L742 08:07 Mon 12:22 Mon 22:50 Mon 23:33 Mon" at bounding box center [784, 403] width 1568 height 662
drag, startPoint x: 679, startPoint y: 398, endPoint x: 660, endPoint y: 471, distance: 75.4
click at [660, 471] on div "L742 08:07 Mon 12:22 Mon 22:50 Mon 23:33 Mon" at bounding box center [784, 403] width 1568 height 662
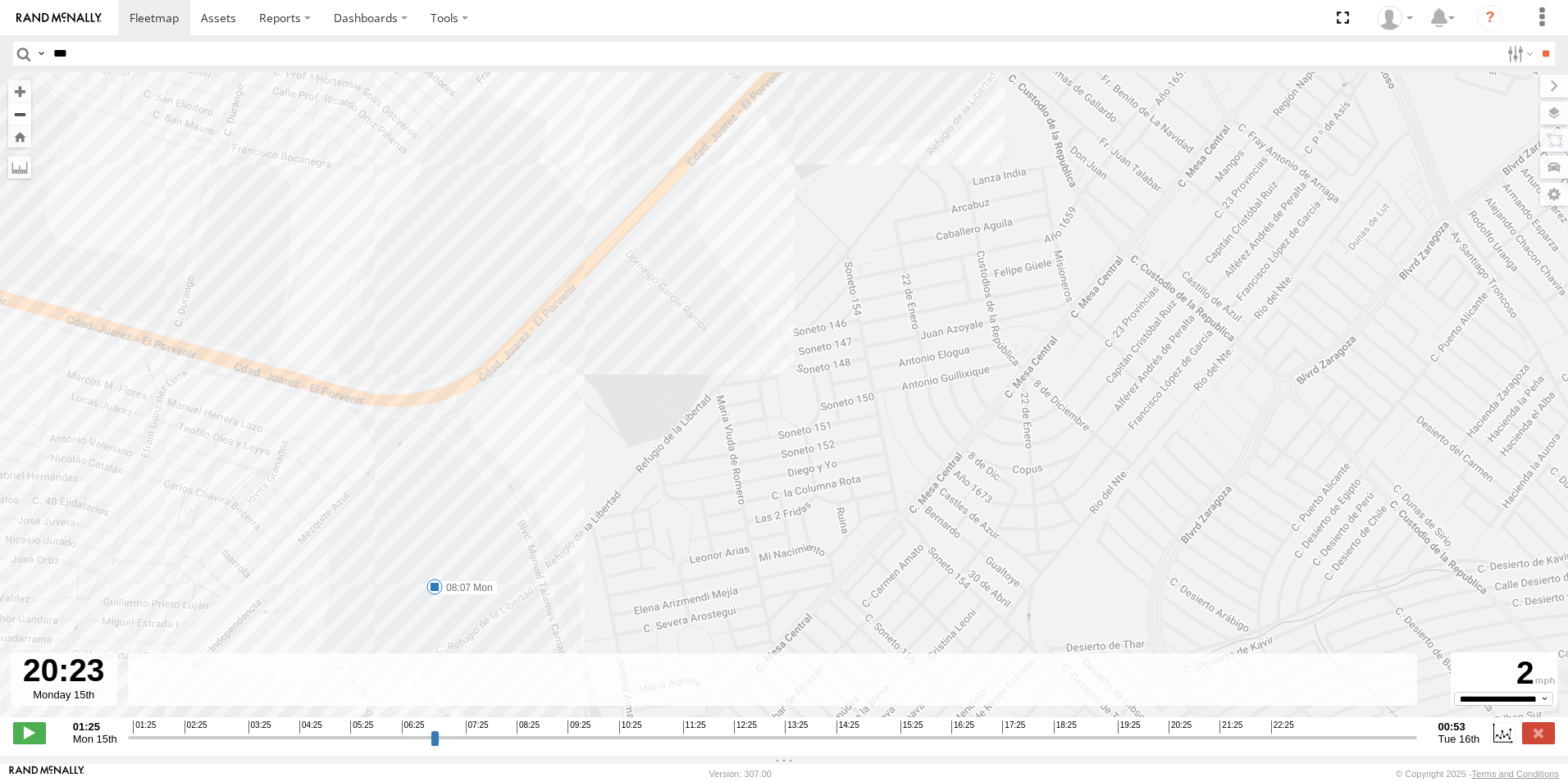
click at [21, 106] on button "Zoom out" at bounding box center [20, 114] width 23 height 23
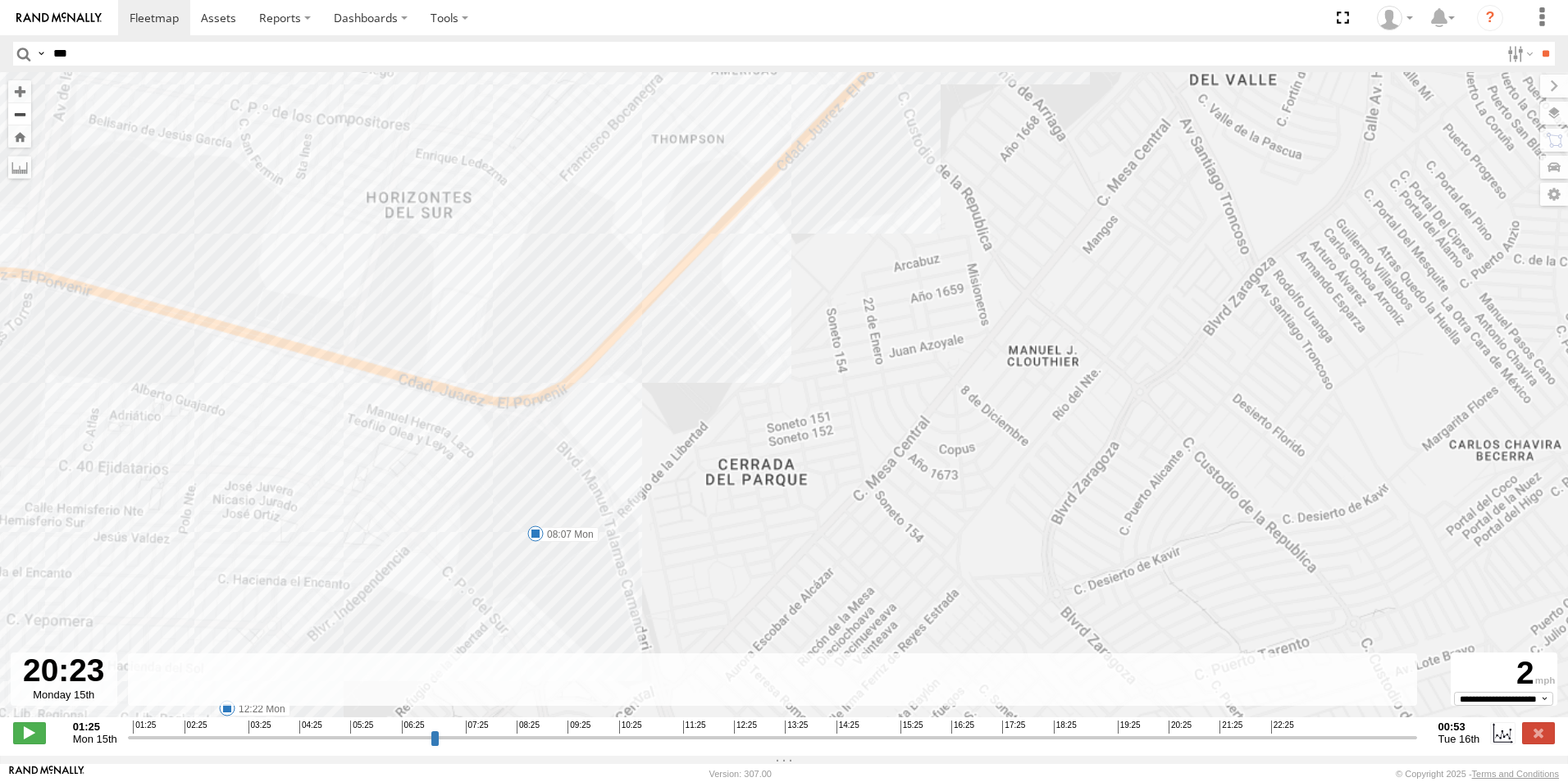
click at [21, 106] on button "Zoom out" at bounding box center [20, 114] width 23 height 23
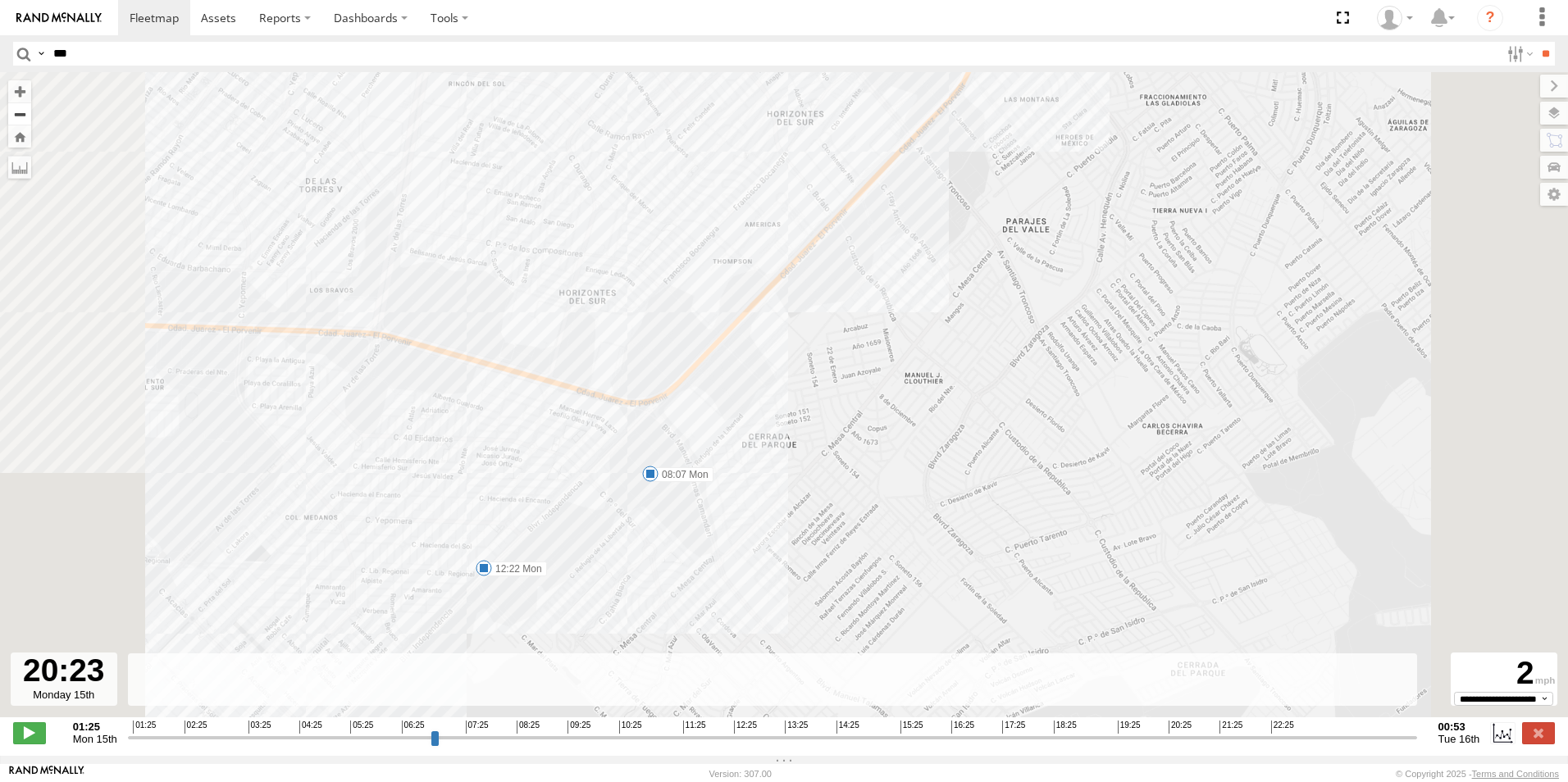
click at [21, 106] on button "Zoom out" at bounding box center [20, 114] width 23 height 23
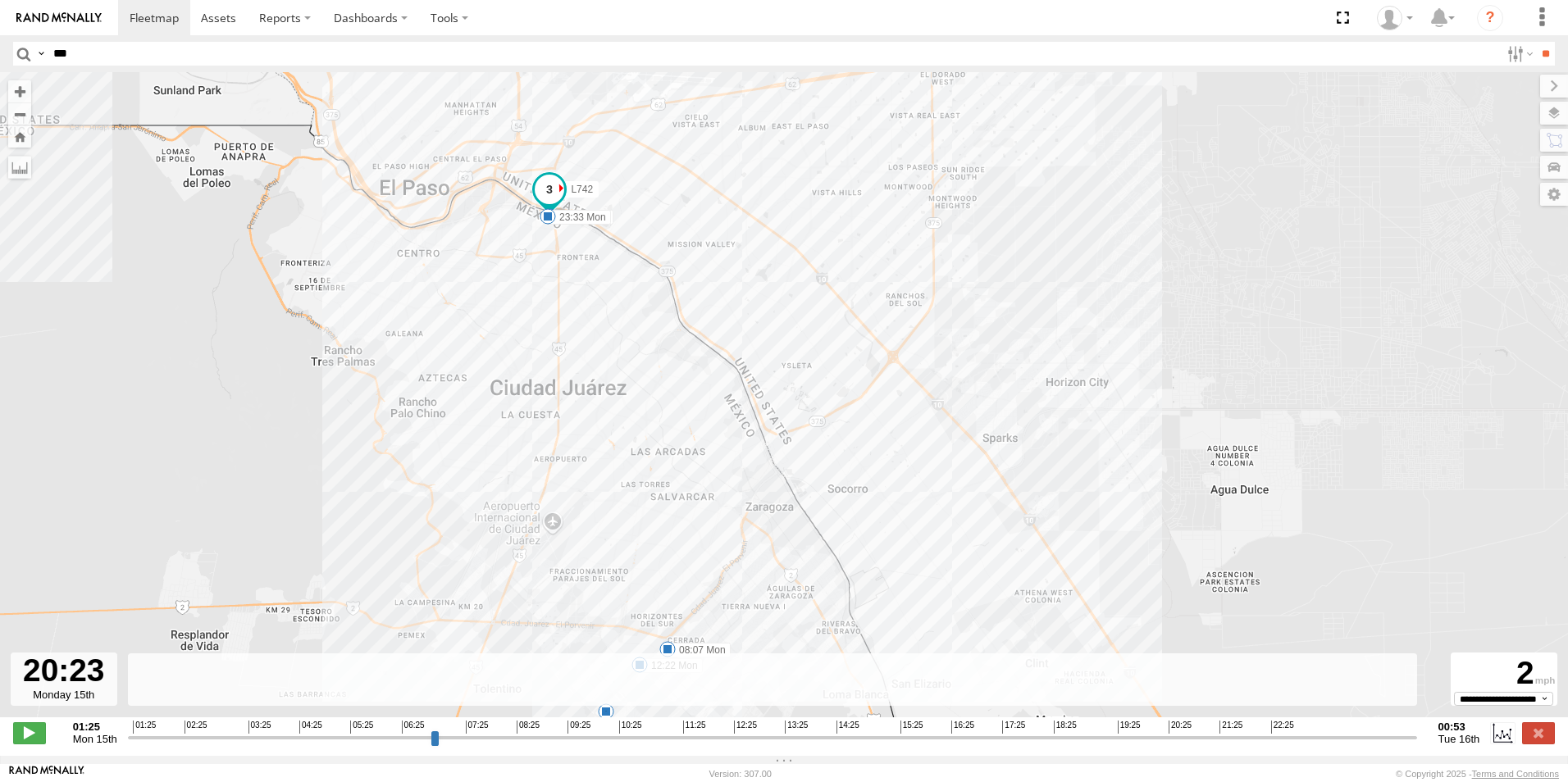
drag, startPoint x: 681, startPoint y: 202, endPoint x: 553, endPoint y: 525, distance: 347.4
click at [553, 525] on div "L742 08:07 Mon 12:22 Mon 22:50 Mon 23:33 Mon 11" at bounding box center [784, 403] width 1568 height 662
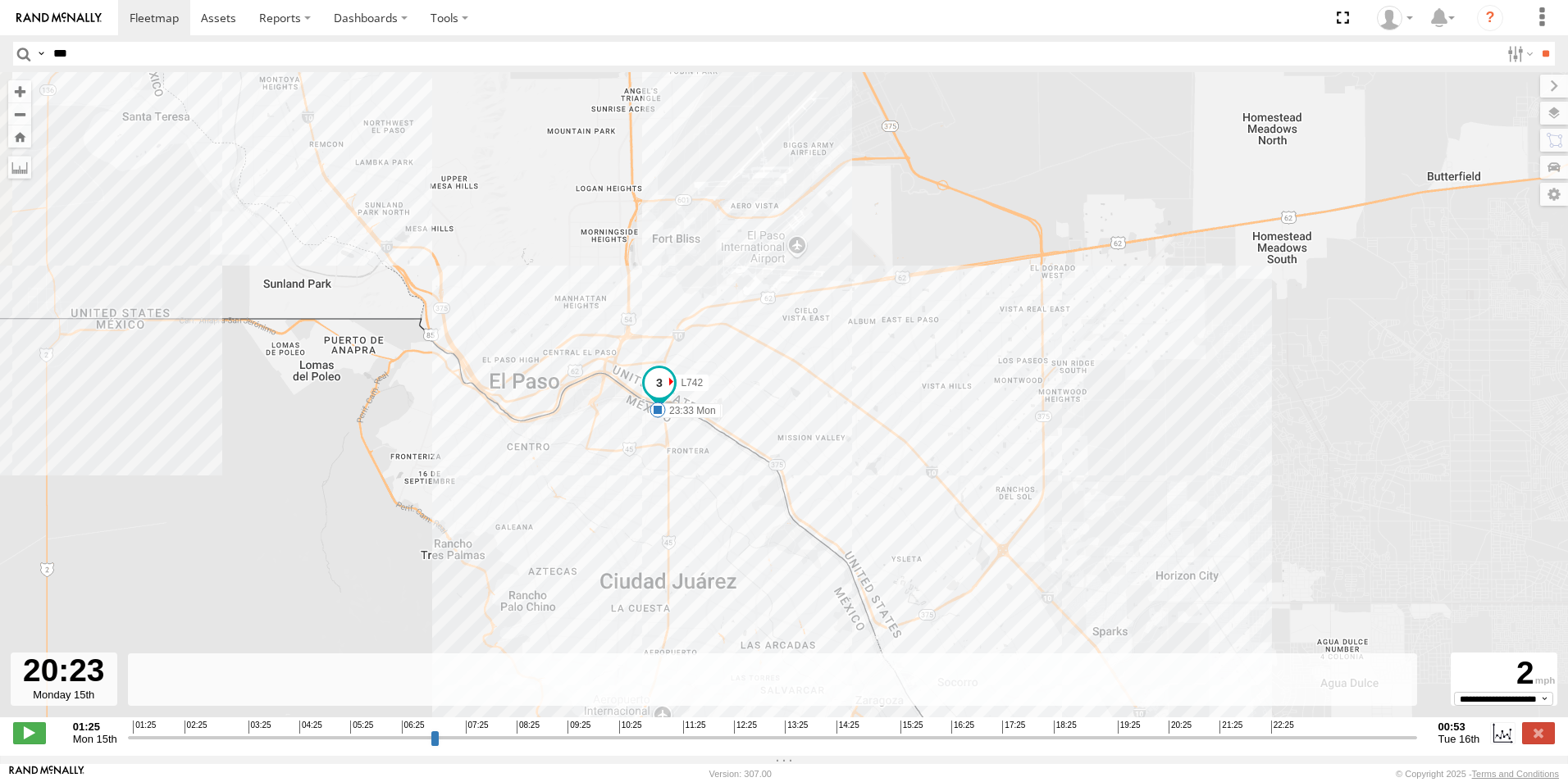
drag, startPoint x: 702, startPoint y: 282, endPoint x: 781, endPoint y: 339, distance: 97.4
click at [781, 339] on div "L742 08:07 Mon 12:22 Mon 22:50 Mon 23:33 Mon 11" at bounding box center [784, 403] width 1568 height 662
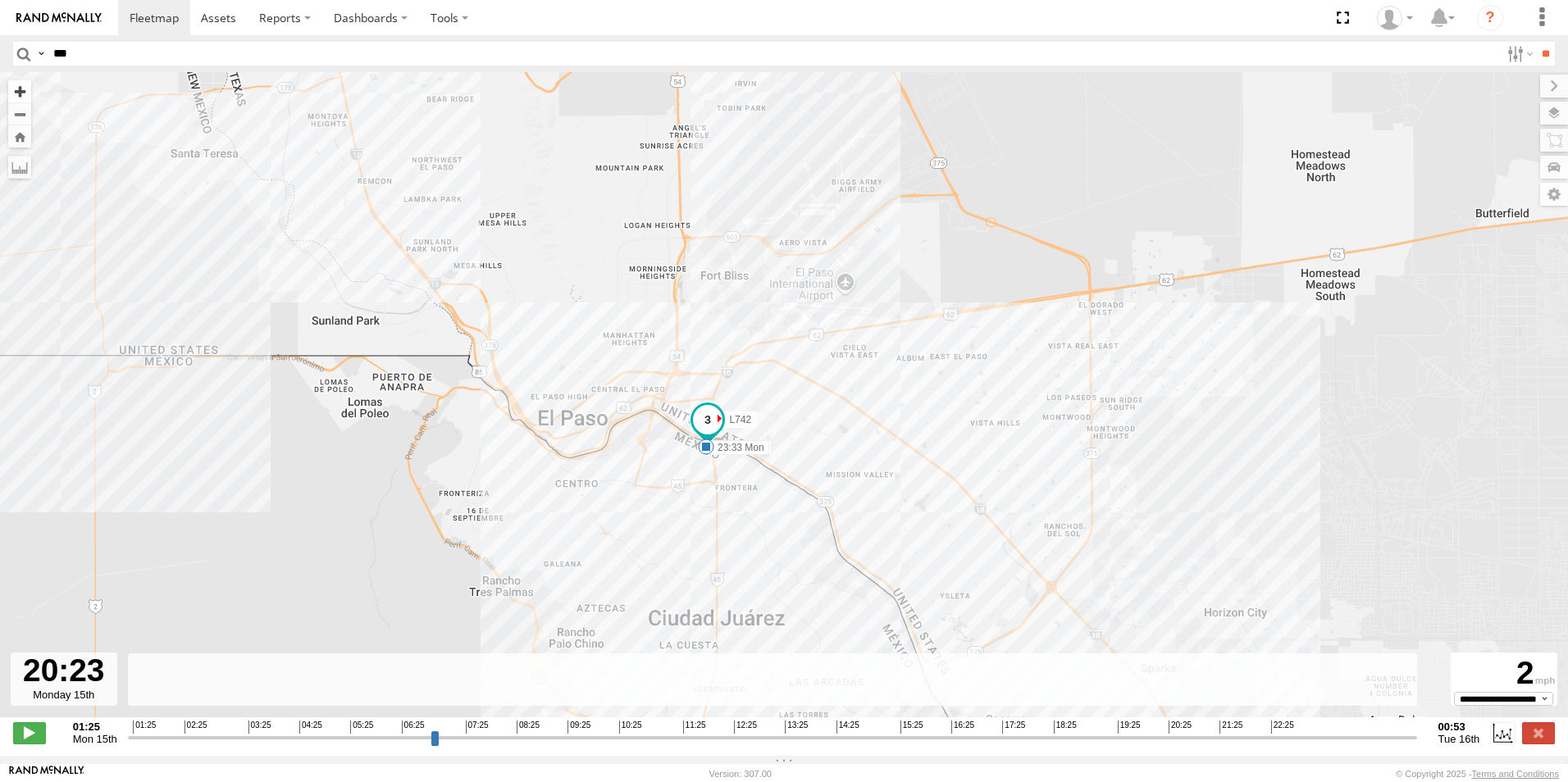
click at [30, 87] on button "Zoom in" at bounding box center [20, 91] width 23 height 22
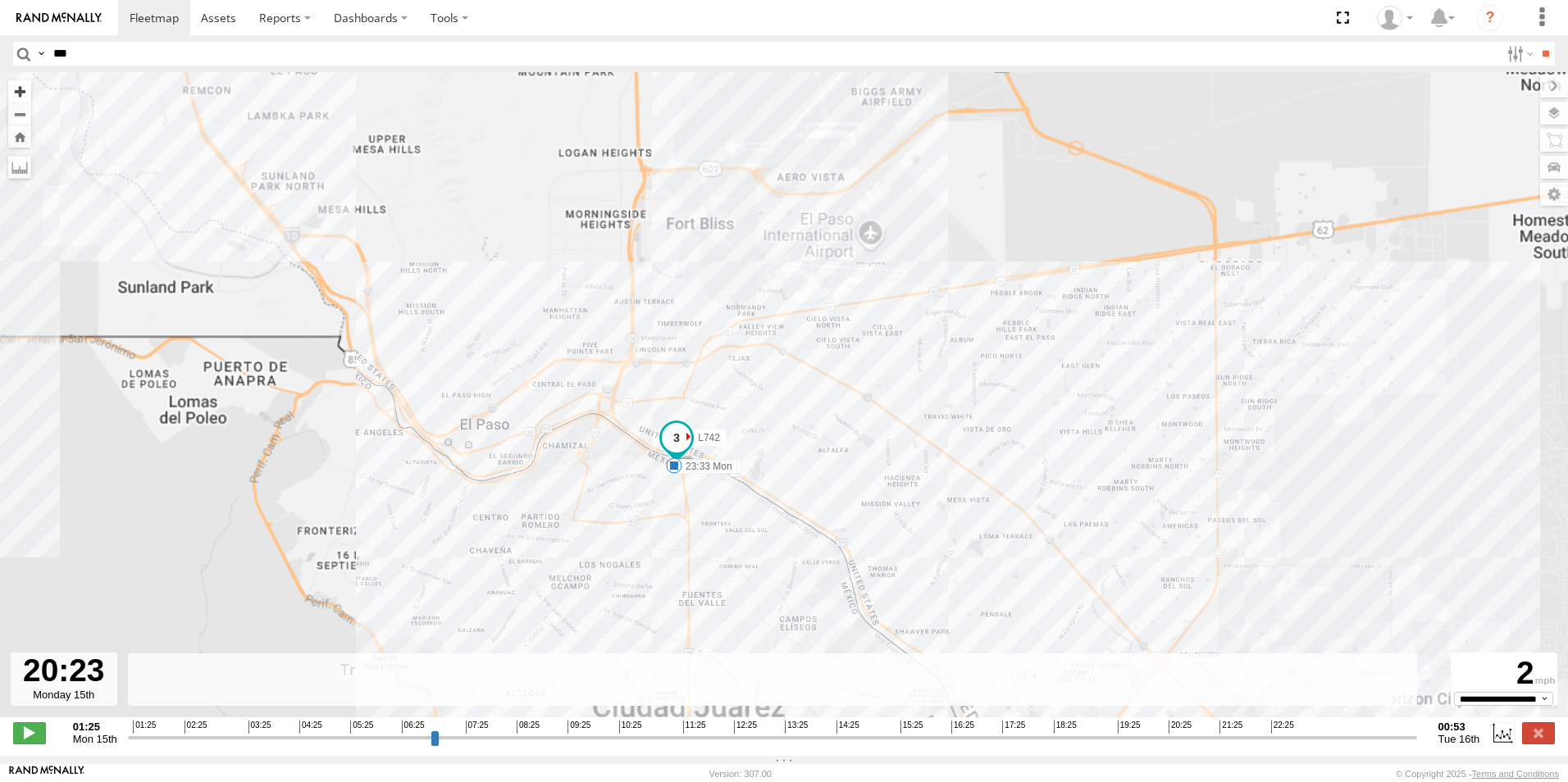
click at [30, 87] on button "Zoom in" at bounding box center [20, 91] width 23 height 22
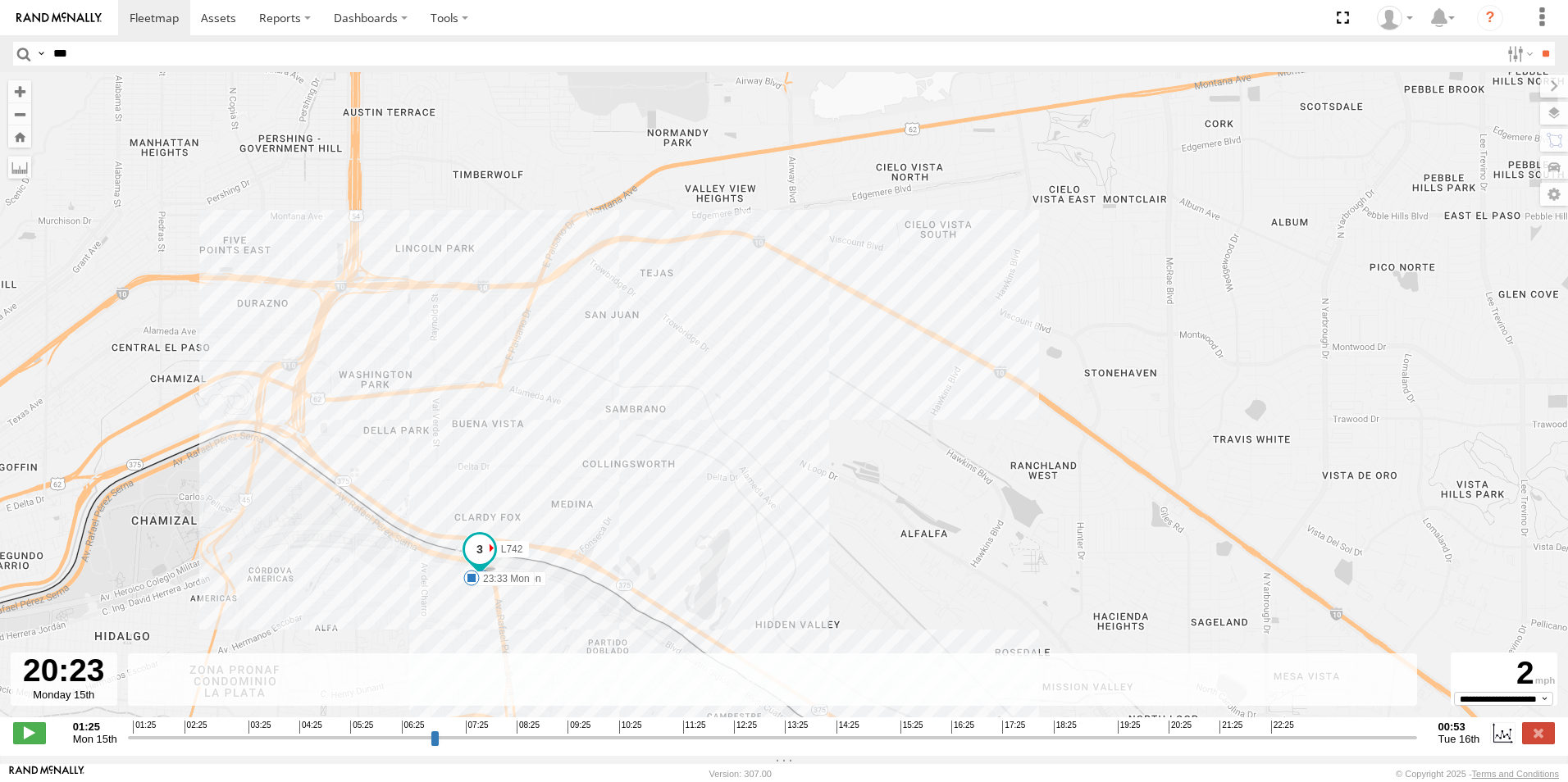
drag, startPoint x: 534, startPoint y: 386, endPoint x: 579, endPoint y: 180, distance: 210.9
click at [590, 180] on div "L742 08:07 Mon 12:22 Mon 22:50 Mon 23:33 Mon" at bounding box center [784, 403] width 1568 height 662
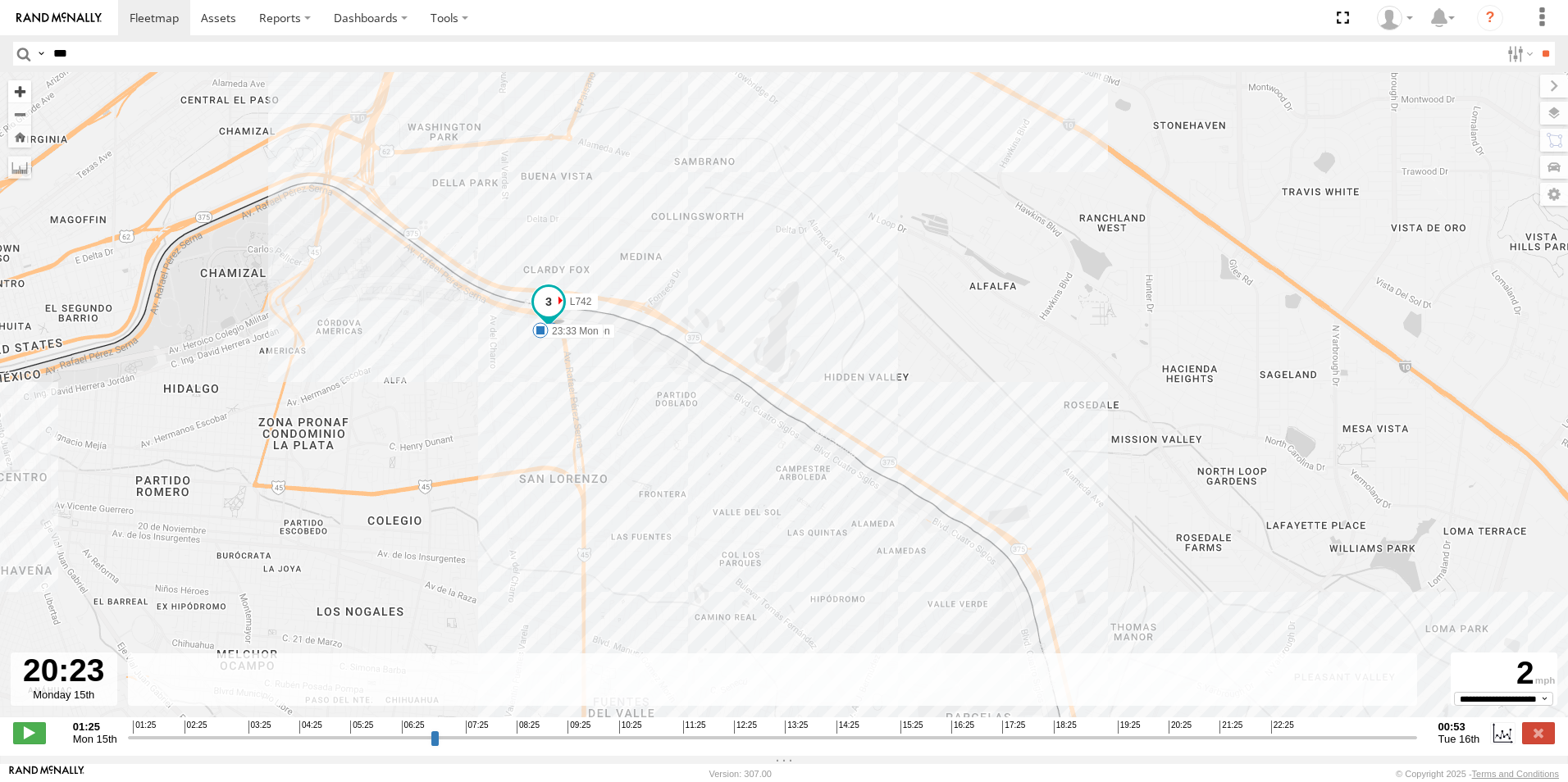
click at [25, 95] on button "Zoom in" at bounding box center [20, 91] width 23 height 22
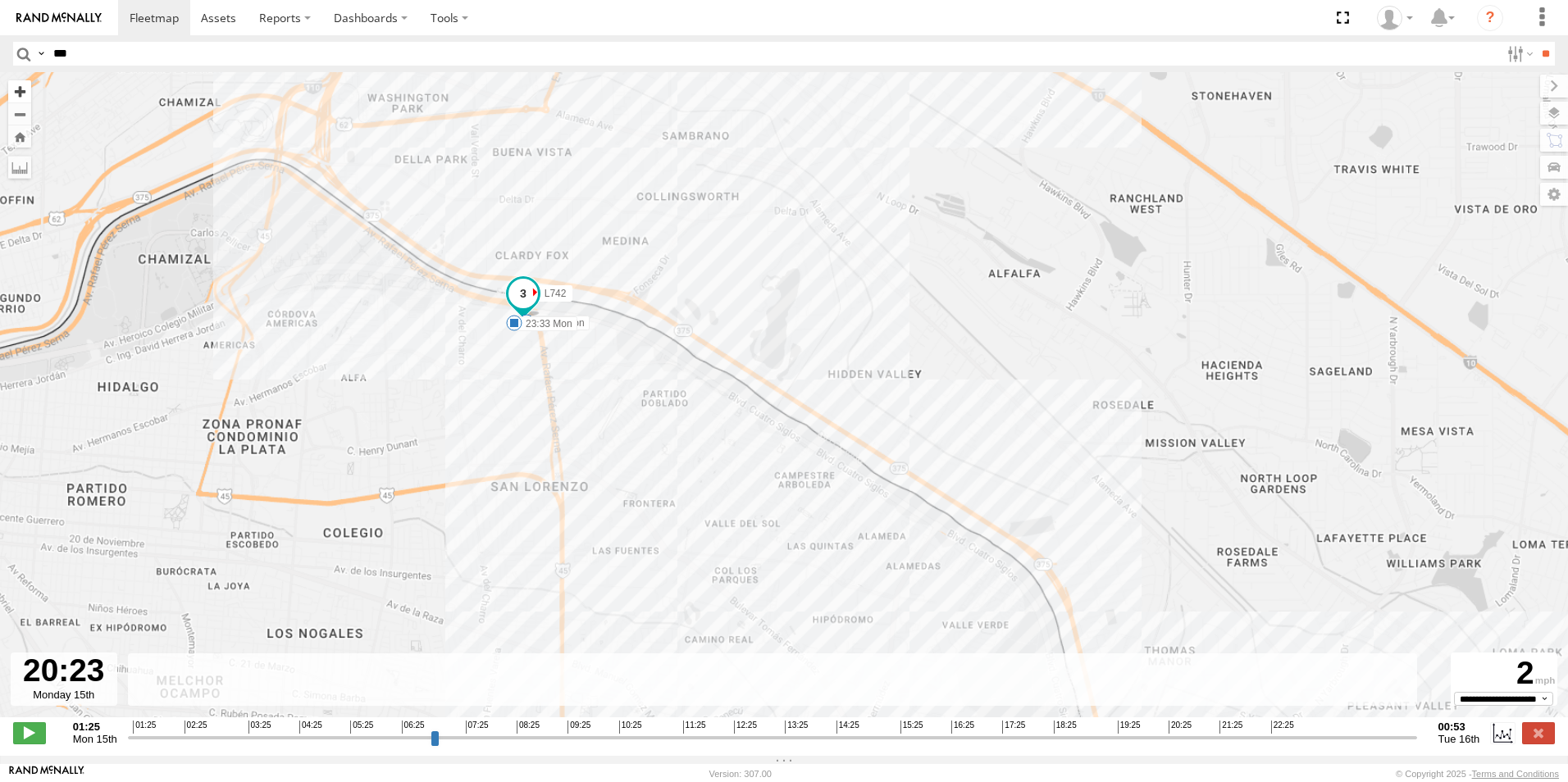
click at [25, 95] on button "Zoom in" at bounding box center [20, 91] width 23 height 22
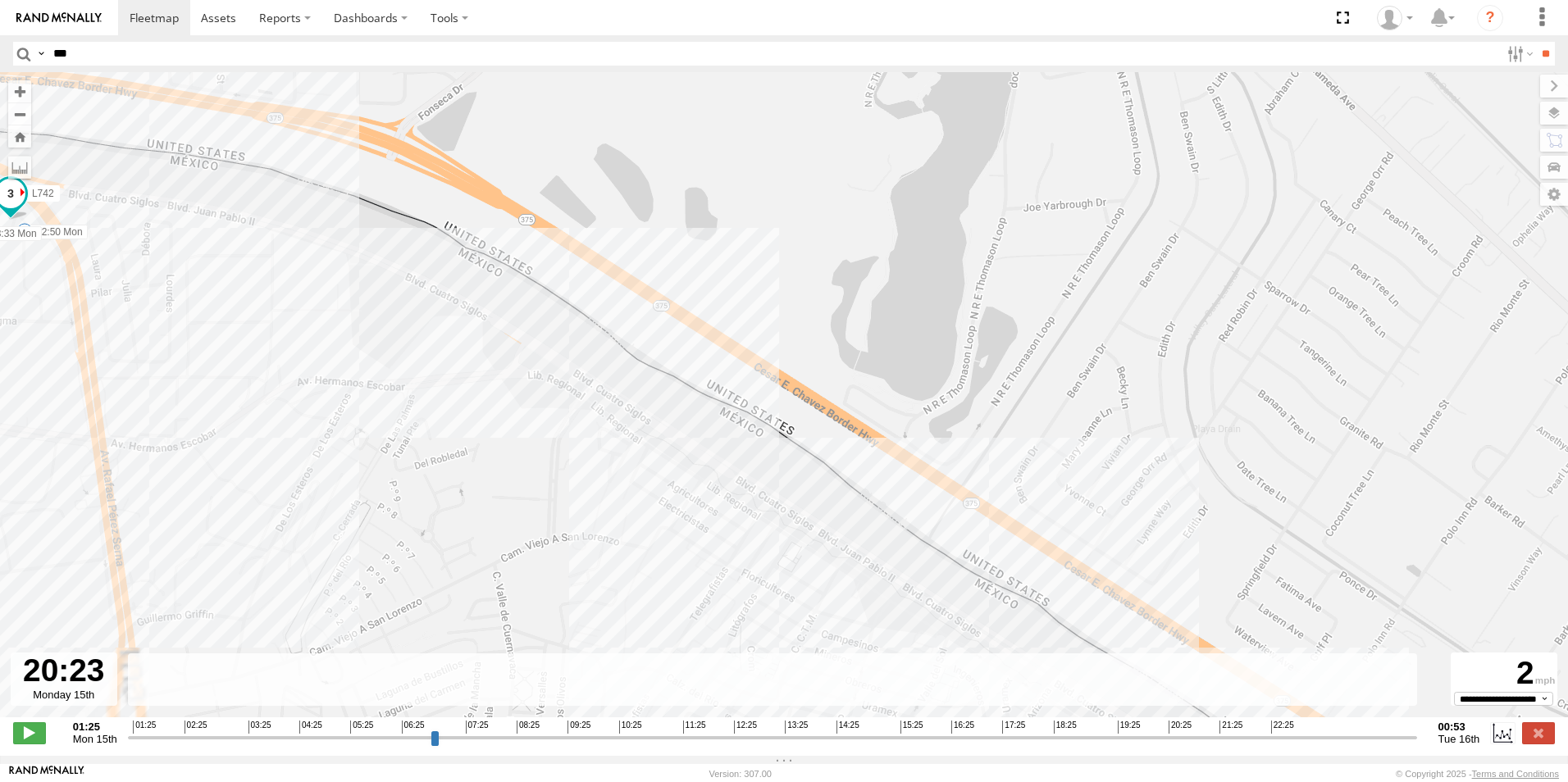
drag, startPoint x: 295, startPoint y: 212, endPoint x: 550, endPoint y: 404, distance: 319.2
click at [550, 404] on div "L742 08:07 Mon 12:22 Mon 22:50 Mon 23:33 Mon" at bounding box center [784, 403] width 1568 height 662
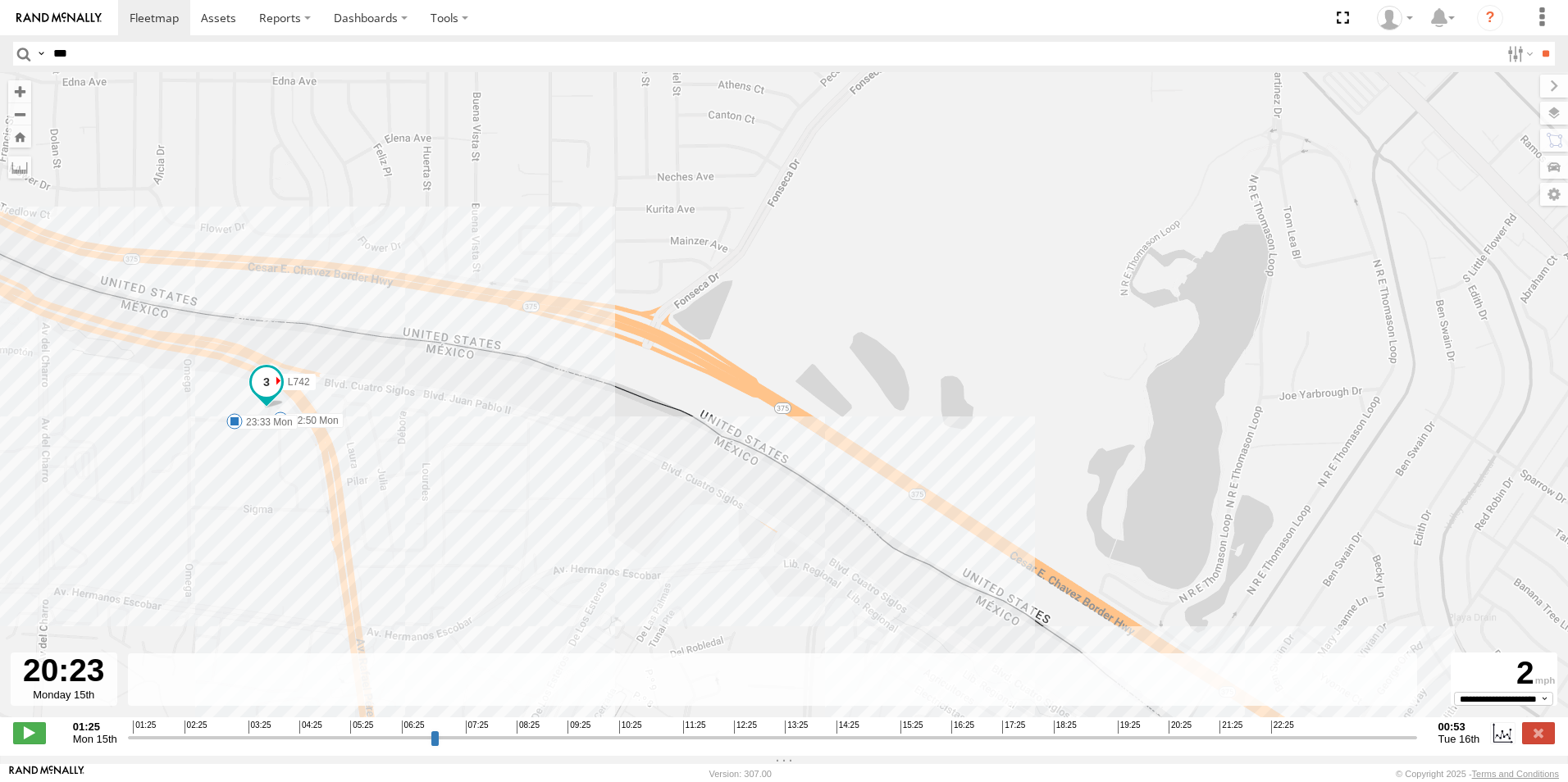
drag, startPoint x: 304, startPoint y: 139, endPoint x: 421, endPoint y: 220, distance: 142.3
click at [421, 220] on div "L742 08:07 Mon 12:22 Mon 22:50 Mon 23:33 Mon" at bounding box center [784, 403] width 1568 height 662
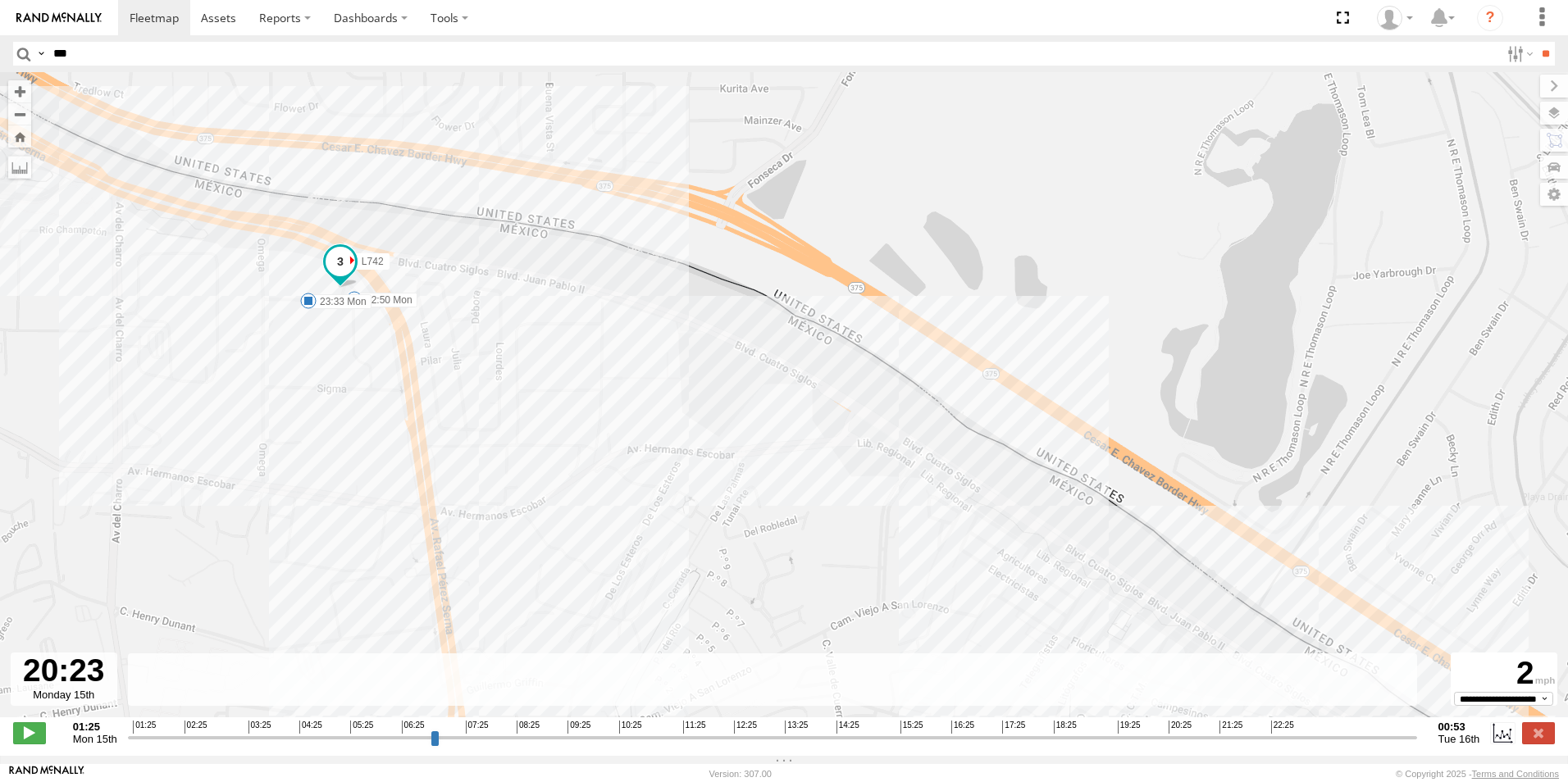
drag, startPoint x: 456, startPoint y: 428, endPoint x: 531, endPoint y: 308, distance: 141.5
click at [531, 308] on div "L742 08:07 Mon 12:22 Mon 22:50 Mon 23:33 Mon" at bounding box center [784, 403] width 1568 height 662
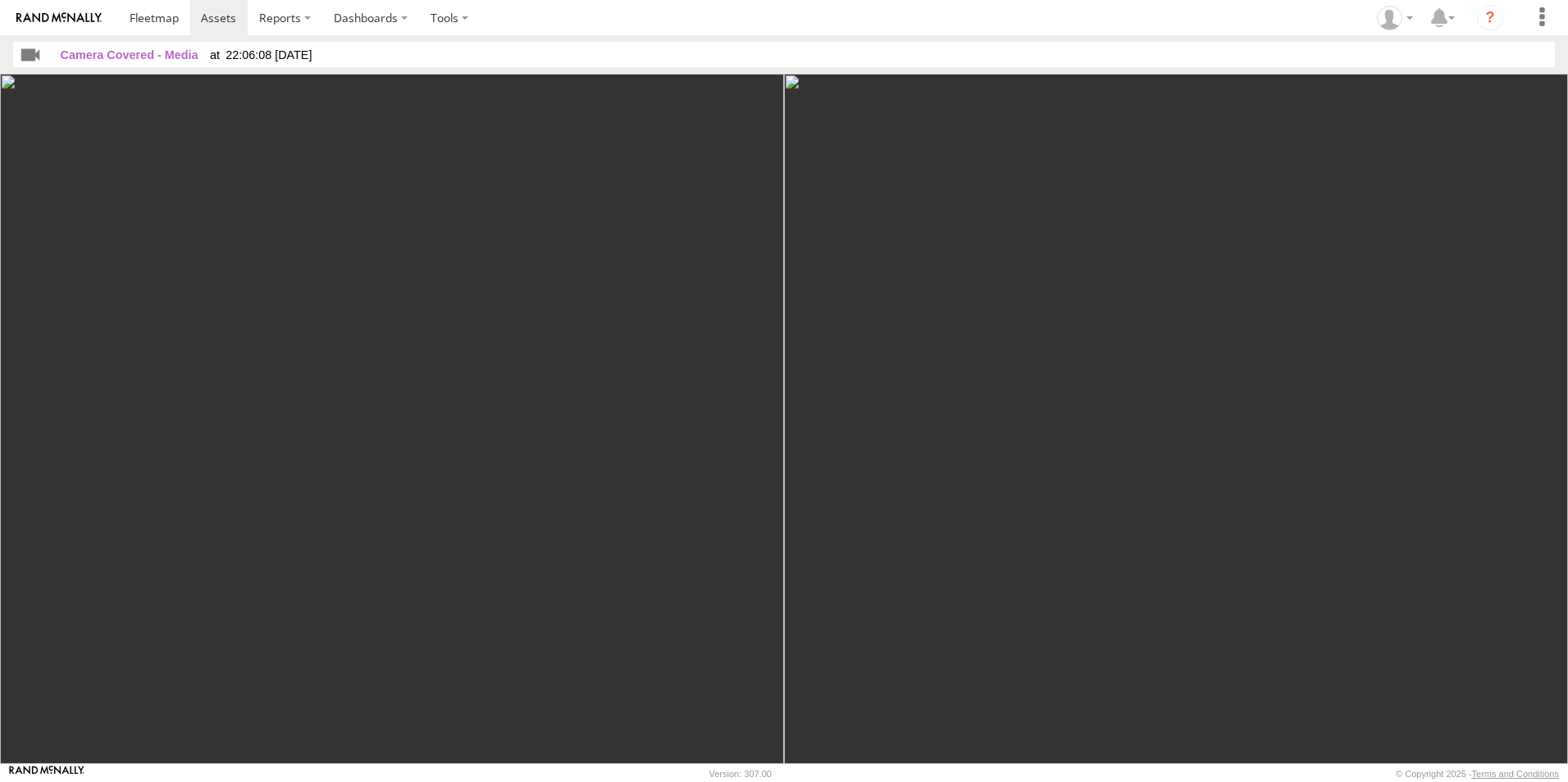
click at [468, 459] on img at bounding box center [392, 418] width 784 height 690
click at [949, 468] on img at bounding box center [1176, 418] width 784 height 690
